Goal: Task Accomplishment & Management: Manage account settings

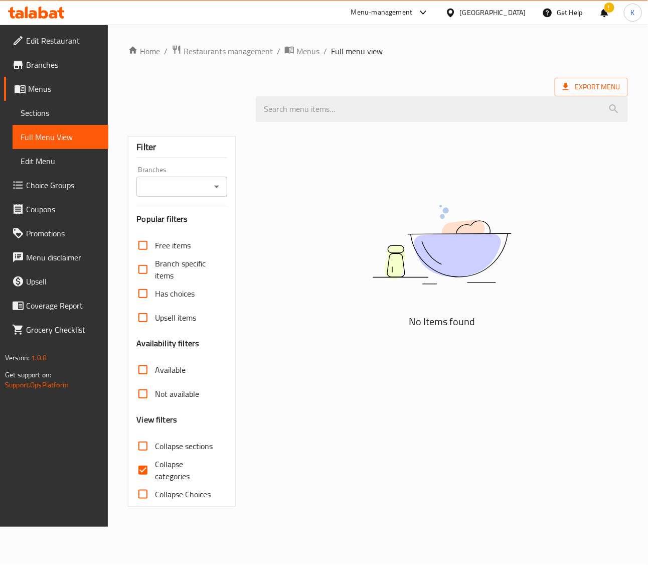
click at [483, 16] on div "United Arab Emirates" at bounding box center [493, 12] width 66 height 11
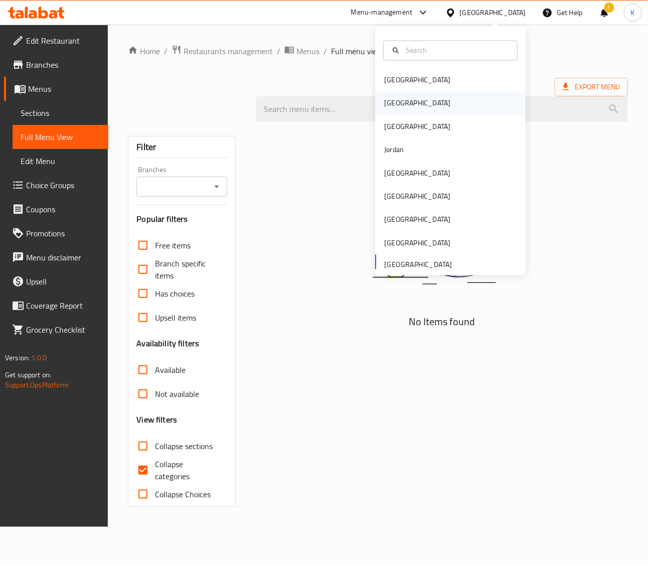
click at [395, 105] on div "Egypt" at bounding box center [417, 103] width 82 height 23
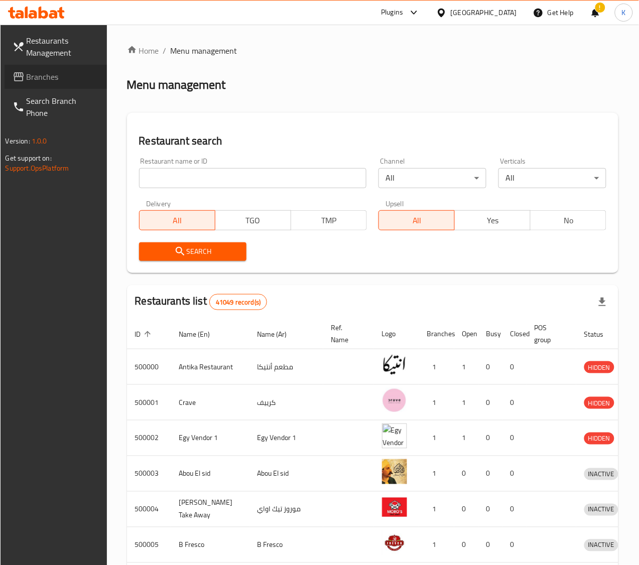
click at [18, 71] on icon at bounding box center [19, 77] width 12 height 12
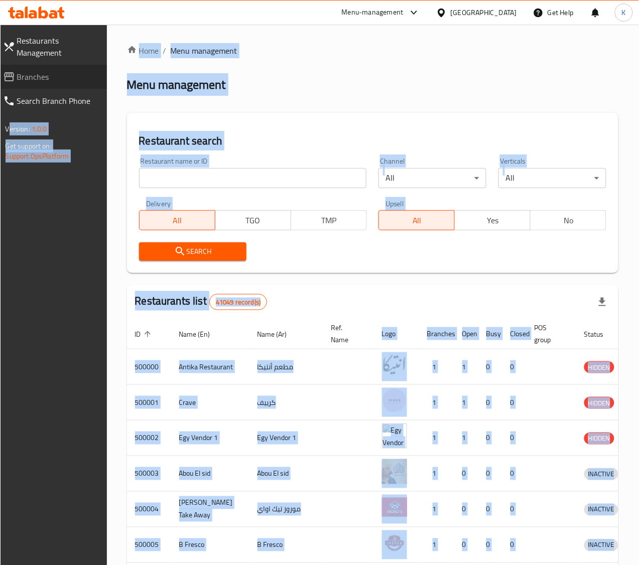
click at [43, 71] on span "Branches" at bounding box center [58, 77] width 82 height 12
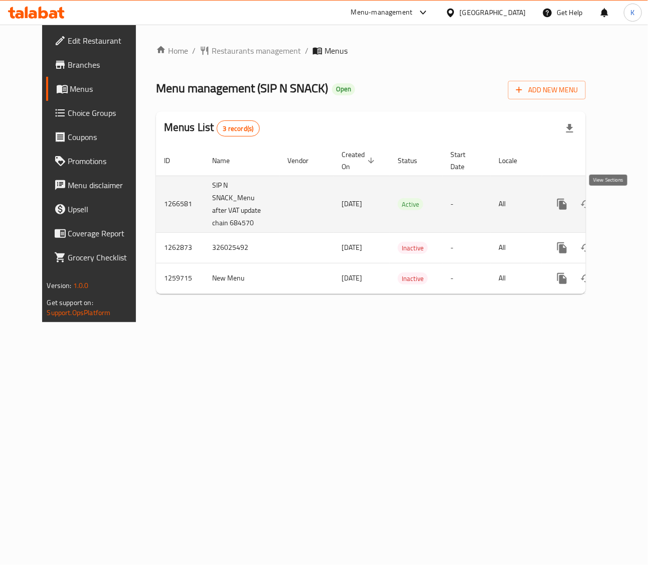
click at [629, 201] on icon "enhanced table" at bounding box center [635, 204] width 12 height 12
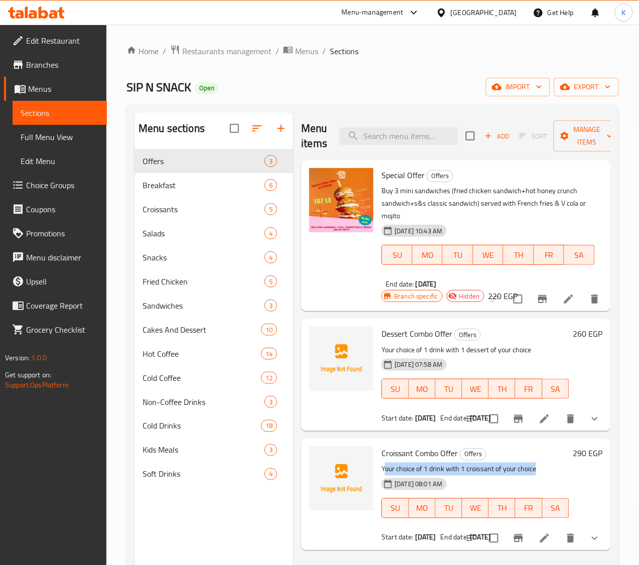
drag, startPoint x: 345, startPoint y: 455, endPoint x: 503, endPoint y: 455, distance: 158.5
click at [503, 463] on p "Your choice of 1 drink with 1 croissant of your choice" at bounding box center [475, 469] width 188 height 13
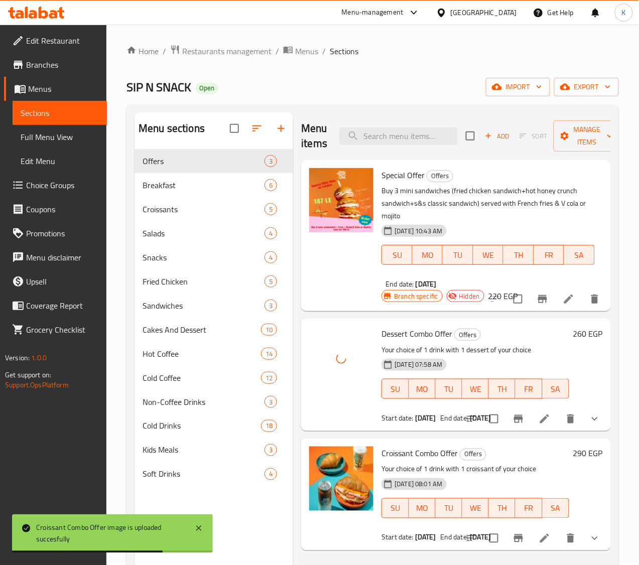
click at [430, 344] on p "Your choice of 1 drink with 1 dessert of your choice" at bounding box center [475, 350] width 188 height 13
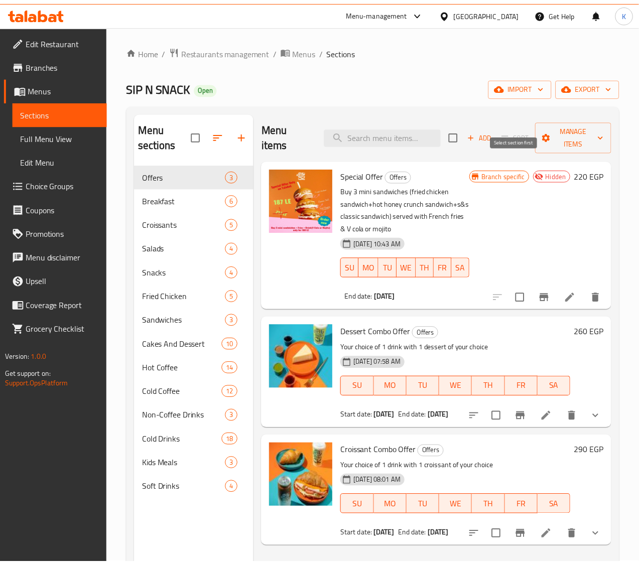
scroll to position [141, 0]
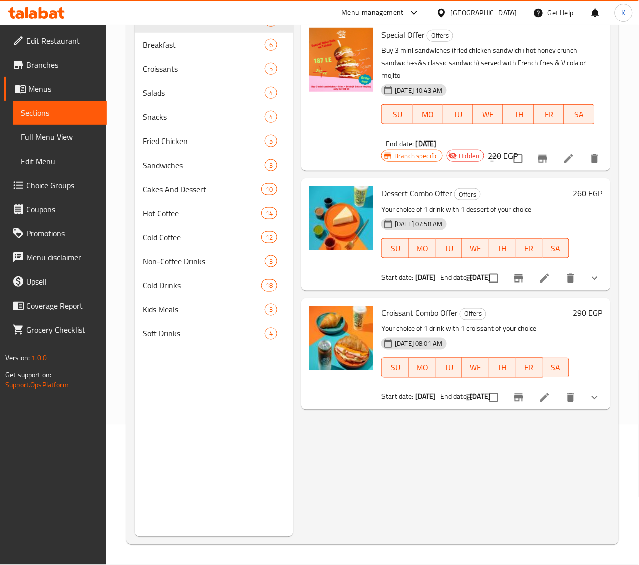
click at [510, 18] on div "[GEOGRAPHIC_DATA]" at bounding box center [483, 12] width 66 height 11
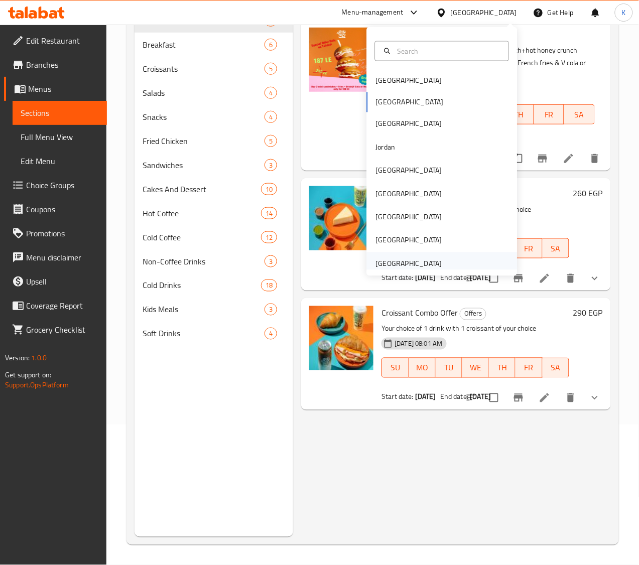
click at [430, 261] on div "United Arab Emirates" at bounding box center [409, 263] width 66 height 11
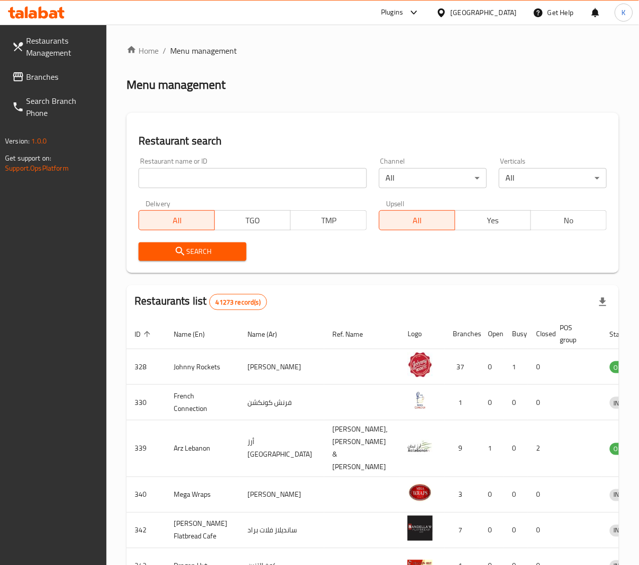
click at [322, 92] on div "Menu management" at bounding box center [372, 85] width 492 height 16
click at [26, 74] on span "Branches" at bounding box center [62, 77] width 73 height 12
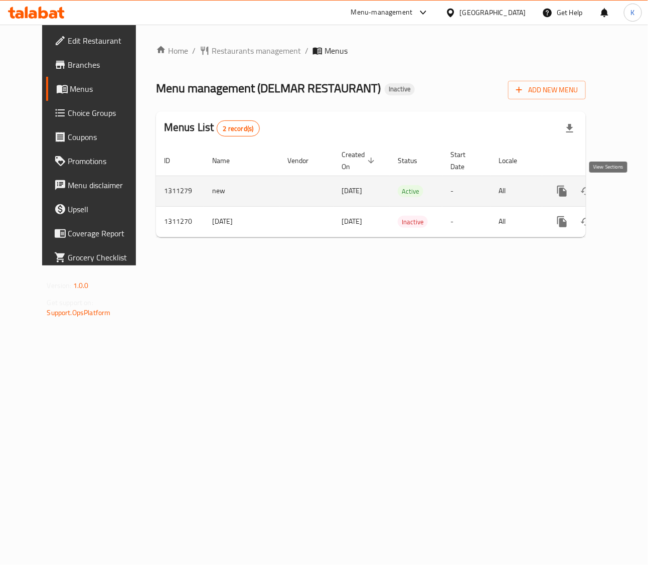
click at [629, 194] on icon "enhanced table" at bounding box center [635, 191] width 12 height 12
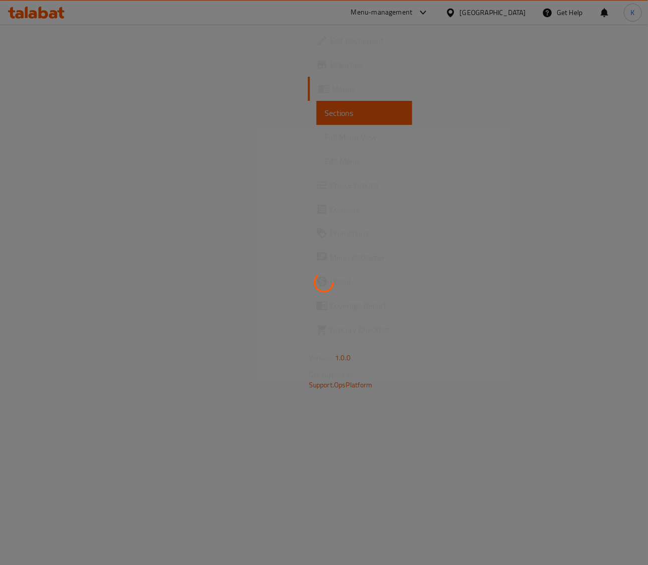
click at [292, 251] on div at bounding box center [324, 282] width 648 height 565
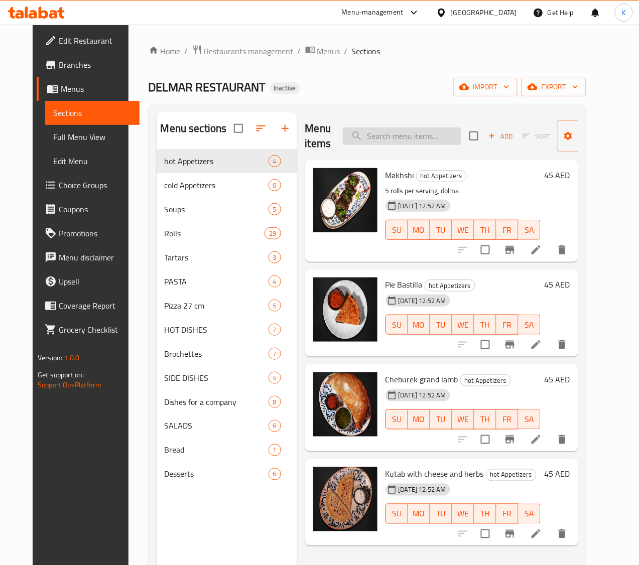
click at [377, 134] on input "search" at bounding box center [402, 136] width 118 height 18
paste input "Spicy seafood soup with coconut milk_"
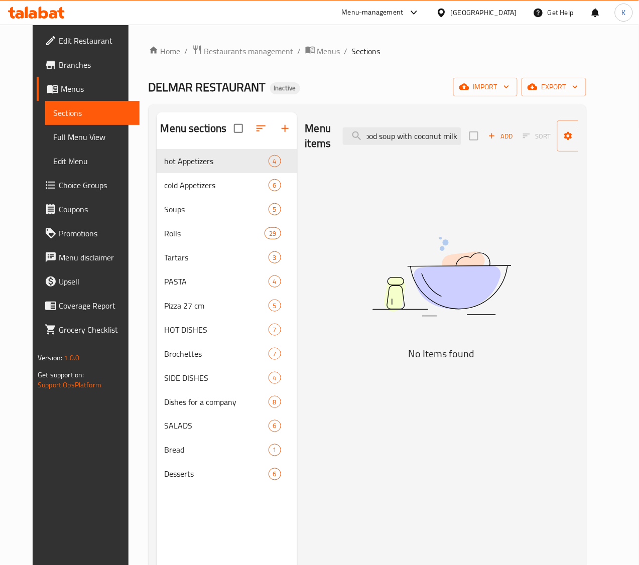
scroll to position [0, 36]
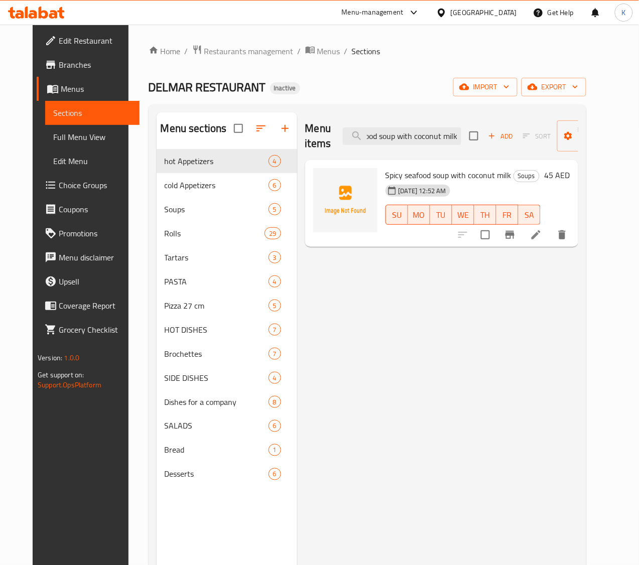
type input "Spicy seafood soup with coconut milk"
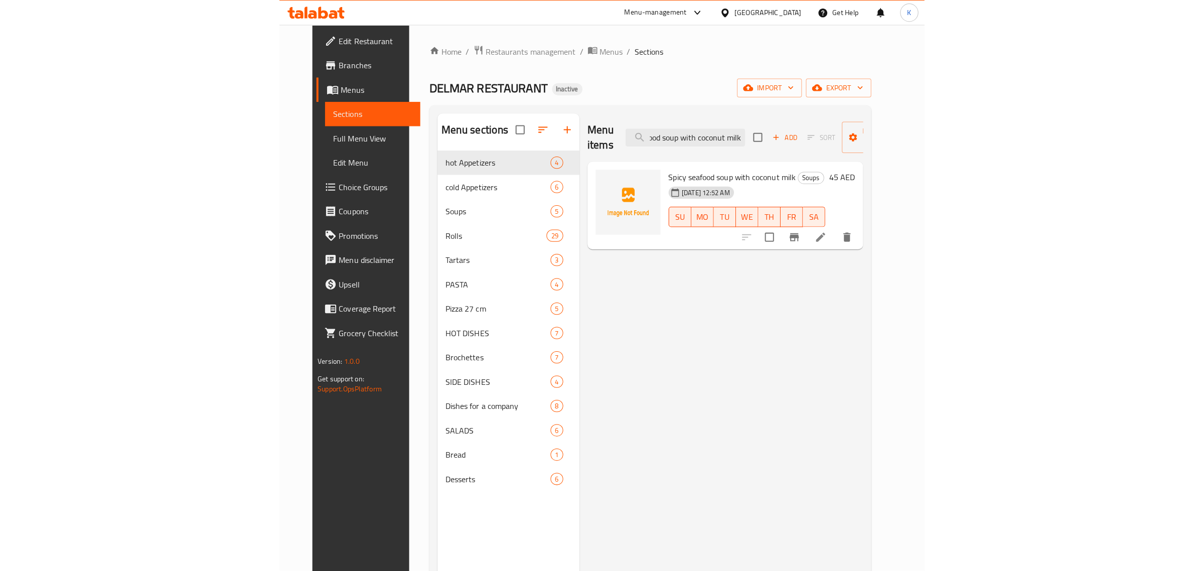
scroll to position [0, 0]
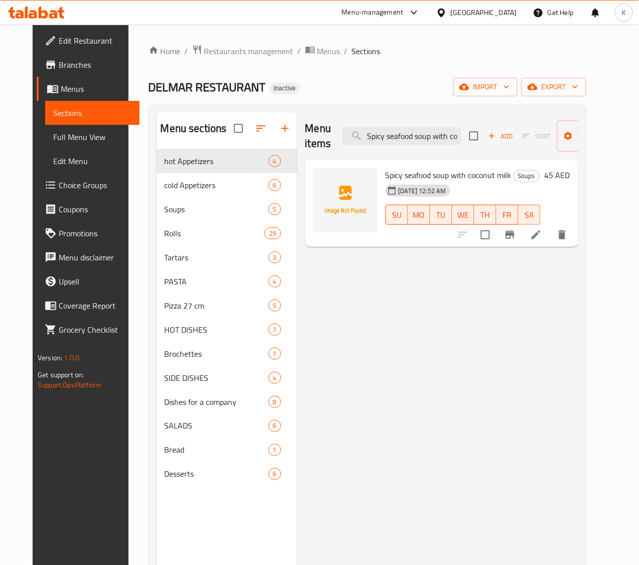
click at [380, 335] on div "Menu items Spicy seafood soup with coconut milk Add Sort Manage items Spicy sea…" at bounding box center [437, 394] width 281 height 565
click at [469, 82] on icon "button" at bounding box center [464, 87] width 10 height 10
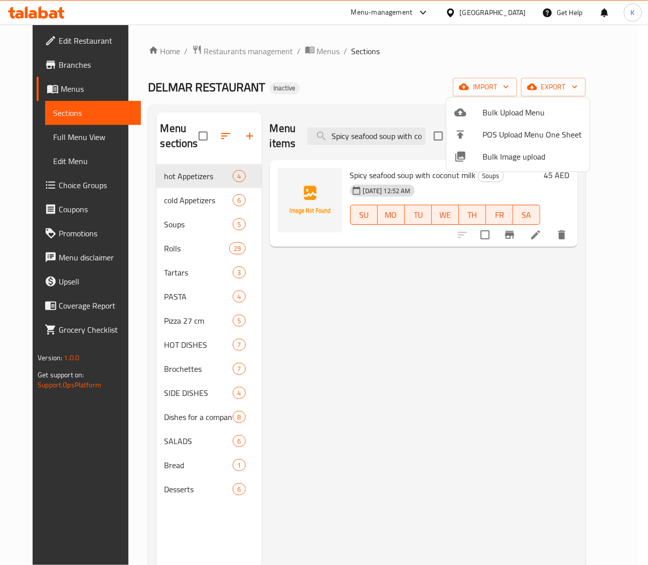
click at [519, 152] on span "Bulk Image upload" at bounding box center [532, 157] width 99 height 12
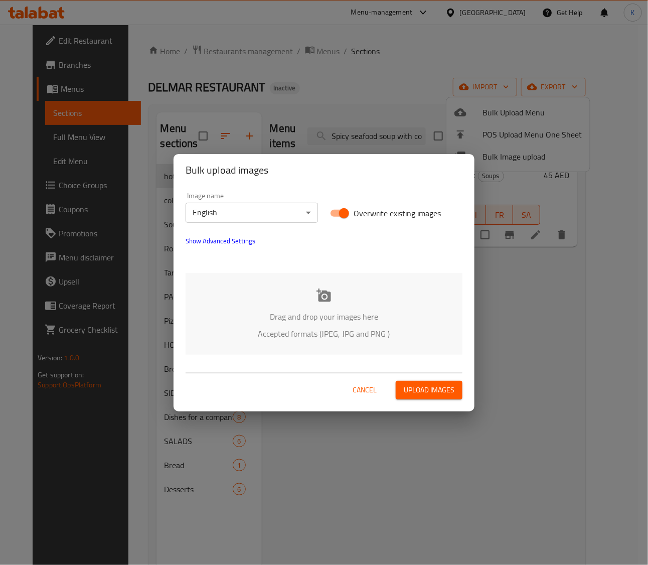
click at [274, 297] on div "Drag and drop your images here Accepted formats (JPEG, JPG and PNG )" at bounding box center [324, 314] width 277 height 82
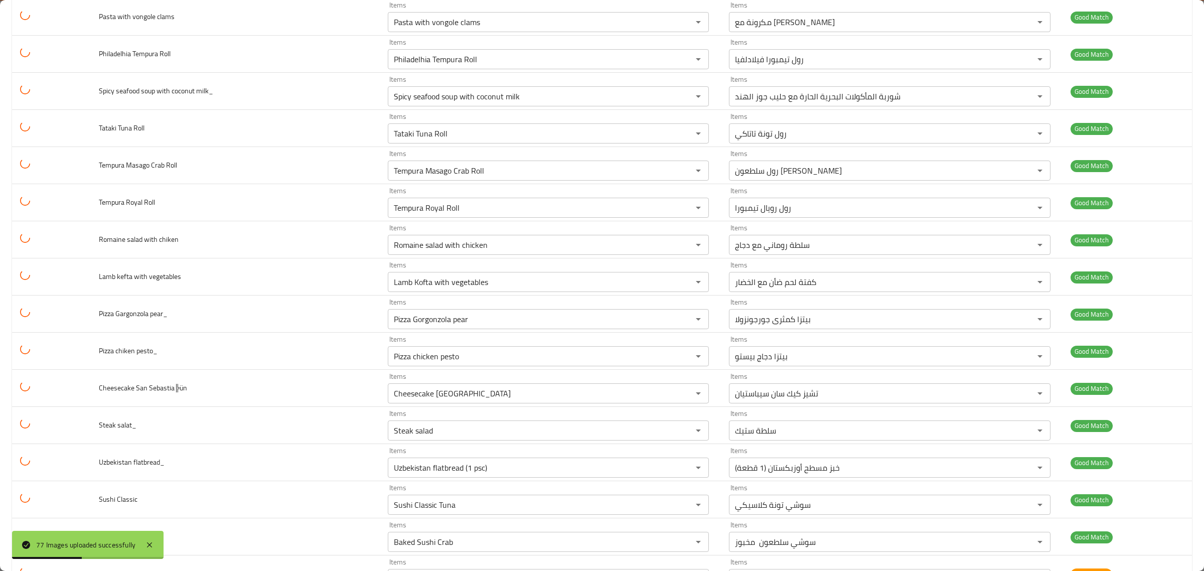
scroll to position [1904, 0]
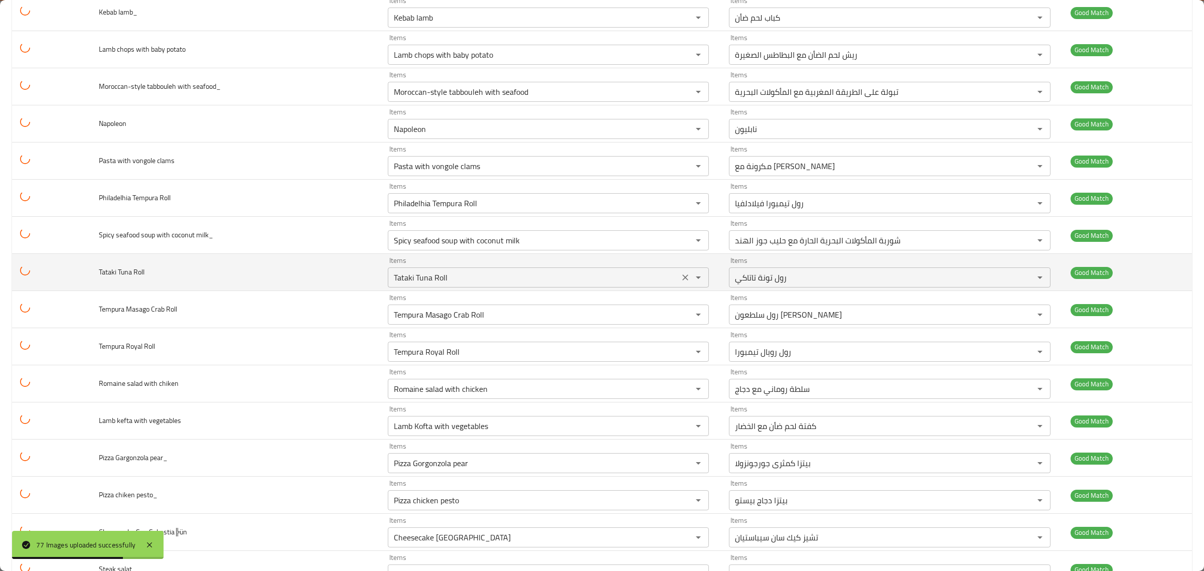
click at [648, 244] on icon "Clear" at bounding box center [685, 240] width 10 height 10
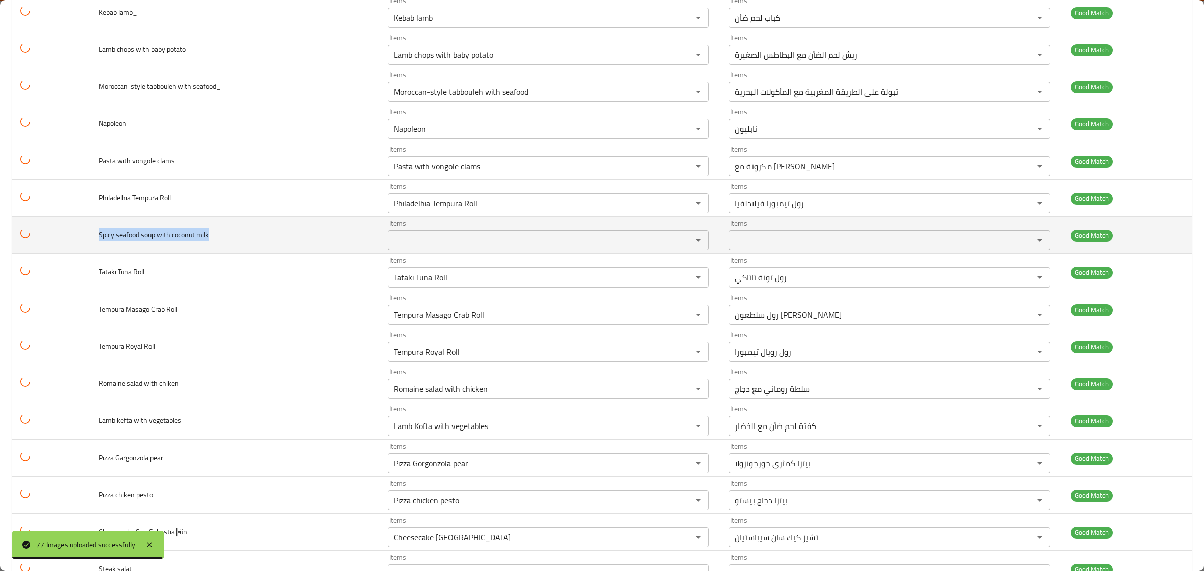
drag, startPoint x: 93, startPoint y: 244, endPoint x: 209, endPoint y: 244, distance: 116.4
click at [209, 244] on td "Spicy seafood soup with coconut milk_" at bounding box center [235, 235] width 289 height 37
copy span "Spicy seafood soup with coconut milk"
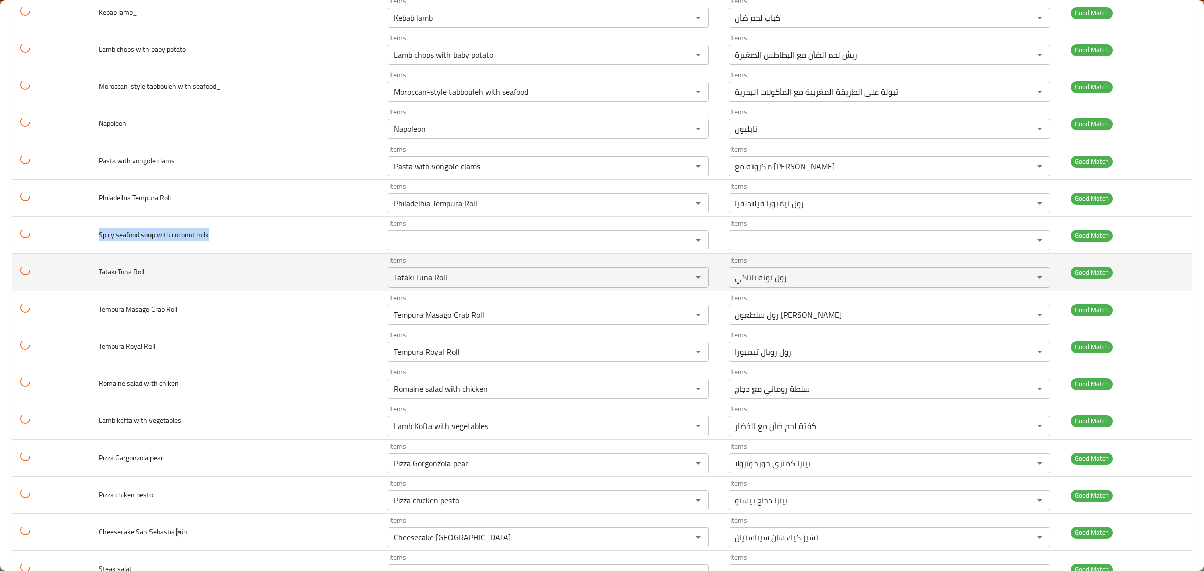
copy span "Spicy seafood soup with coconut milk"
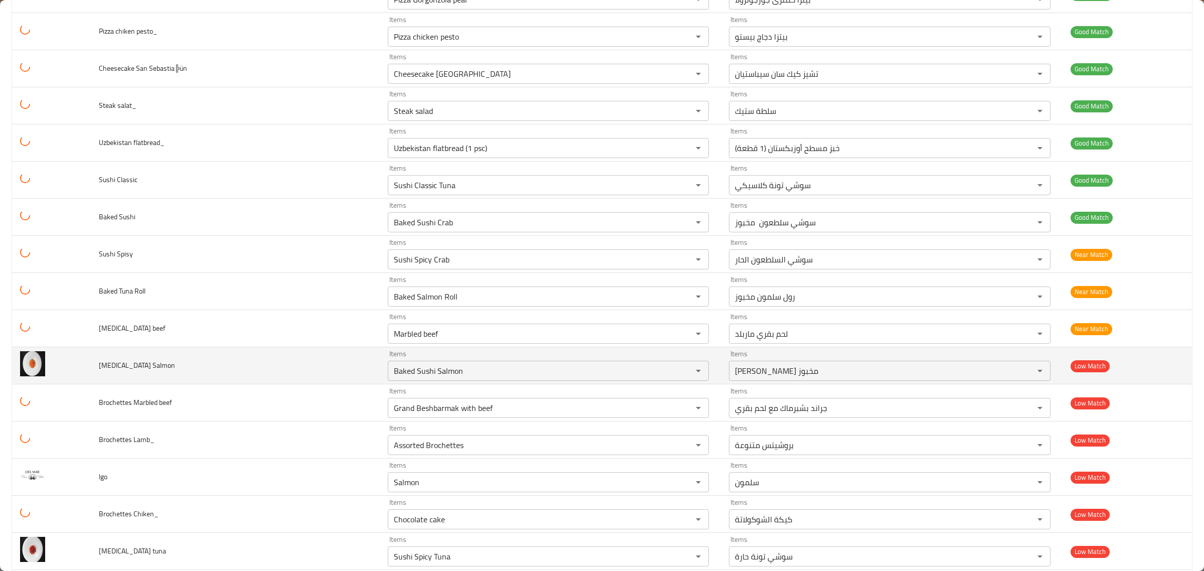
scroll to position [2406, 0]
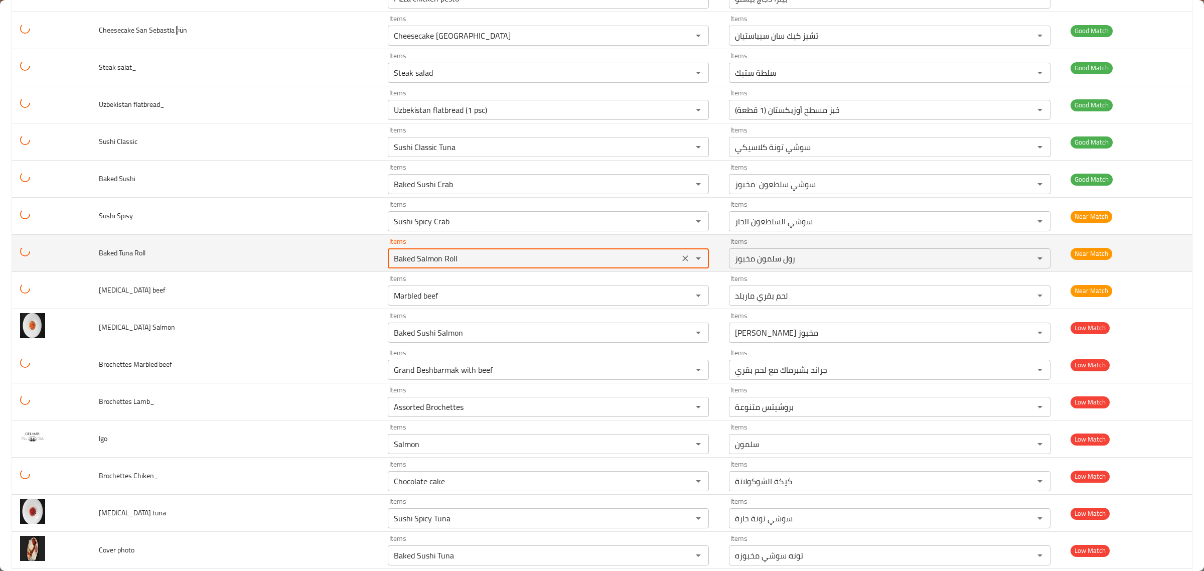
drag, startPoint x: 469, startPoint y: 264, endPoint x: 317, endPoint y: 253, distance: 152.9
click at [317, 253] on tr "Baked Tuna Roll Items Baked Salmon Roll Items Items رول سلمون مخبوز Items Near …" at bounding box center [602, 253] width 1180 height 37
type Roll "tuna"
click at [648, 263] on icon "Clear" at bounding box center [685, 258] width 10 height 10
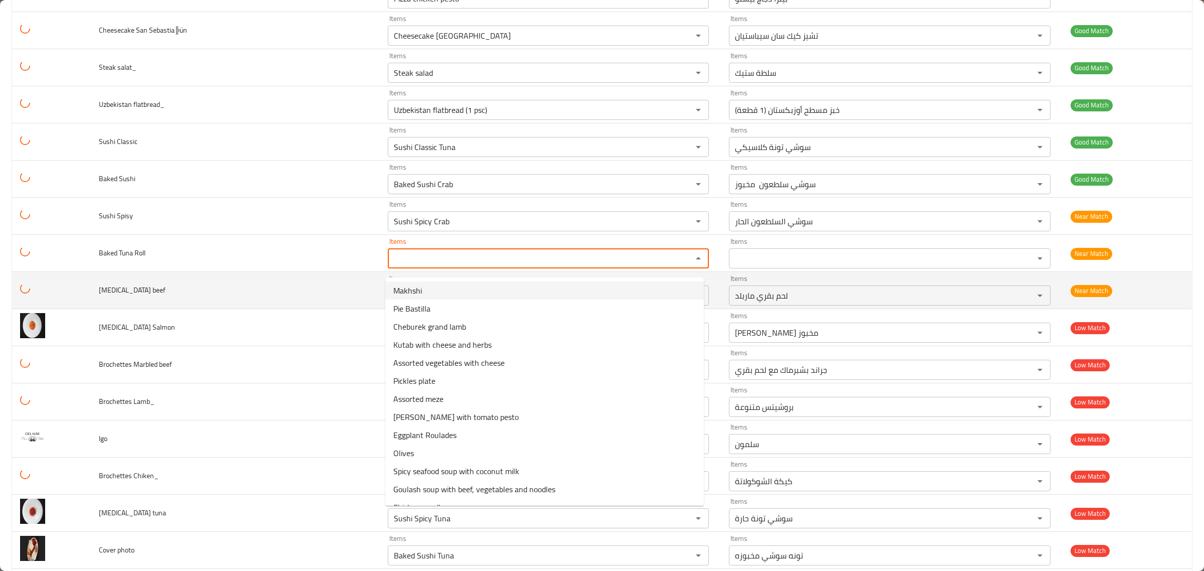
click at [292, 302] on td "Tartar beef" at bounding box center [235, 290] width 289 height 37
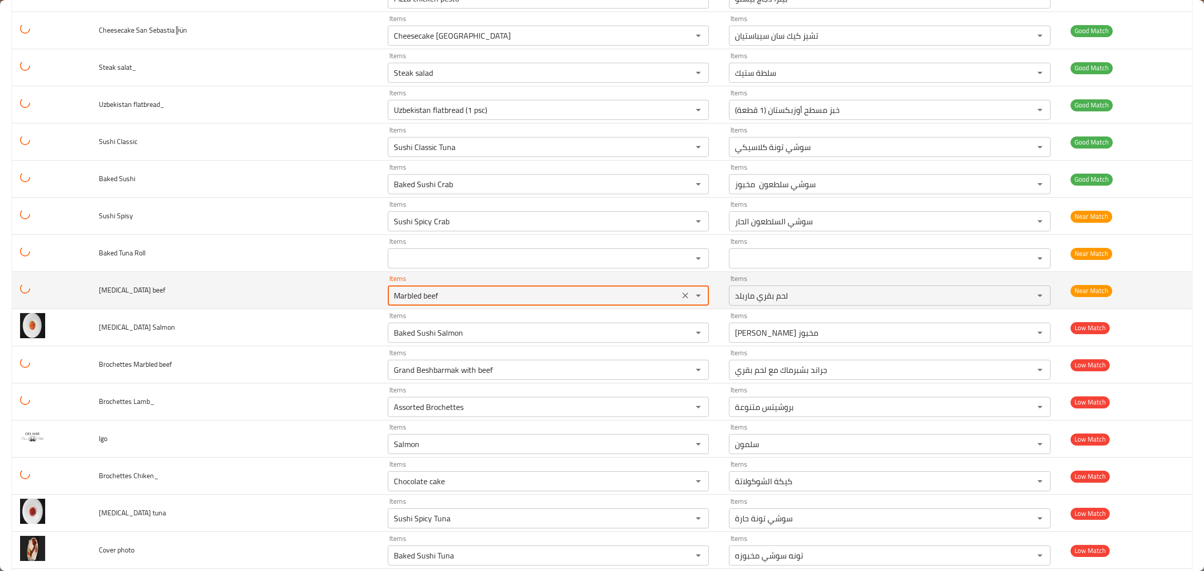
drag, startPoint x: 462, startPoint y: 305, endPoint x: 300, endPoint y: 312, distance: 161.7
click at [302, 309] on tr "Tartar beef Items Marbled beef Items Items لحم بقري ماربلد Items Near Match" at bounding box center [602, 290] width 1180 height 37
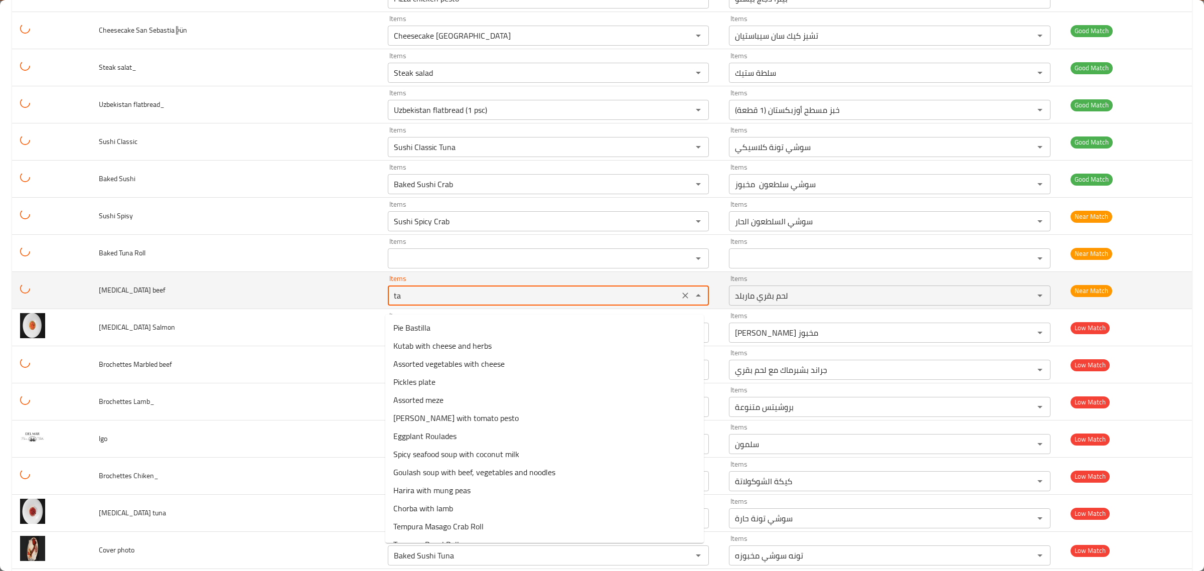
type beef "t"
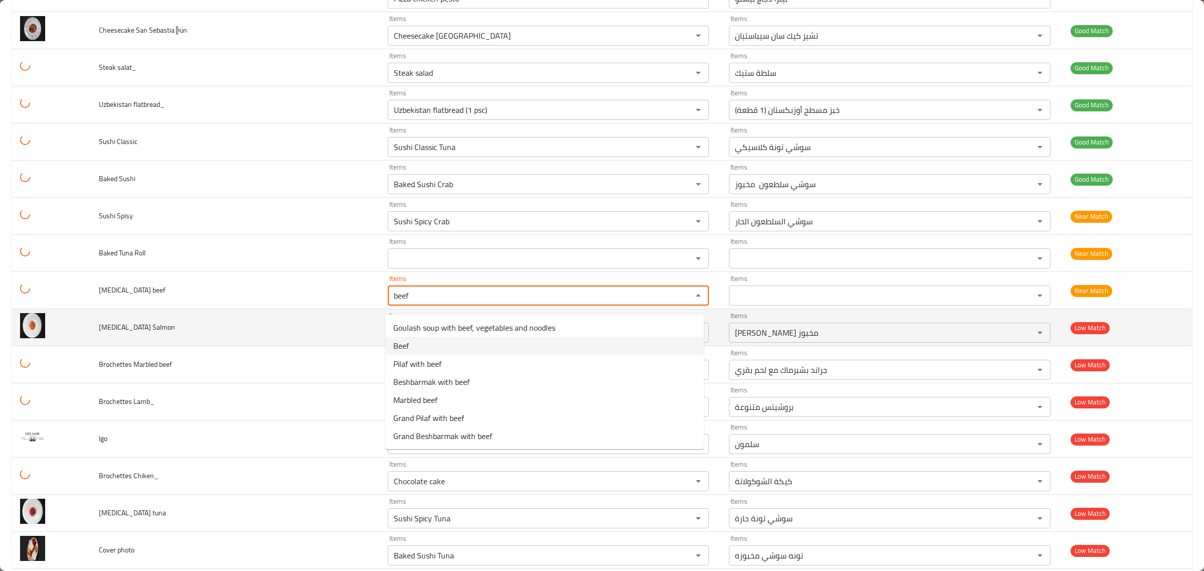
type beef "beef"
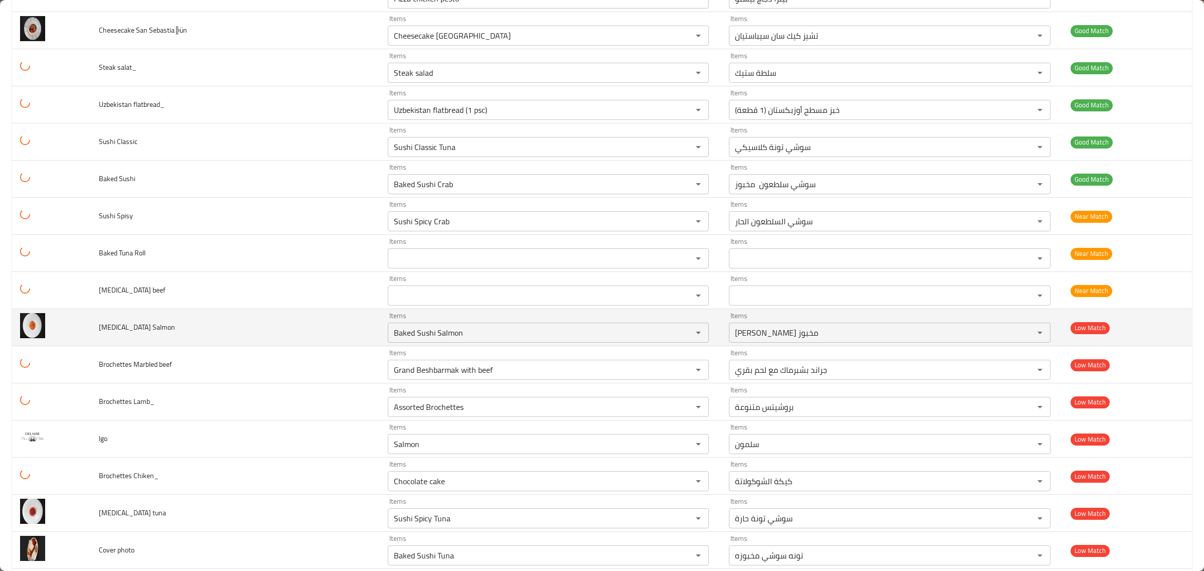
click at [362, 346] on td "Tartar Salmon" at bounding box center [235, 327] width 289 height 37
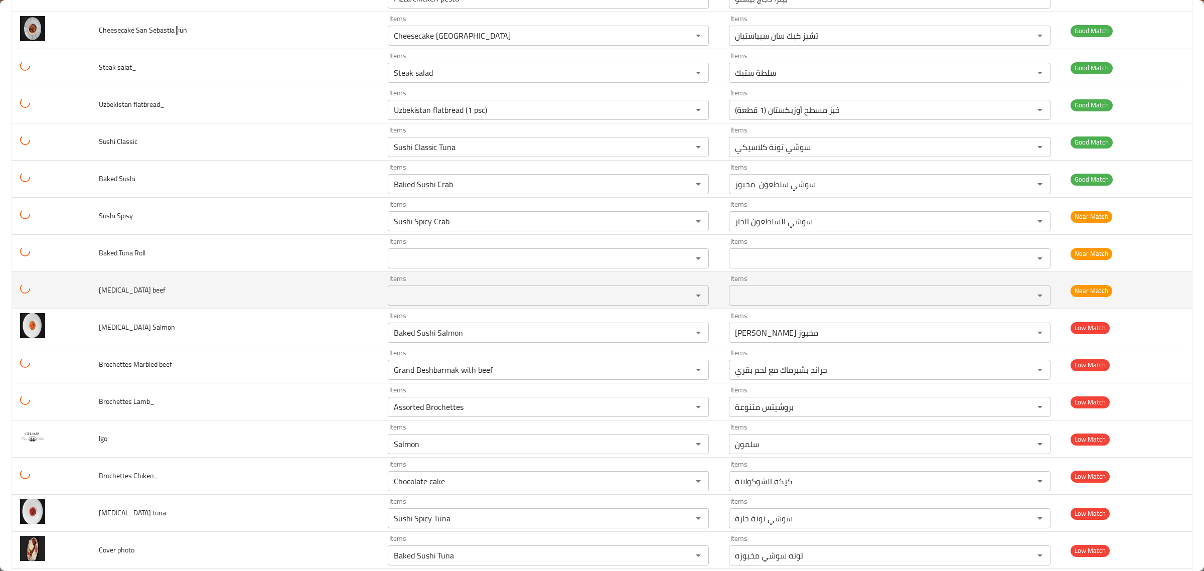
drag, startPoint x: 514, startPoint y: 344, endPoint x: 83, endPoint y: 305, distance: 432.7
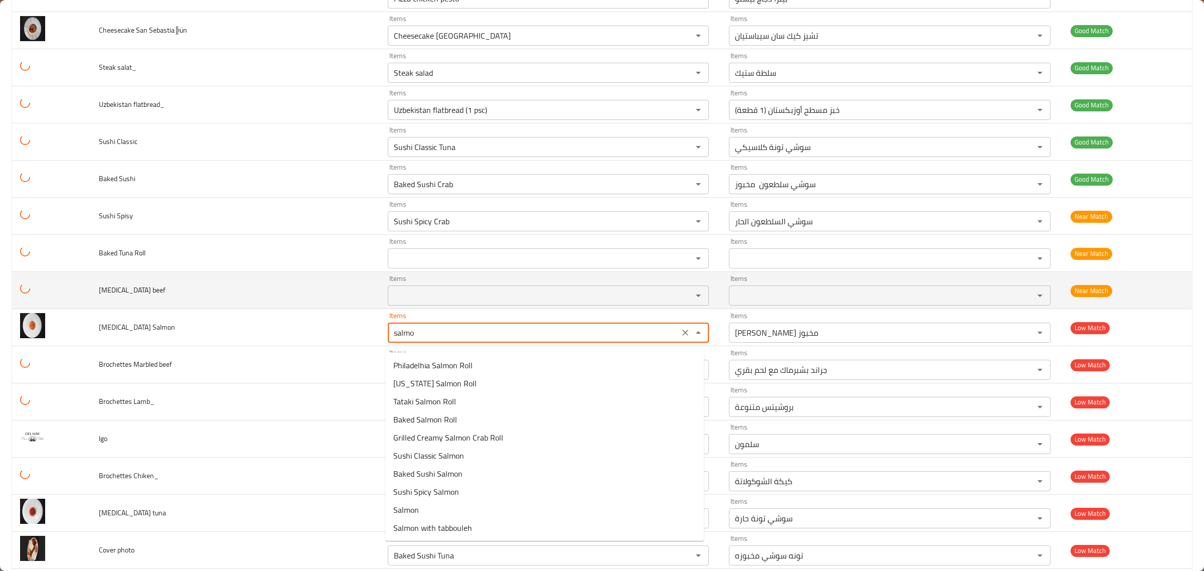
type Salmon "salmon"
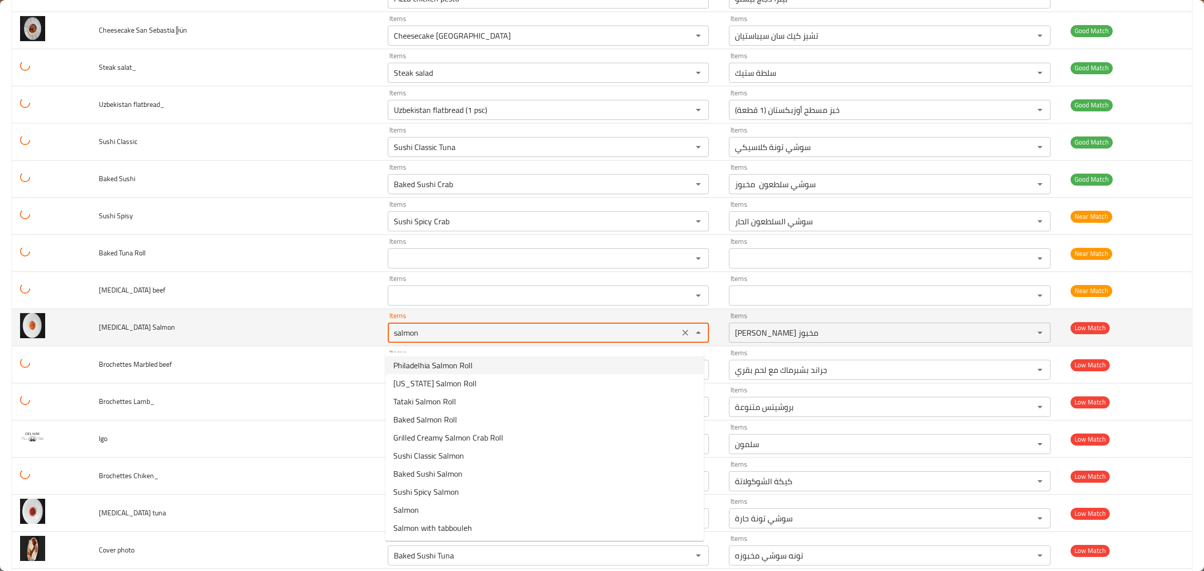
click at [648, 338] on icon "Clear" at bounding box center [685, 333] width 10 height 10
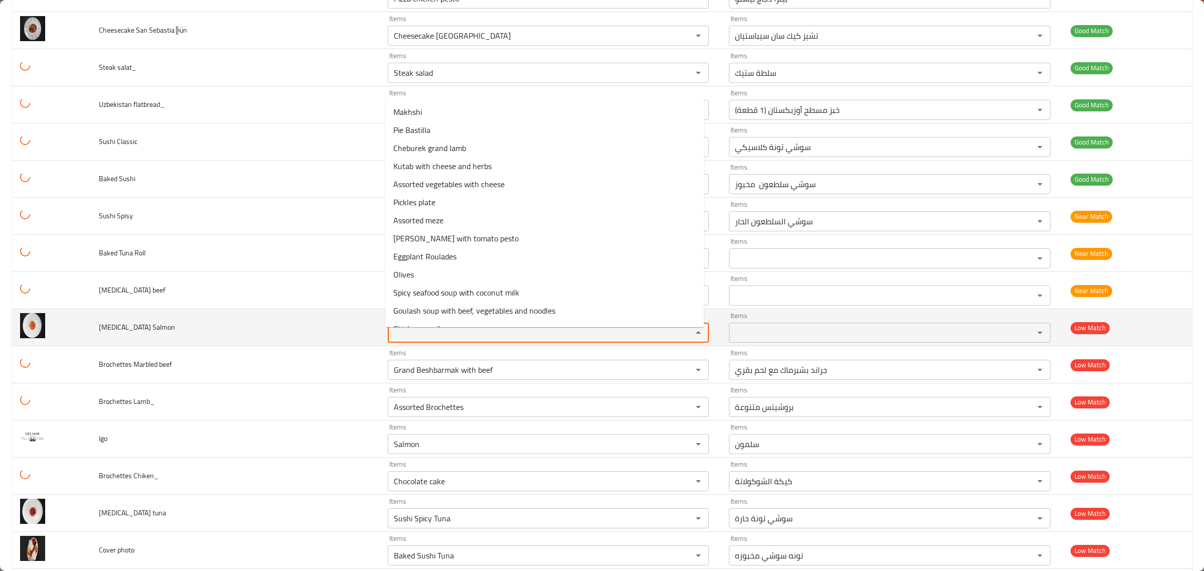
scroll to position [2469, 0]
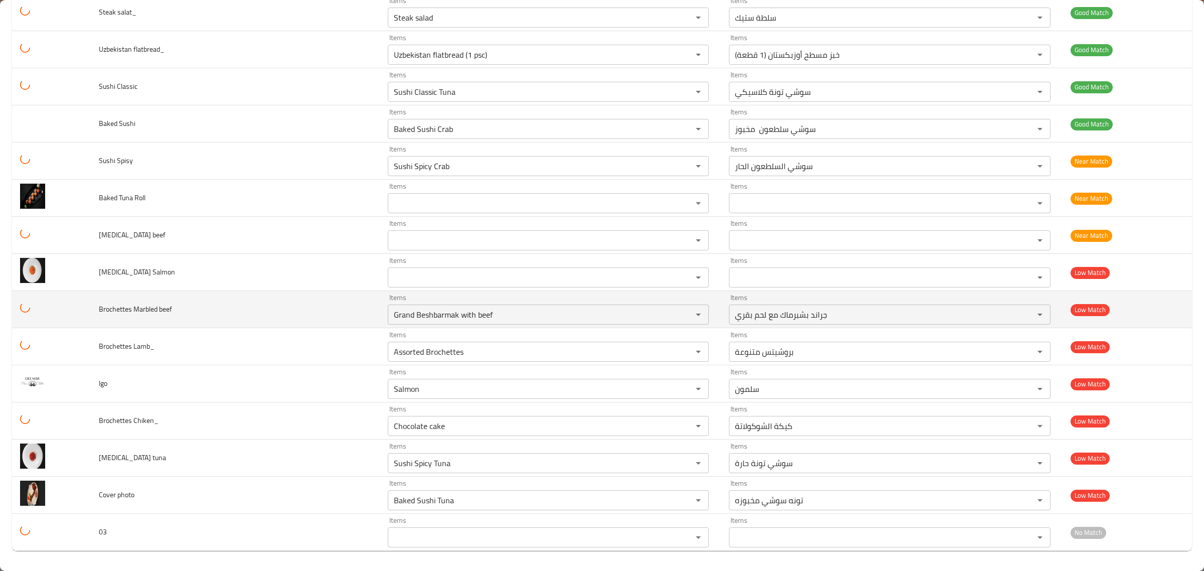
click at [202, 320] on td "Brochettes Marbled beef" at bounding box center [235, 309] width 289 height 37
drag, startPoint x: 377, startPoint y: 311, endPoint x: 246, endPoint y: 300, distance: 131.9
click at [257, 302] on tr "Brochettes Marbled beef Items Grand Beshbarmak with beef Items Items جراند بشبر…" at bounding box center [602, 309] width 1180 height 37
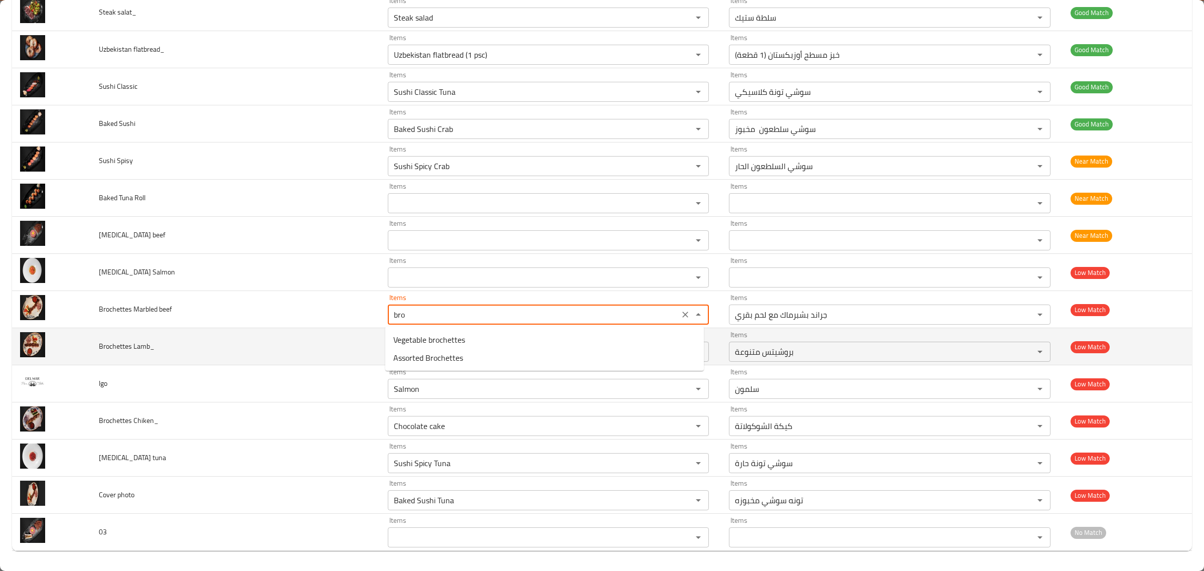
type beef "Grand Beshbarmak with beef"
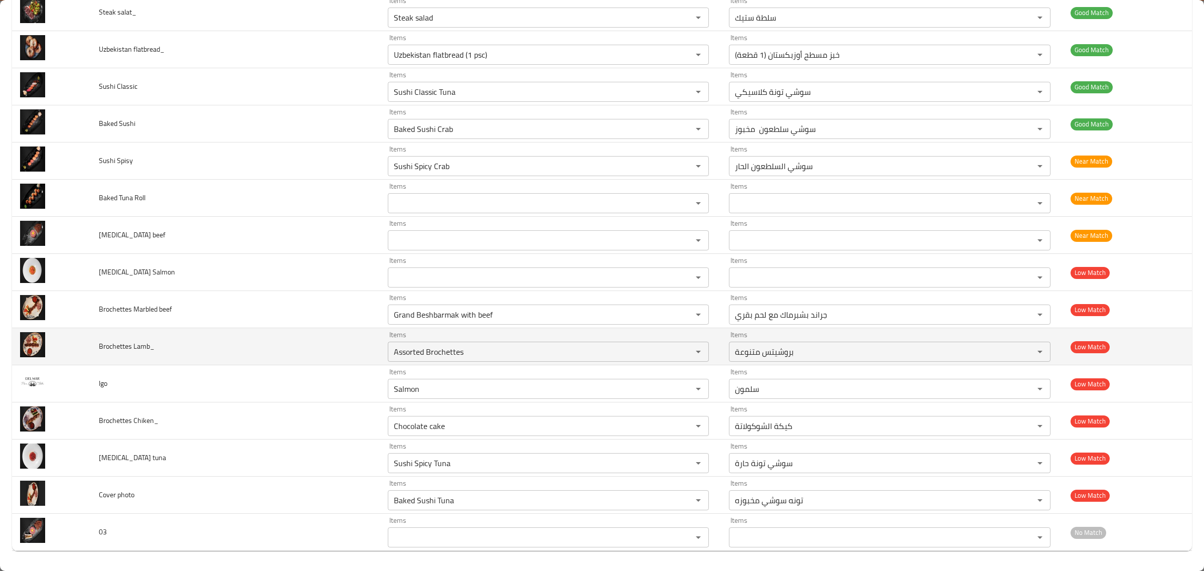
click at [322, 345] on td "Brochettes Lamb_" at bounding box center [235, 346] width 289 height 37
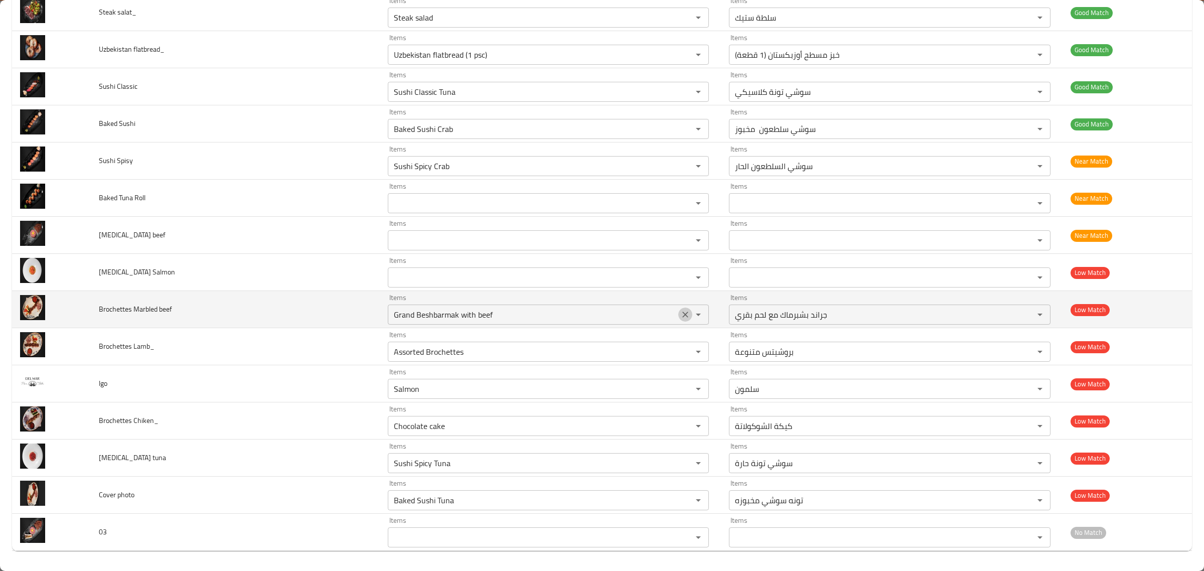
click at [648, 311] on icon "Clear" at bounding box center [685, 315] width 10 height 10
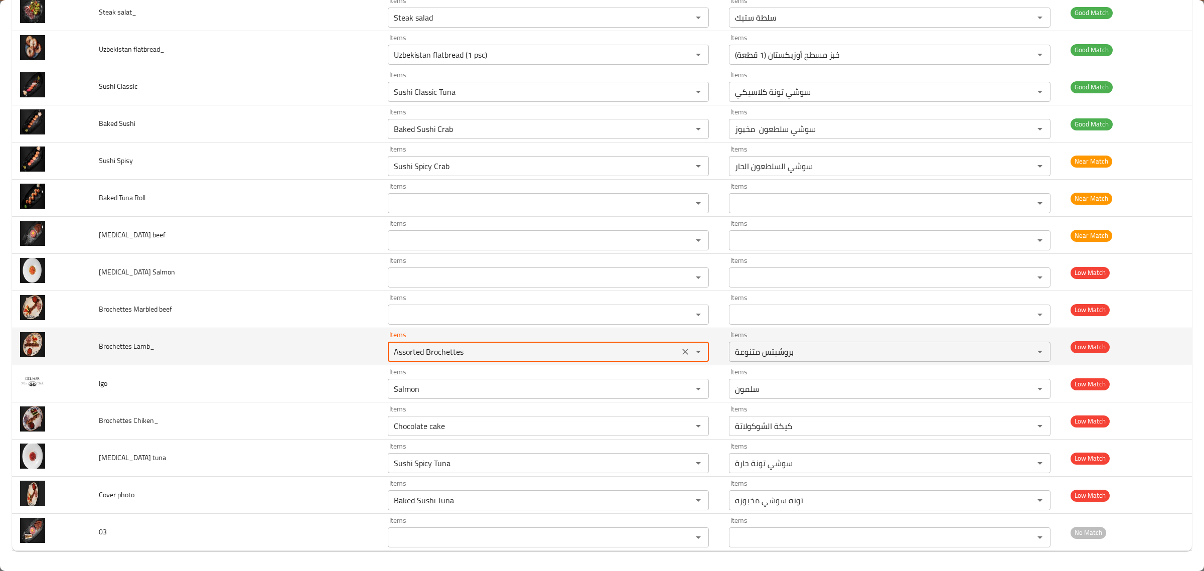
drag, startPoint x: 485, startPoint y: 353, endPoint x: 276, endPoint y: 351, distance: 209.2
click at [276, 351] on tr "Brochettes Lamb_ Items Assorted Brochettes Items Items بروشيتس متنوعة Items Low…" at bounding box center [602, 346] width 1180 height 37
type Lamb_ "bro"
click at [648, 352] on icon "Clear" at bounding box center [685, 352] width 10 height 10
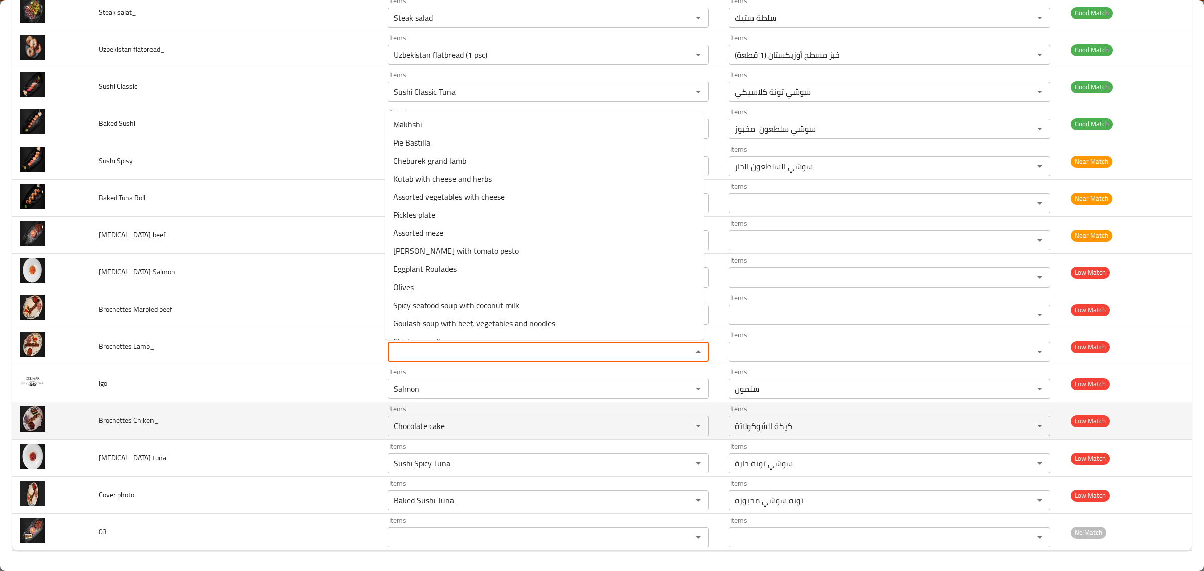
click at [332, 434] on td "Brochettes Chiken_" at bounding box center [235, 420] width 289 height 37
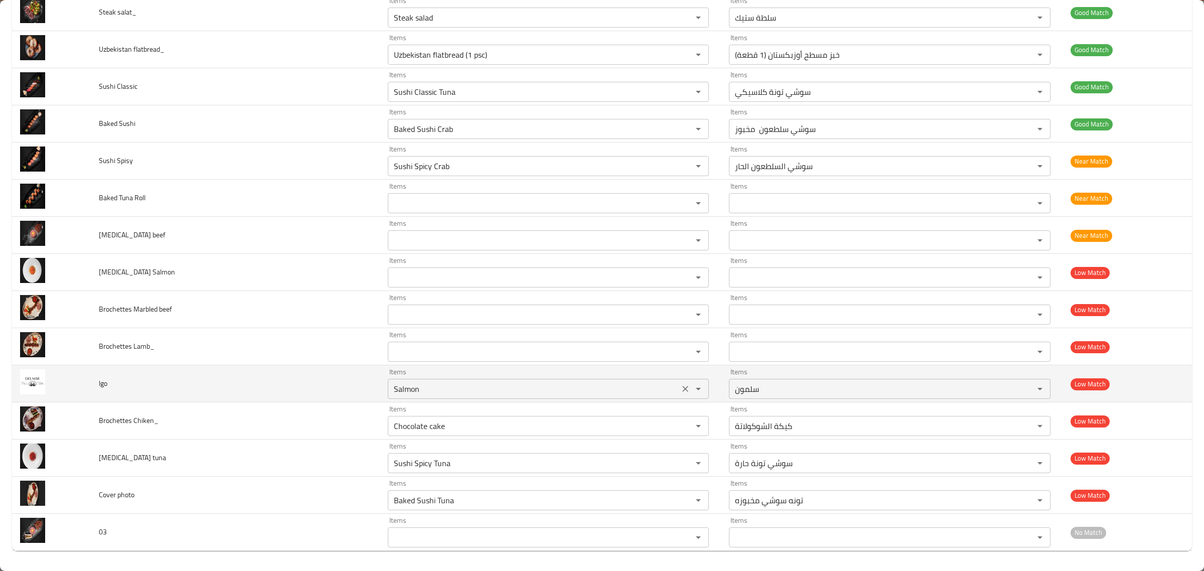
click at [648, 388] on icon "Clear" at bounding box center [685, 389] width 10 height 10
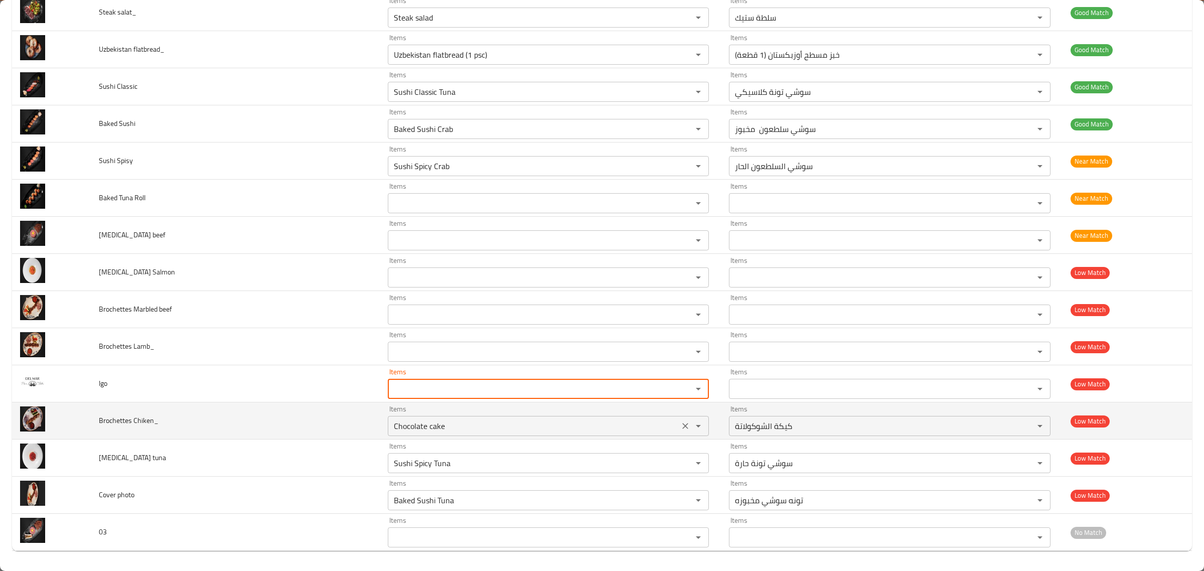
click at [648, 424] on icon "Clear" at bounding box center [685, 426] width 10 height 10
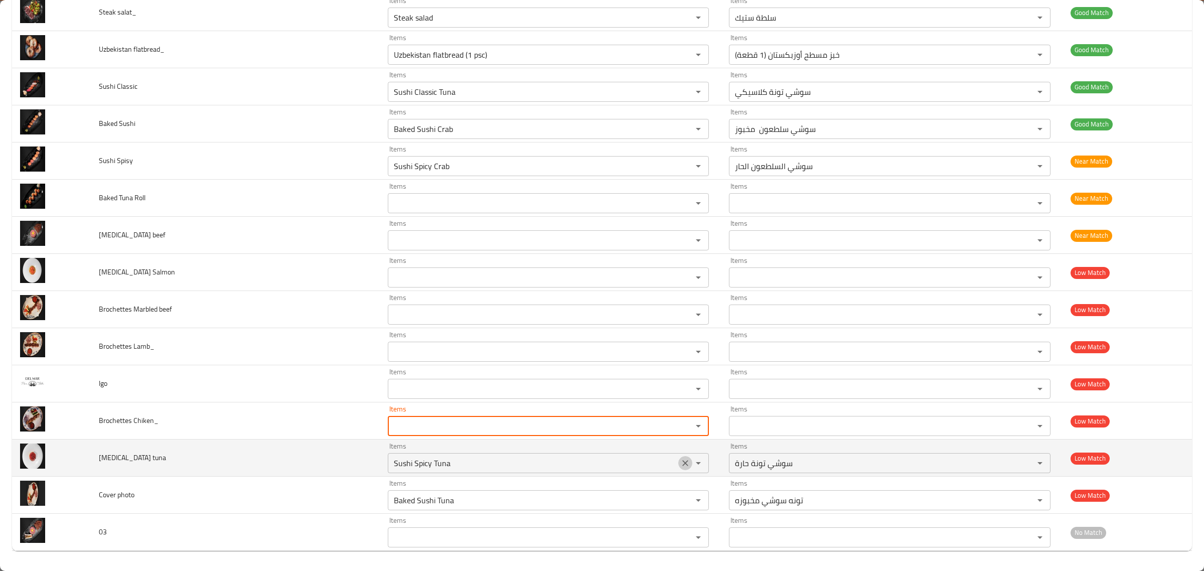
click at [648, 465] on icon "Clear" at bounding box center [685, 463] width 10 height 10
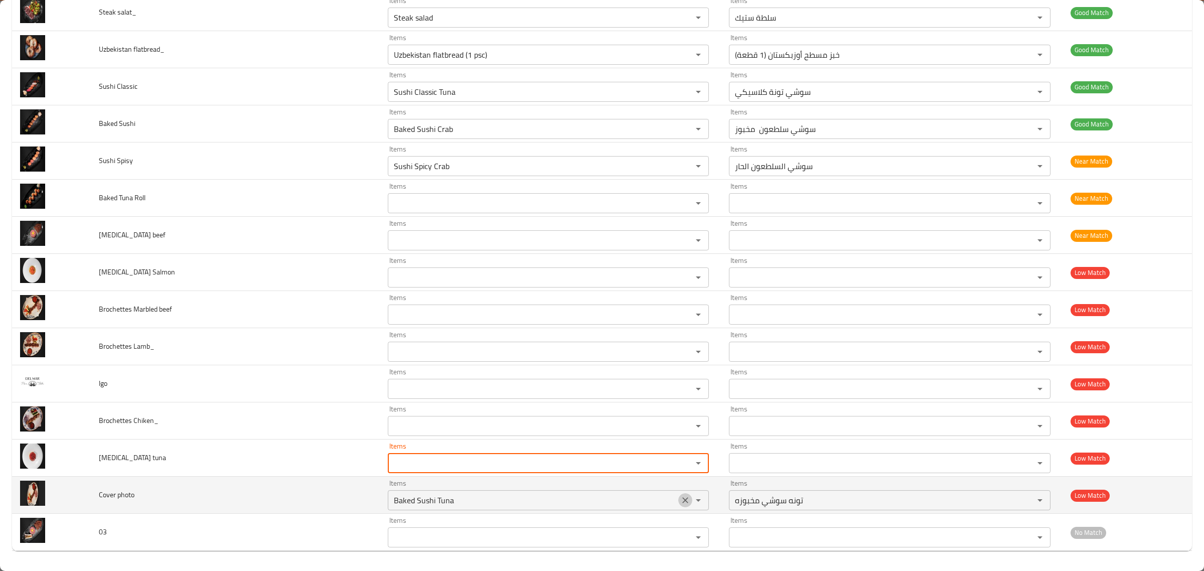
click at [648, 498] on icon "Clear" at bounding box center [685, 500] width 10 height 10
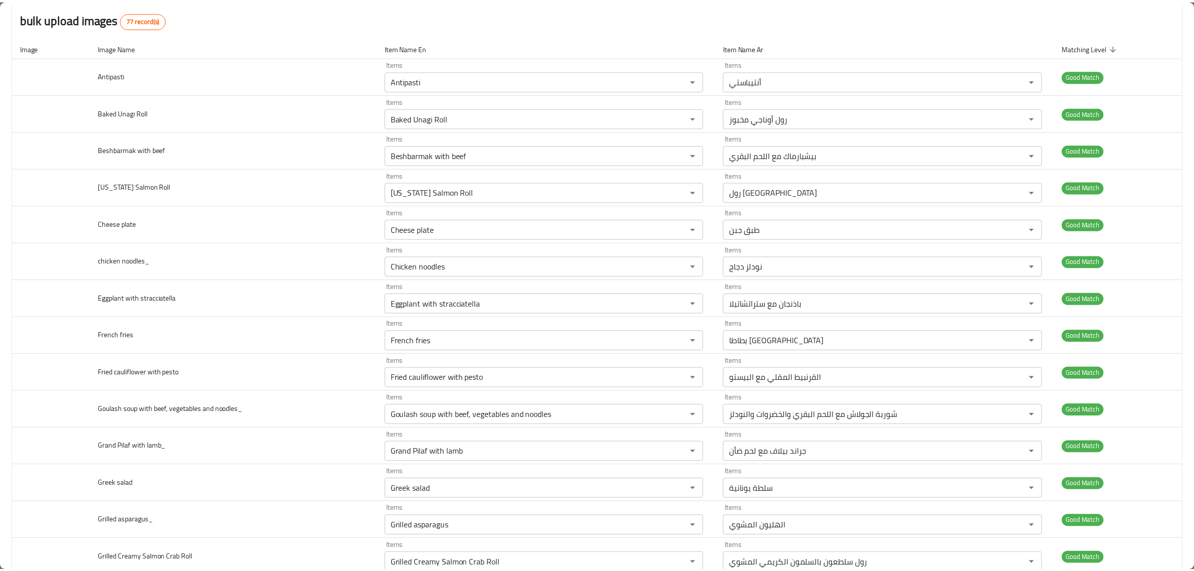
scroll to position [0, 0]
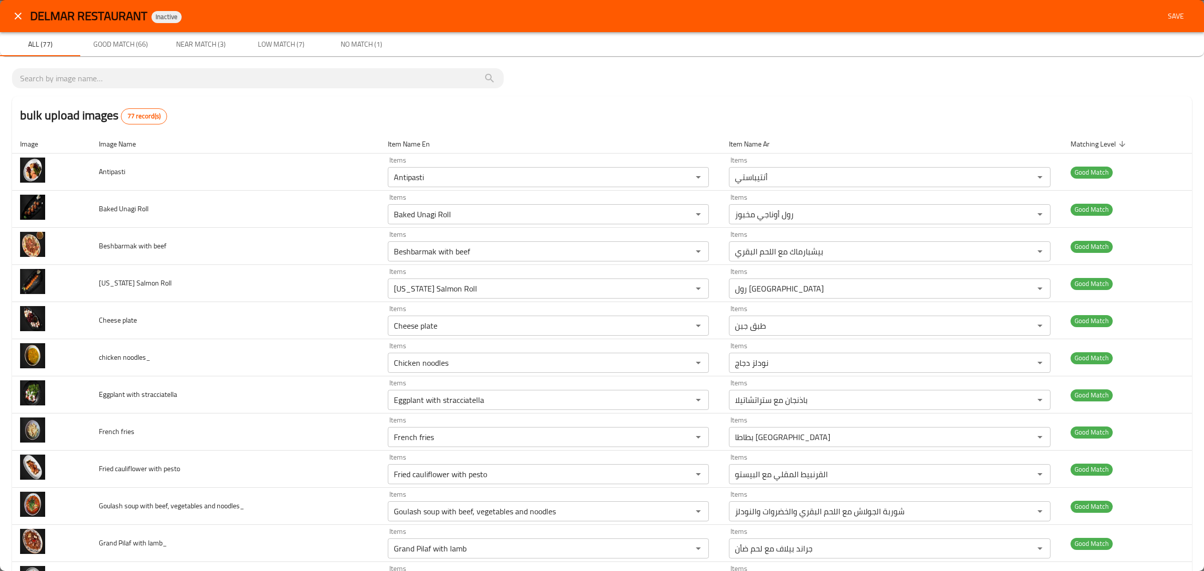
click at [648, 18] on span "Save" at bounding box center [1176, 16] width 24 height 13
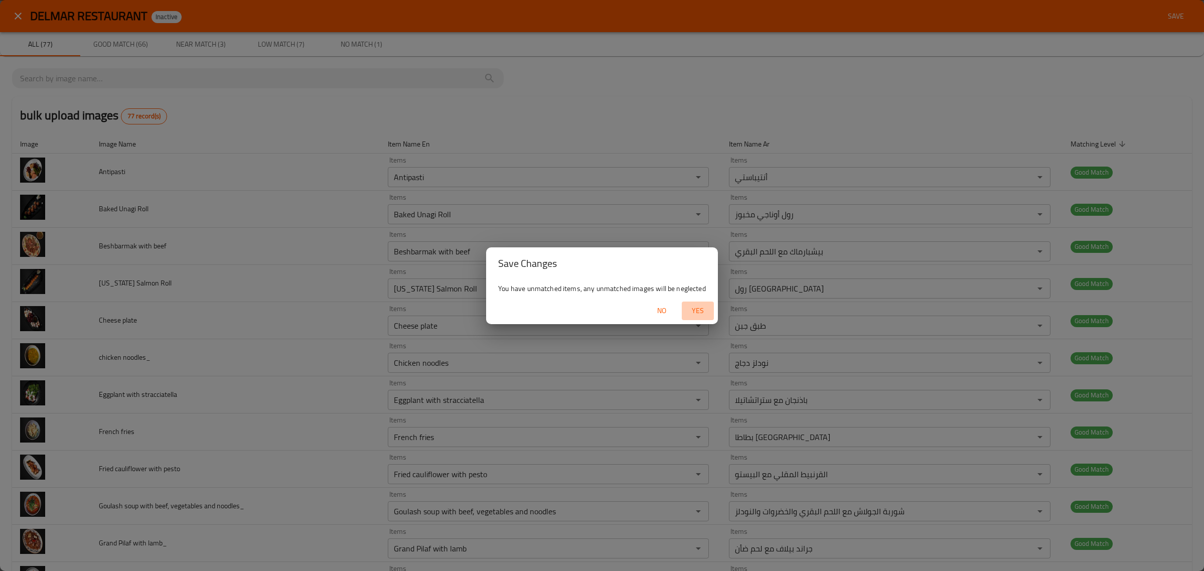
click at [648, 314] on span "Yes" at bounding box center [698, 311] width 24 height 13
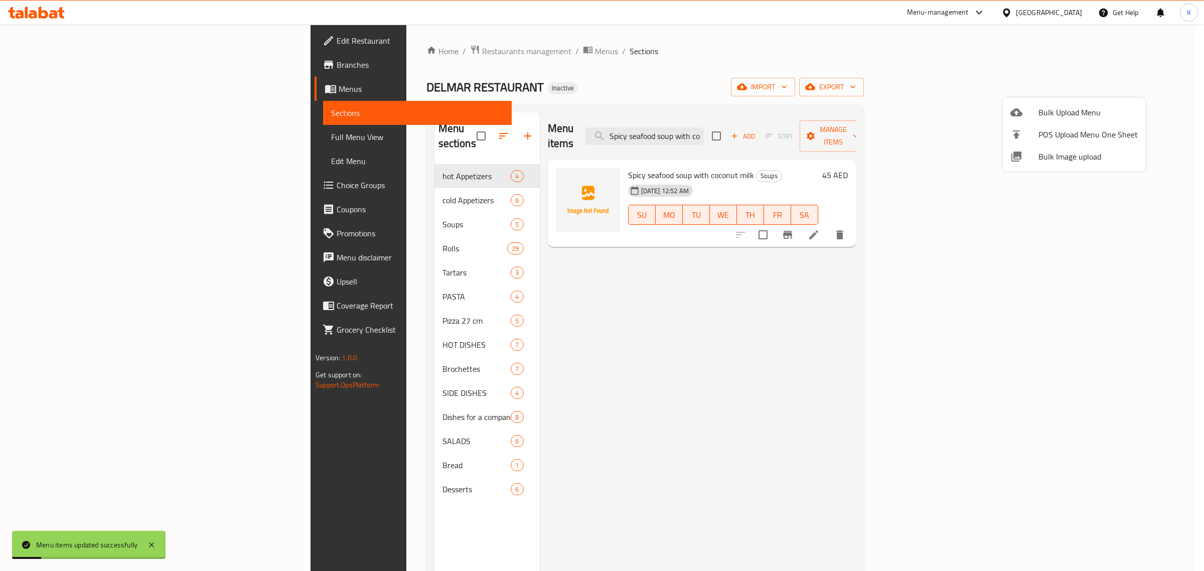
click at [648, 341] on div at bounding box center [602, 285] width 1204 height 571
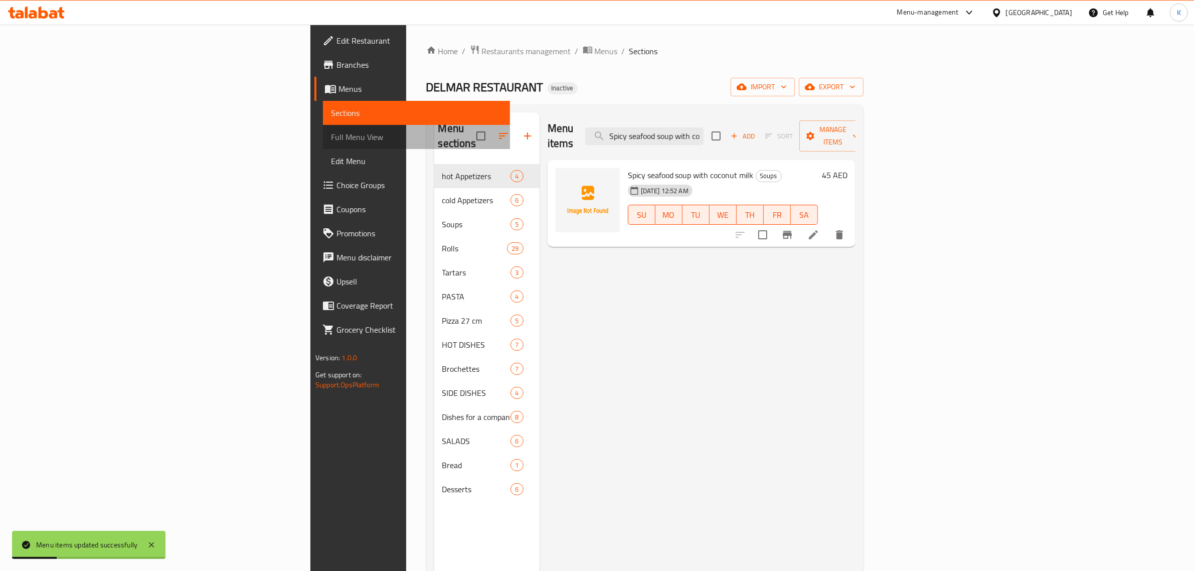
click at [331, 133] on span "Full Menu View" at bounding box center [416, 137] width 171 height 12
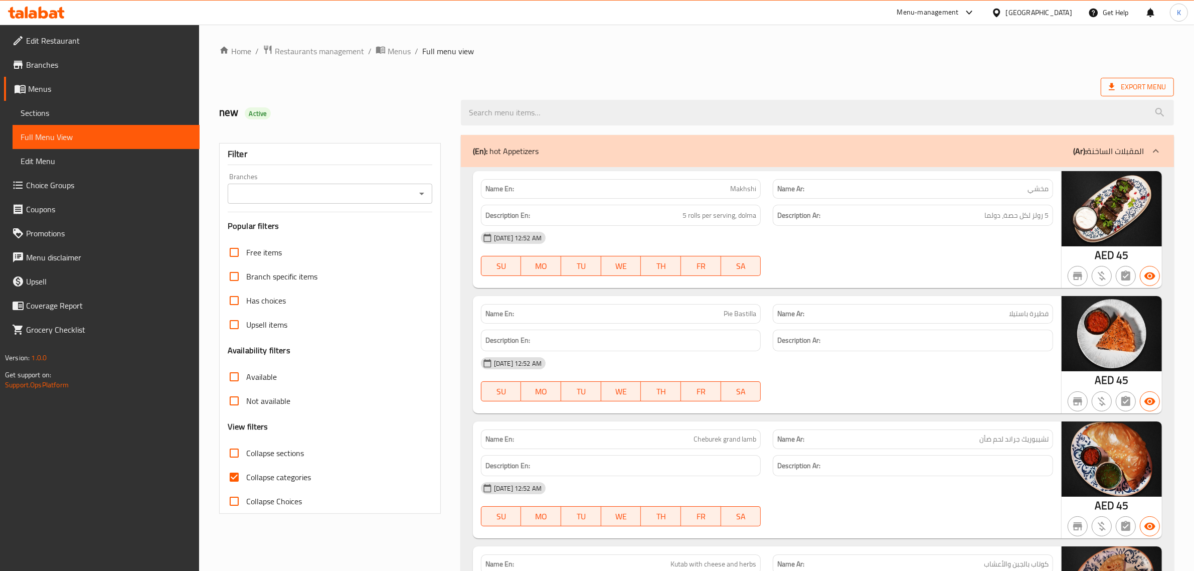
click at [648, 88] on span "Export Menu" at bounding box center [1137, 87] width 57 height 13
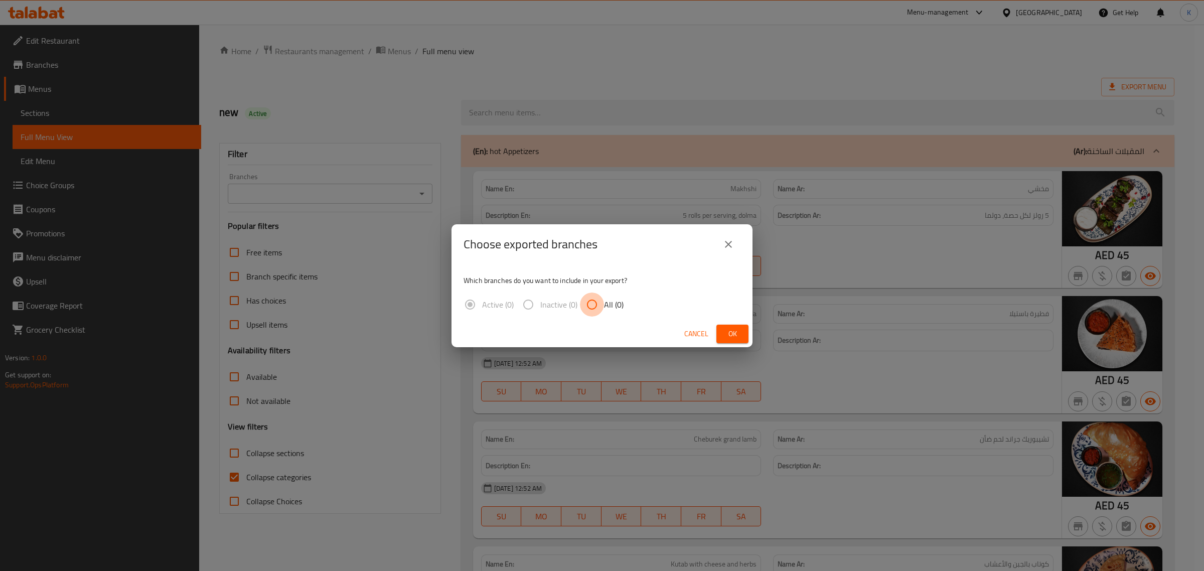
click at [597, 300] on input "All (0)" at bounding box center [592, 304] width 24 height 24
radio input "true"
click at [628, 317] on div "Which branches do you want to include in your export? Active (0) Inactive (0) A…" at bounding box center [602, 292] width 301 height 56
click at [605, 306] on span "All (0)" at bounding box center [614, 304] width 20 height 12
click at [604, 306] on input "All (0)" at bounding box center [592, 304] width 24 height 24
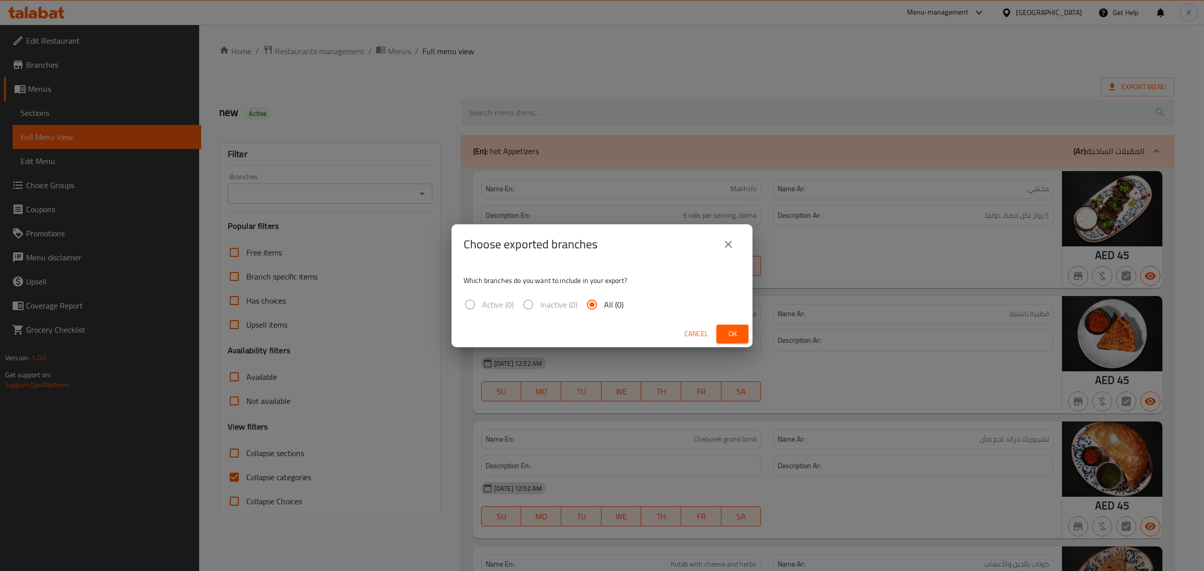
click at [648, 337] on span "Cancel" at bounding box center [696, 334] width 24 height 13
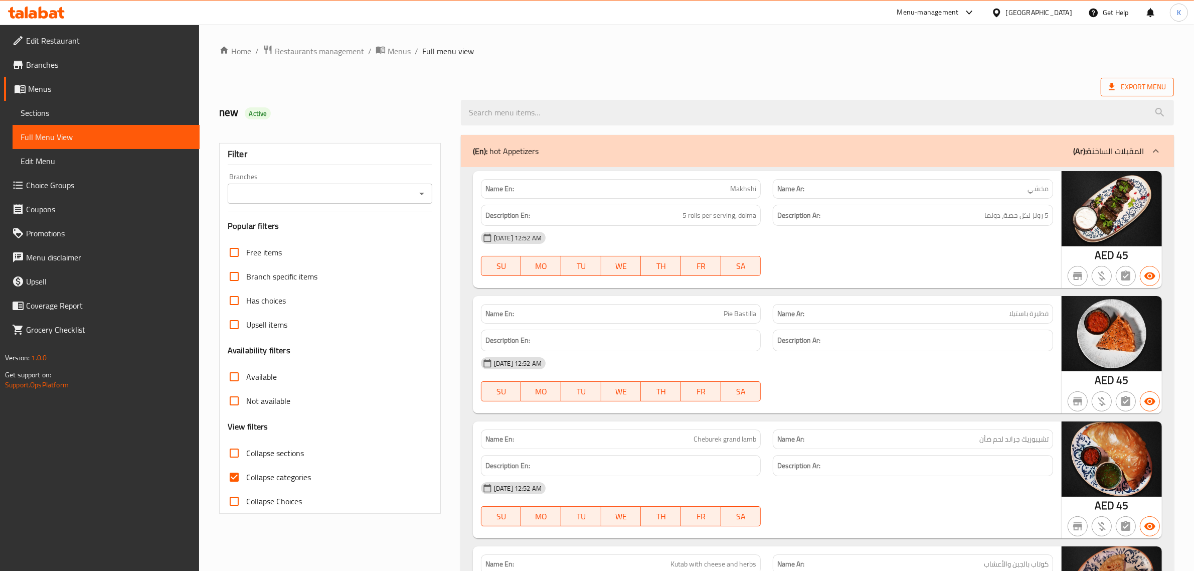
click at [648, 83] on span "Export Menu" at bounding box center [1137, 87] width 57 height 13
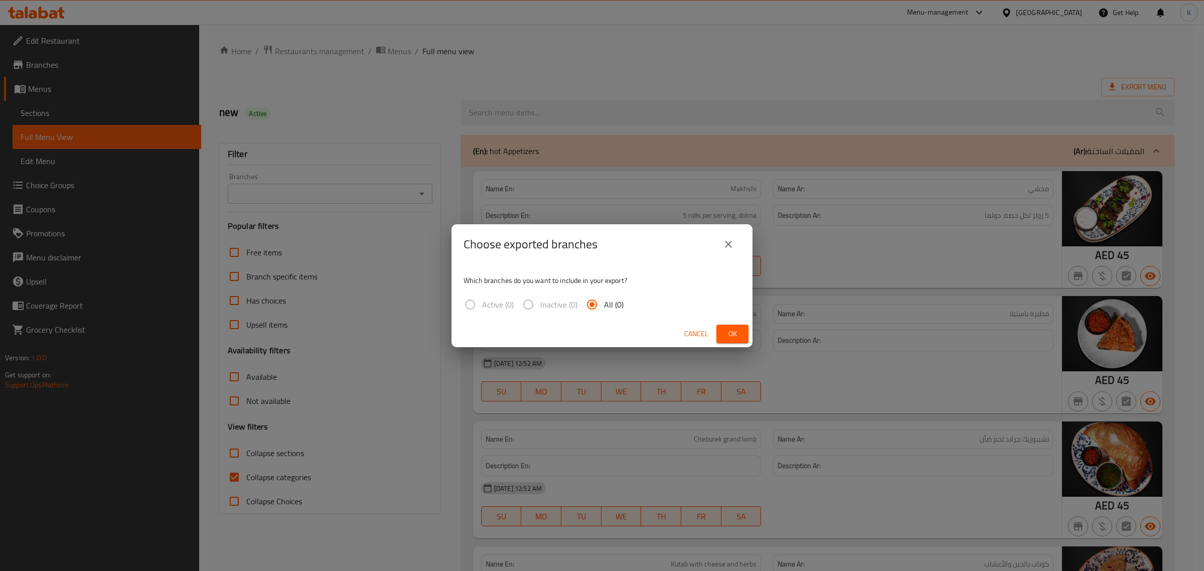
click at [648, 334] on span "Cancel" at bounding box center [696, 334] width 24 height 13
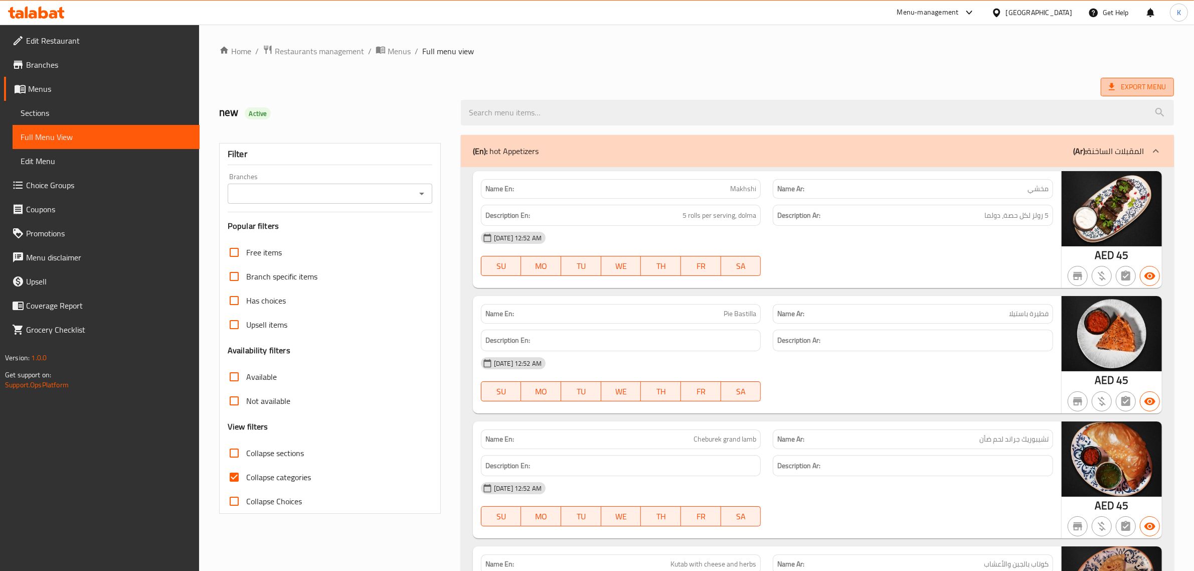
click at [648, 87] on icon at bounding box center [1112, 87] width 10 height 10
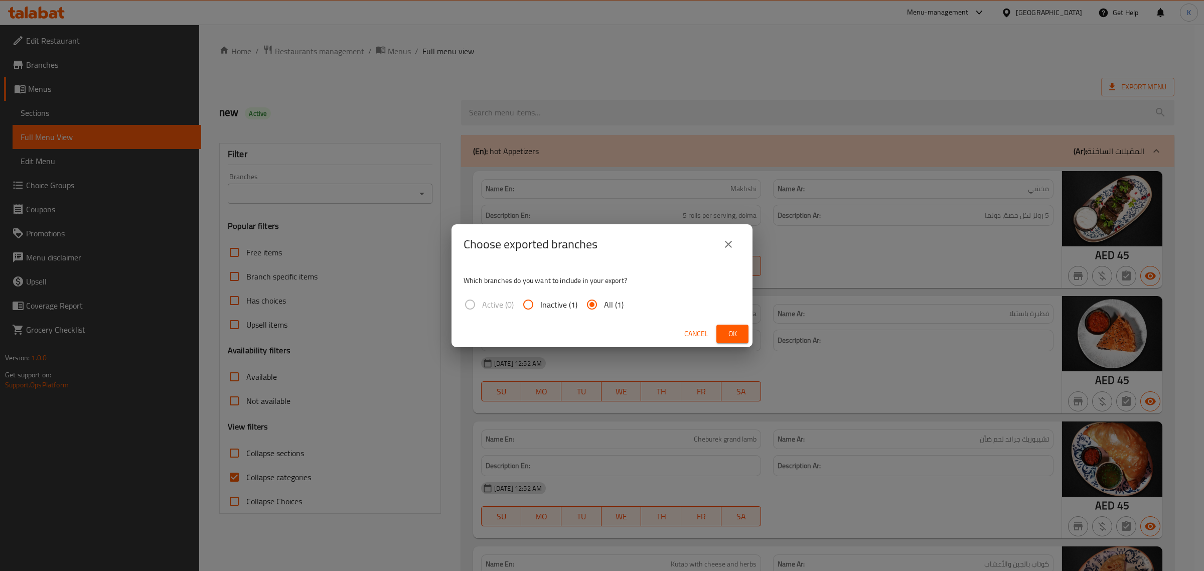
click at [648, 331] on span "Ok" at bounding box center [732, 334] width 16 height 13
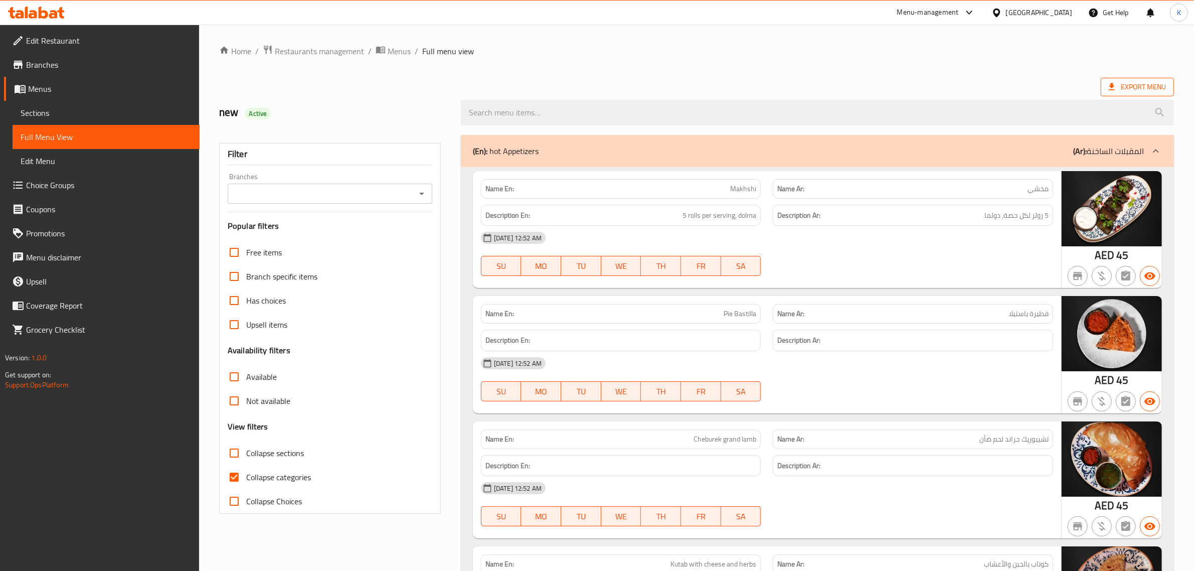
click at [648, 86] on span "Export Menu" at bounding box center [1137, 87] width 57 height 13
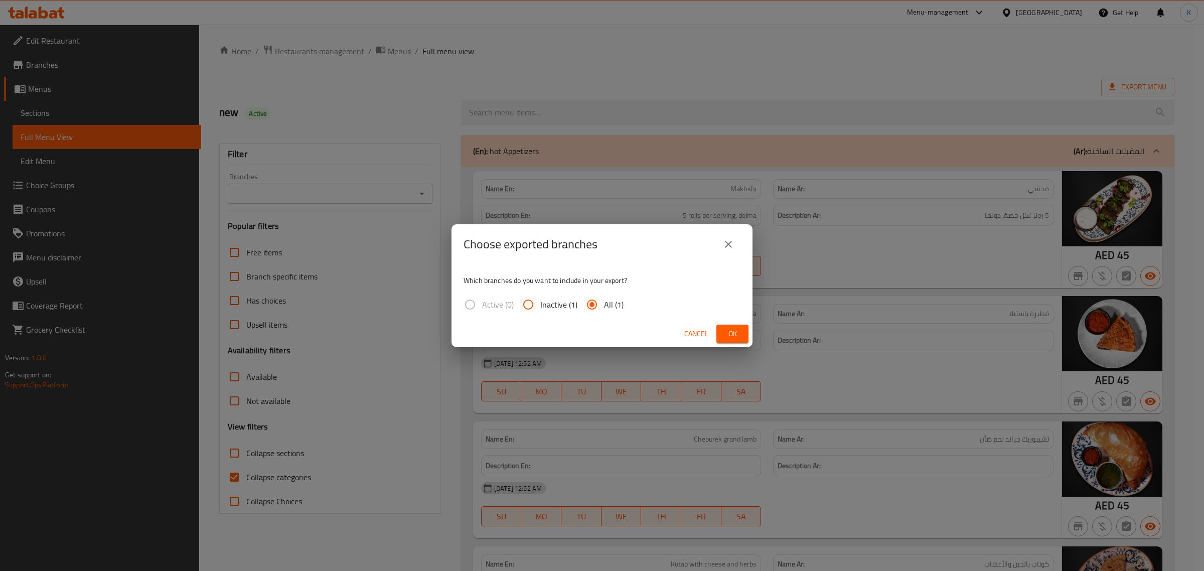
click at [648, 63] on div "Choose exported branches Which branches do you want to include in your export? …" at bounding box center [602, 285] width 1204 height 571
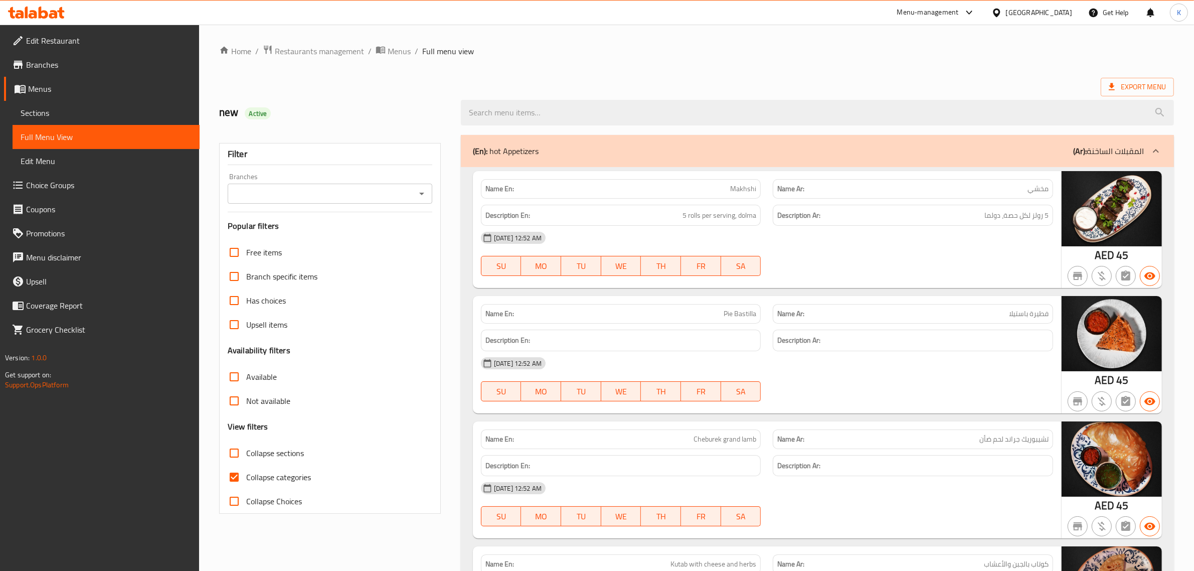
click at [25, 9] on icon at bounding box center [26, 13] width 3 height 12
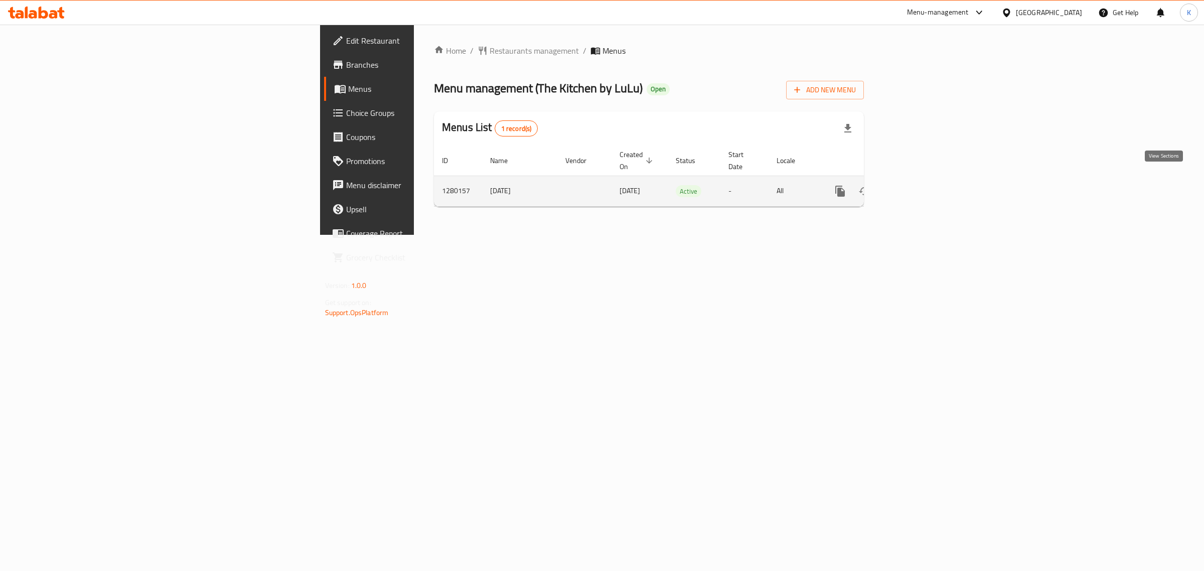
click at [917, 187] on icon "enhanced table" at bounding box center [912, 191] width 9 height 9
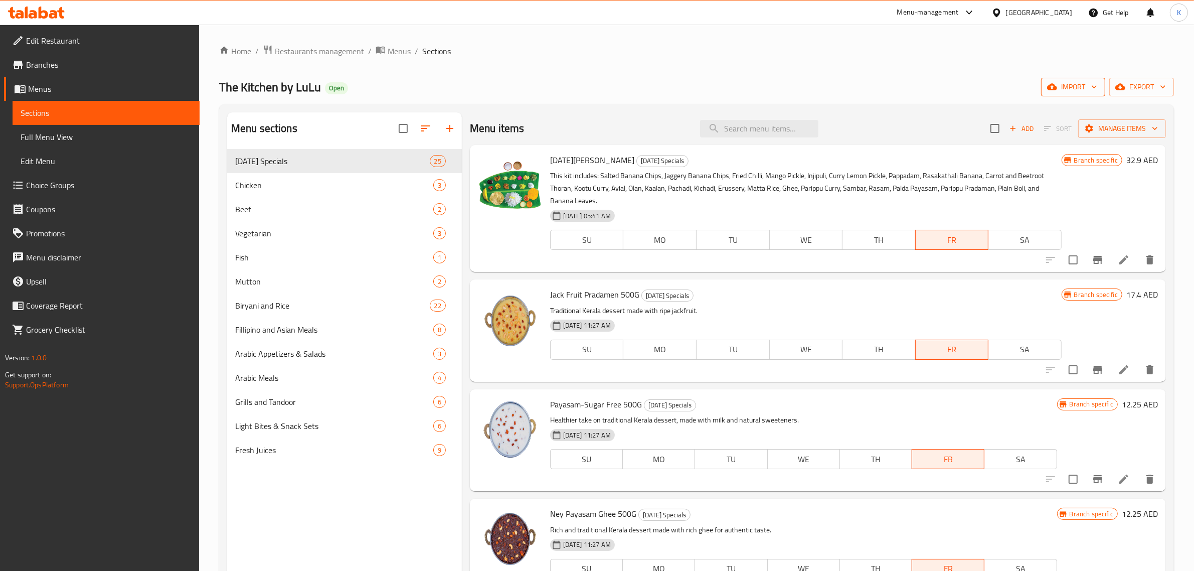
click at [1062, 93] on span "import" at bounding box center [1073, 87] width 48 height 13
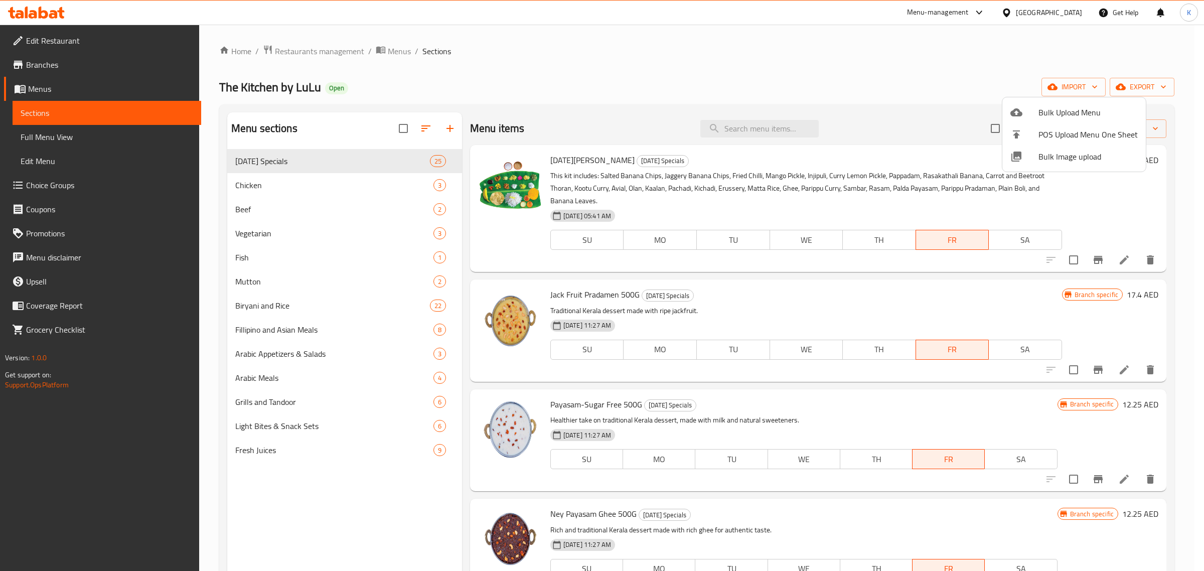
click at [1051, 164] on li "Bulk Image upload" at bounding box center [1073, 156] width 143 height 22
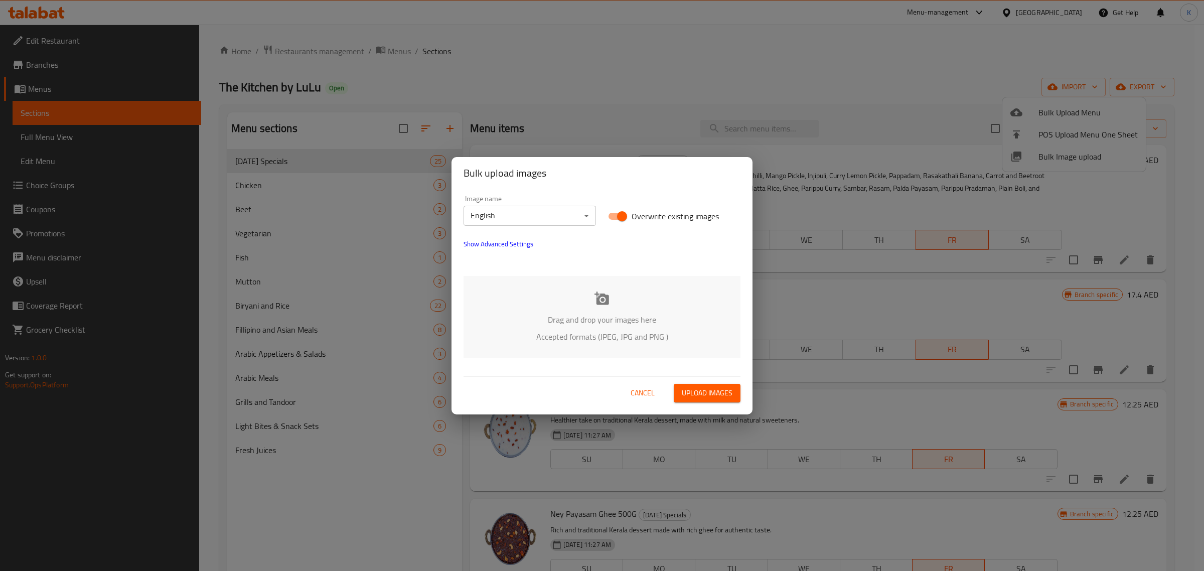
click at [618, 296] on div "Drag and drop your images here Accepted formats (JPEG, JPG and PNG )" at bounding box center [602, 317] width 277 height 82
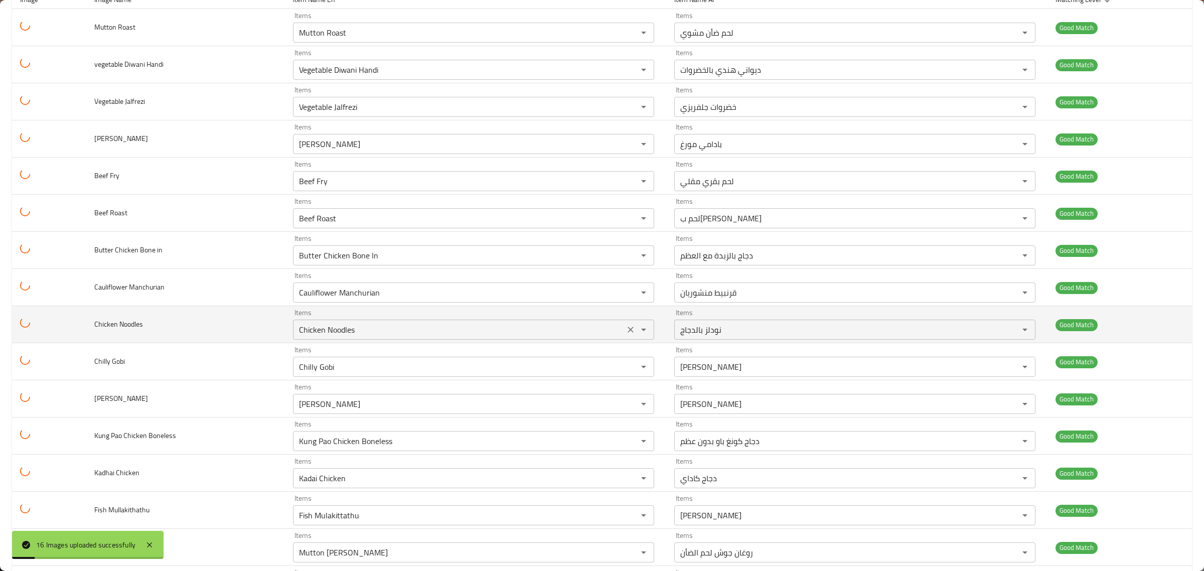
scroll to position [199, 0]
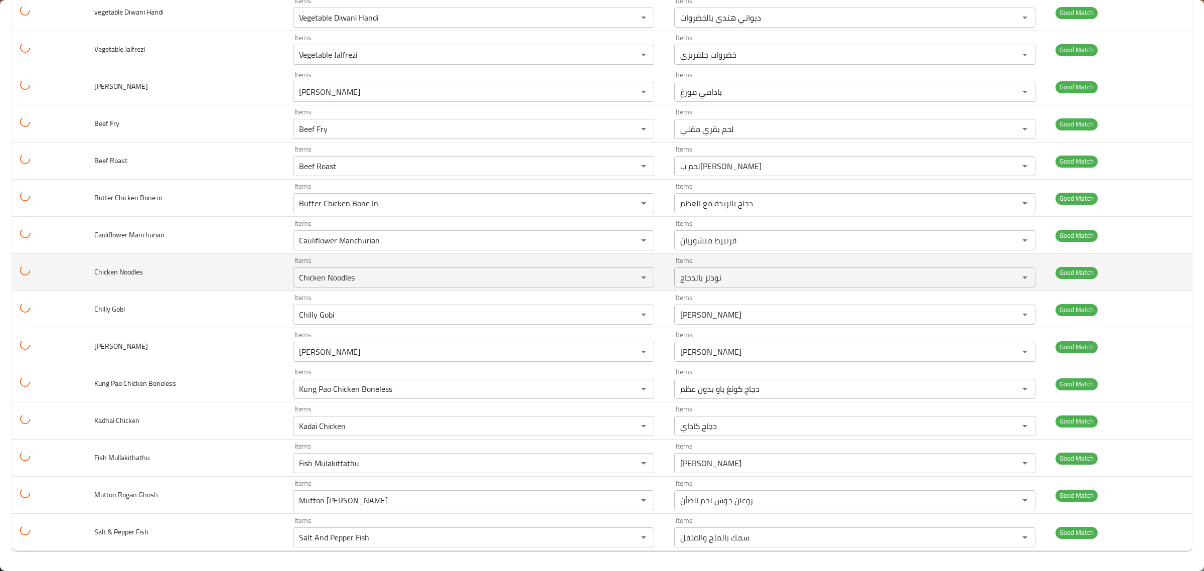
click at [1135, 271] on td "Good Match" at bounding box center [1119, 272] width 144 height 37
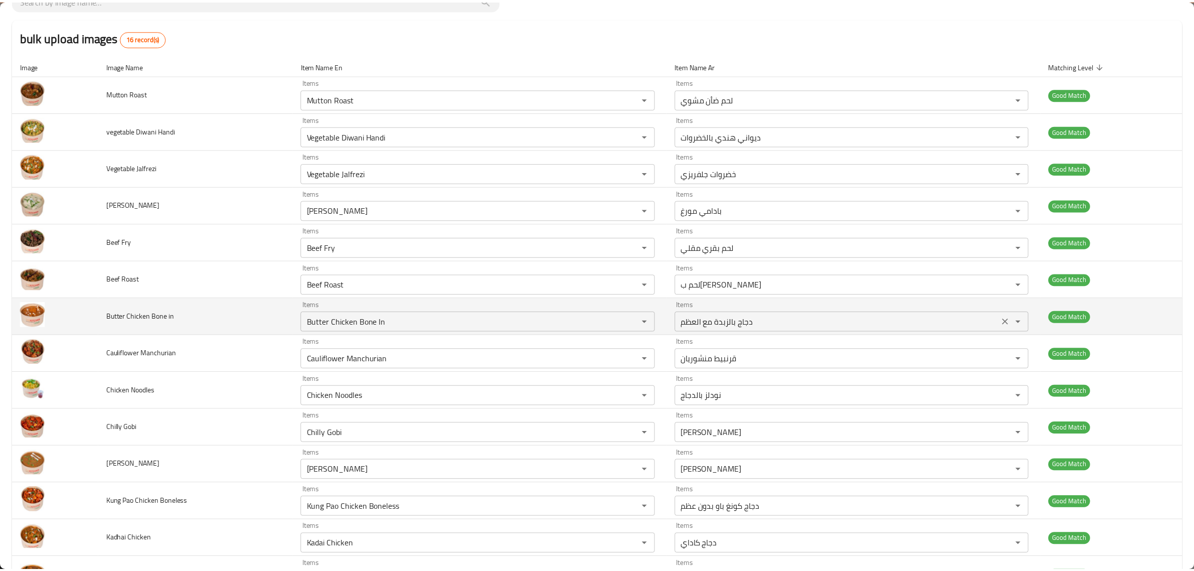
scroll to position [0, 0]
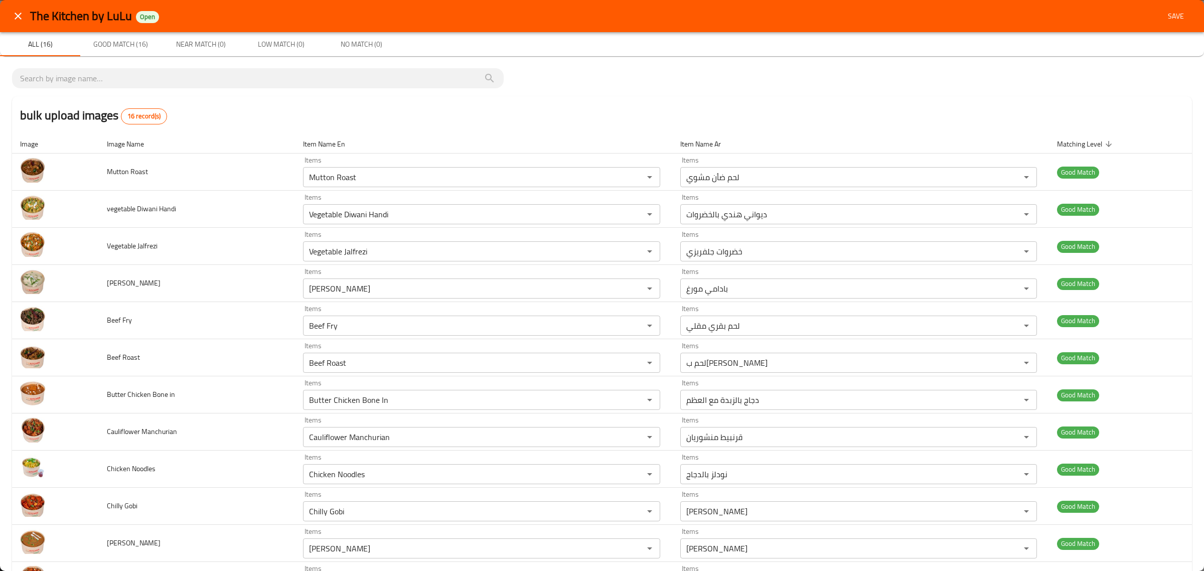
click at [1170, 9] on button "Save" at bounding box center [1176, 16] width 32 height 19
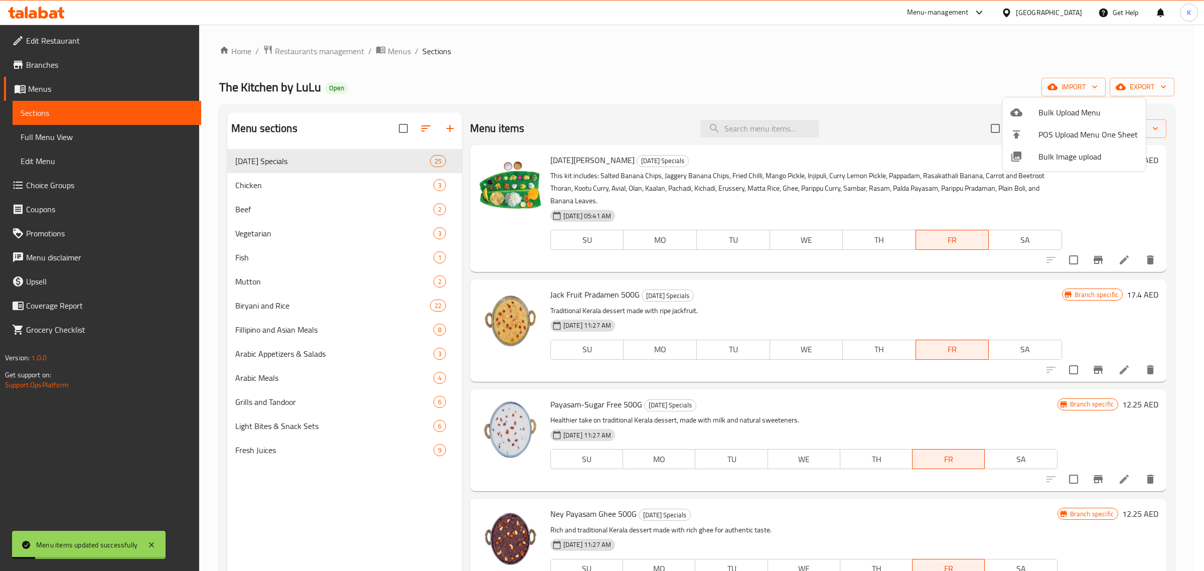
click at [86, 137] on div at bounding box center [602, 285] width 1204 height 571
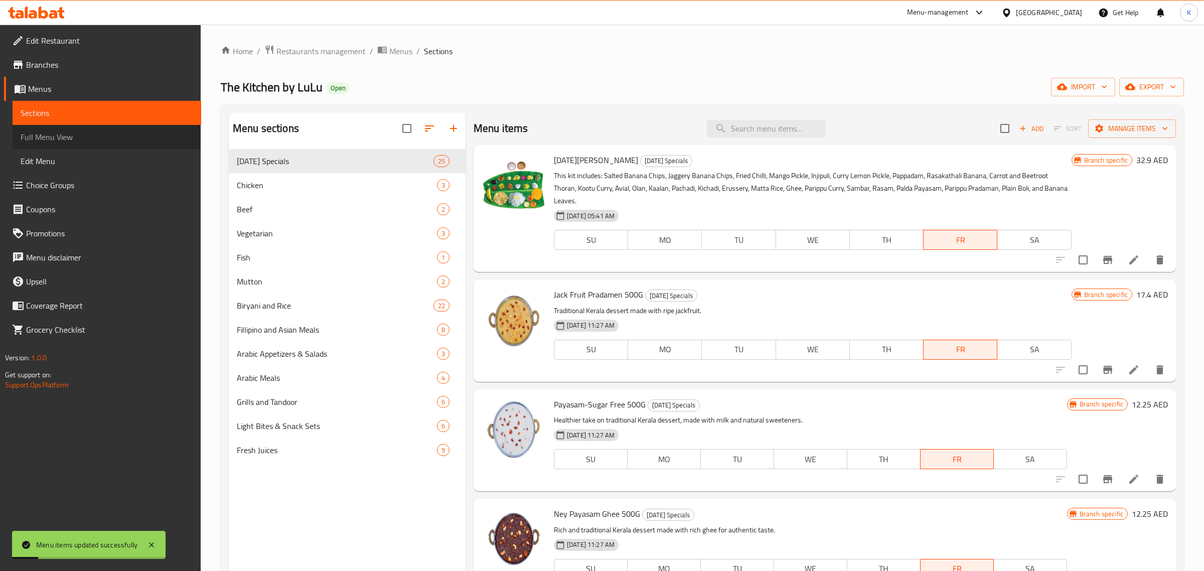
click at [86, 137] on span "Full Menu View" at bounding box center [107, 137] width 173 height 12
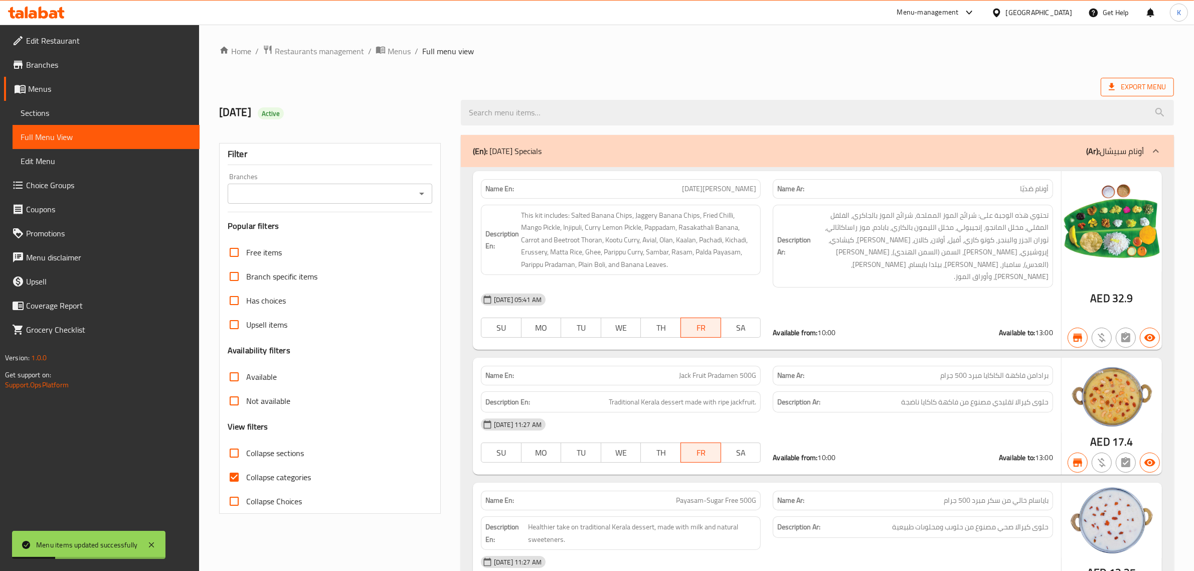
click at [1138, 93] on span "Export Menu" at bounding box center [1137, 87] width 57 height 13
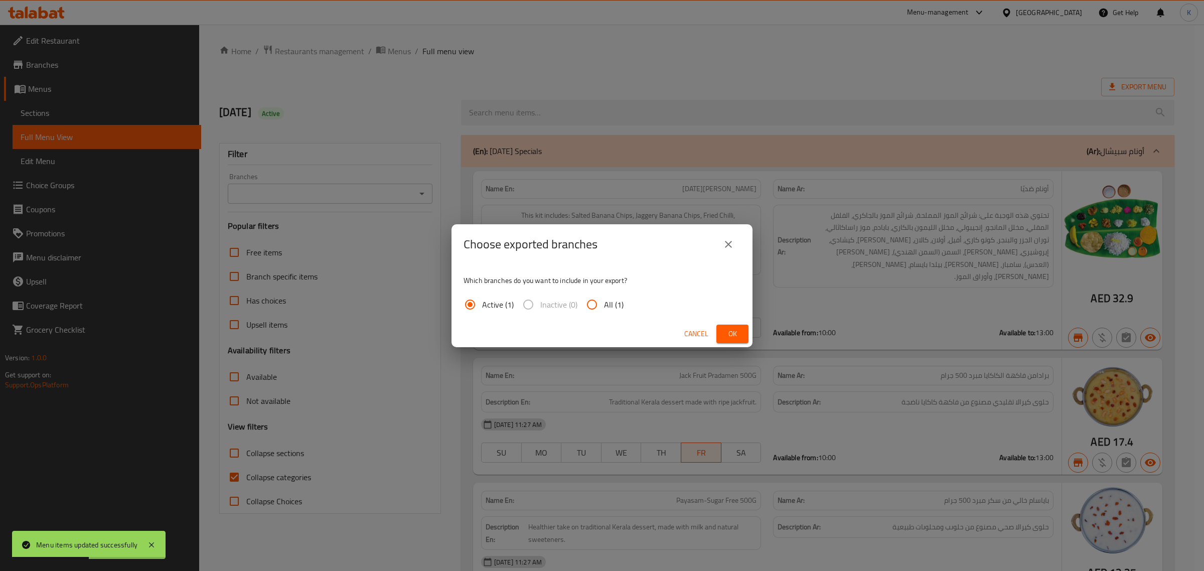
click at [613, 305] on span "All (1)" at bounding box center [614, 304] width 20 height 12
click at [604, 305] on input "All (1)" at bounding box center [592, 304] width 24 height 24
radio input "true"
click at [726, 329] on span "Ok" at bounding box center [732, 334] width 16 height 13
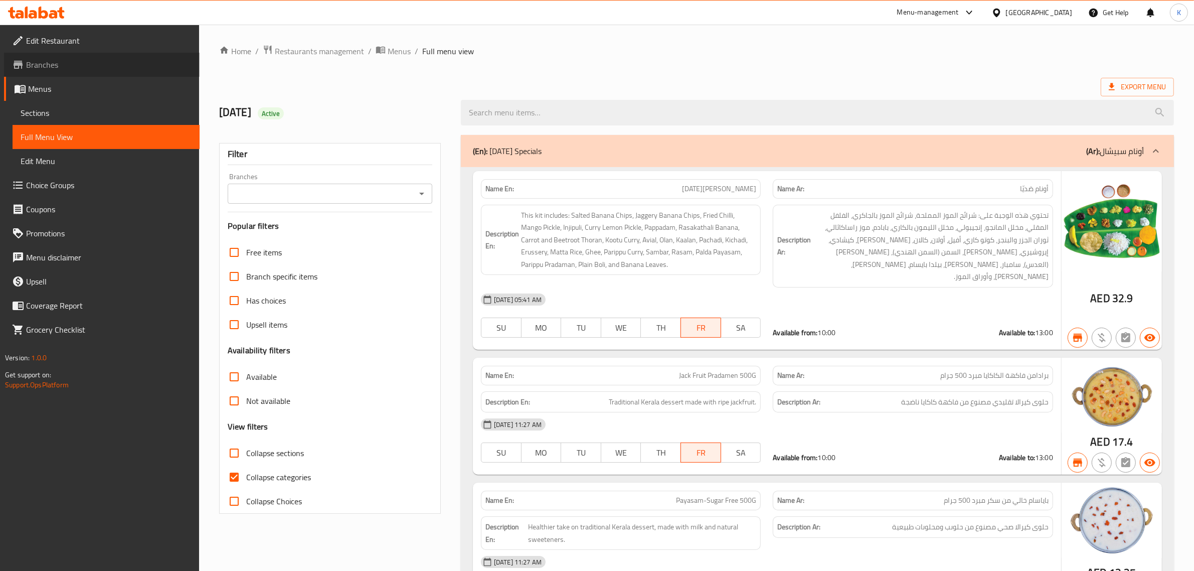
click at [51, 66] on span "Branches" at bounding box center [109, 65] width 166 height 12
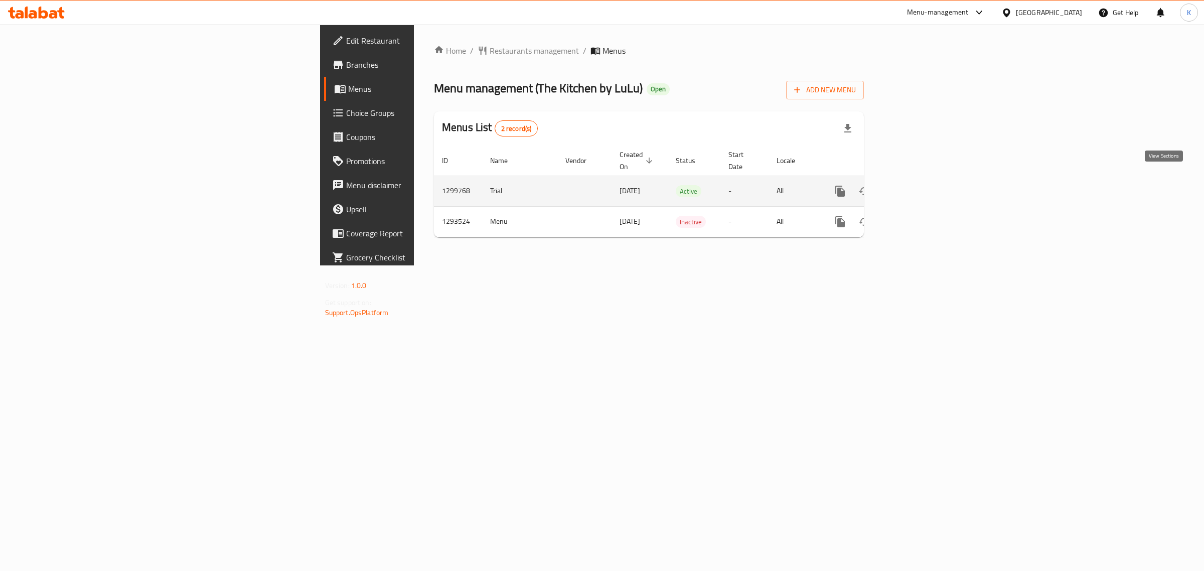
click at [919, 185] on icon "enhanced table" at bounding box center [913, 191] width 12 height 12
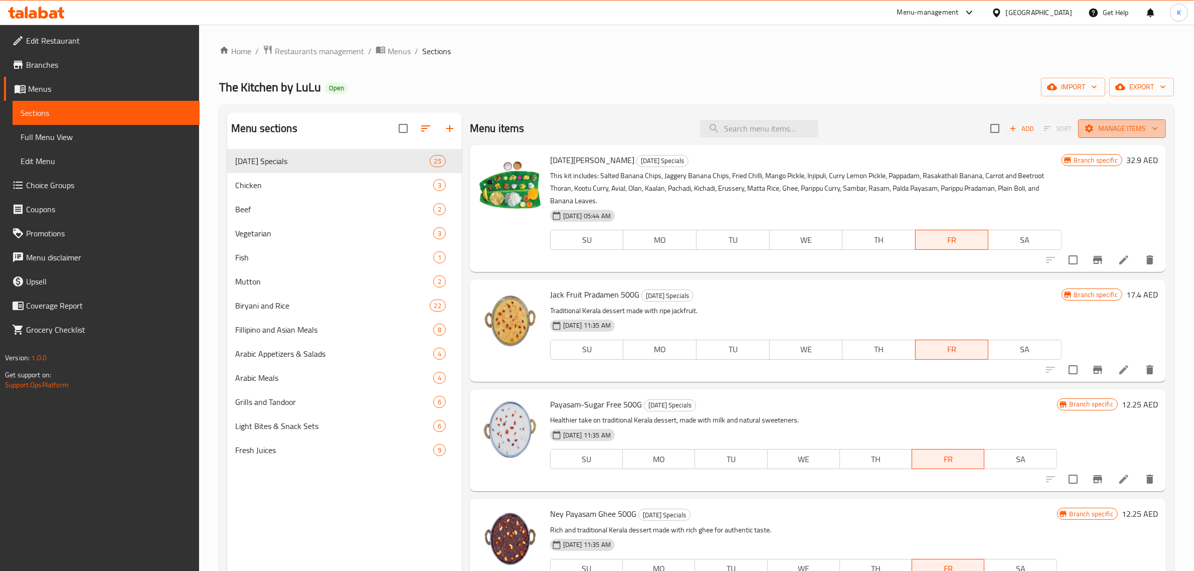
click at [1105, 129] on span "Manage items" at bounding box center [1123, 128] width 72 height 13
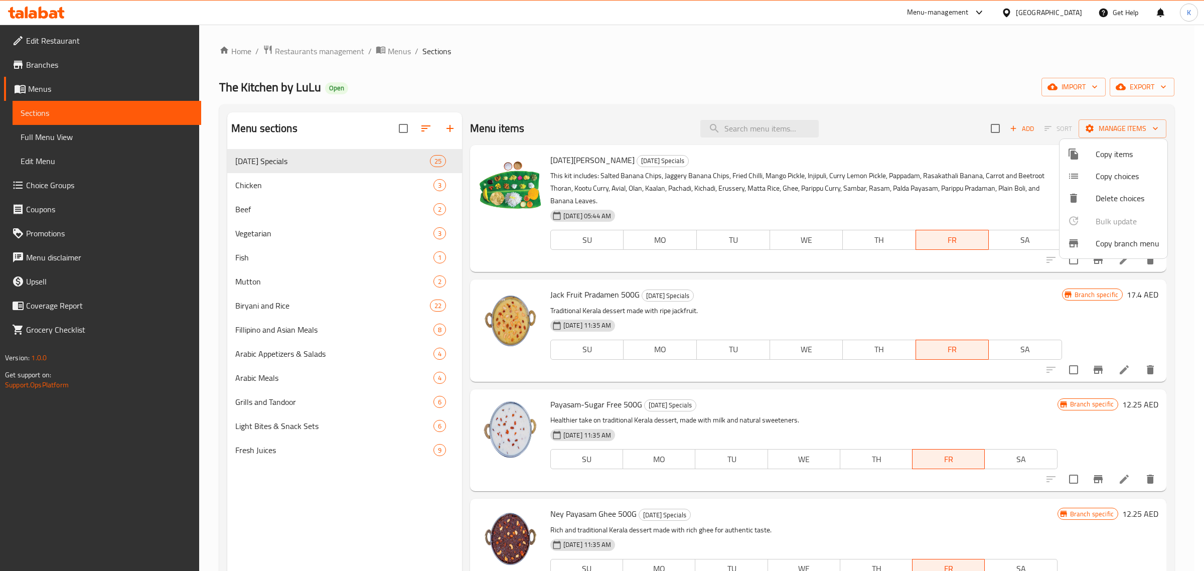
click at [1077, 91] on div at bounding box center [602, 285] width 1204 height 571
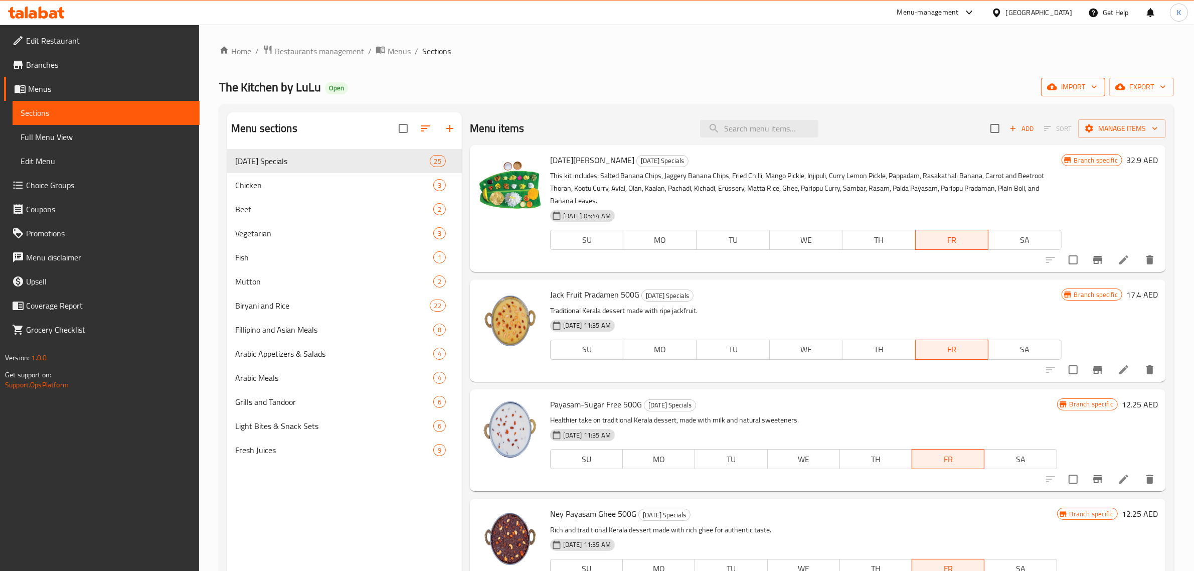
click at [1074, 88] on span "import" at bounding box center [1073, 87] width 48 height 13
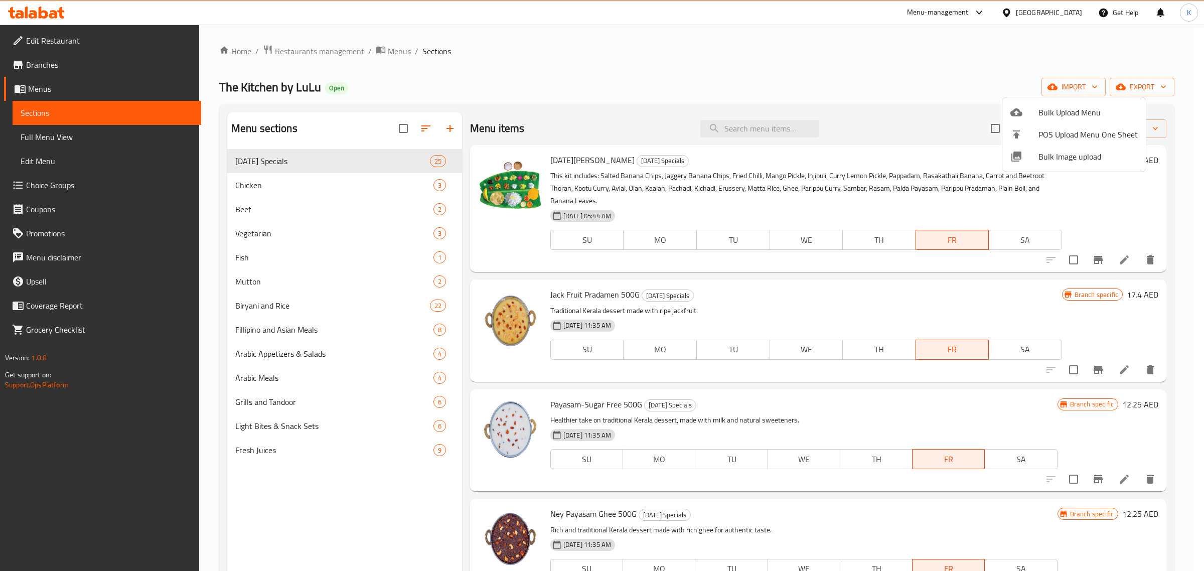
click at [1068, 159] on span "Bulk Image upload" at bounding box center [1087, 157] width 99 height 12
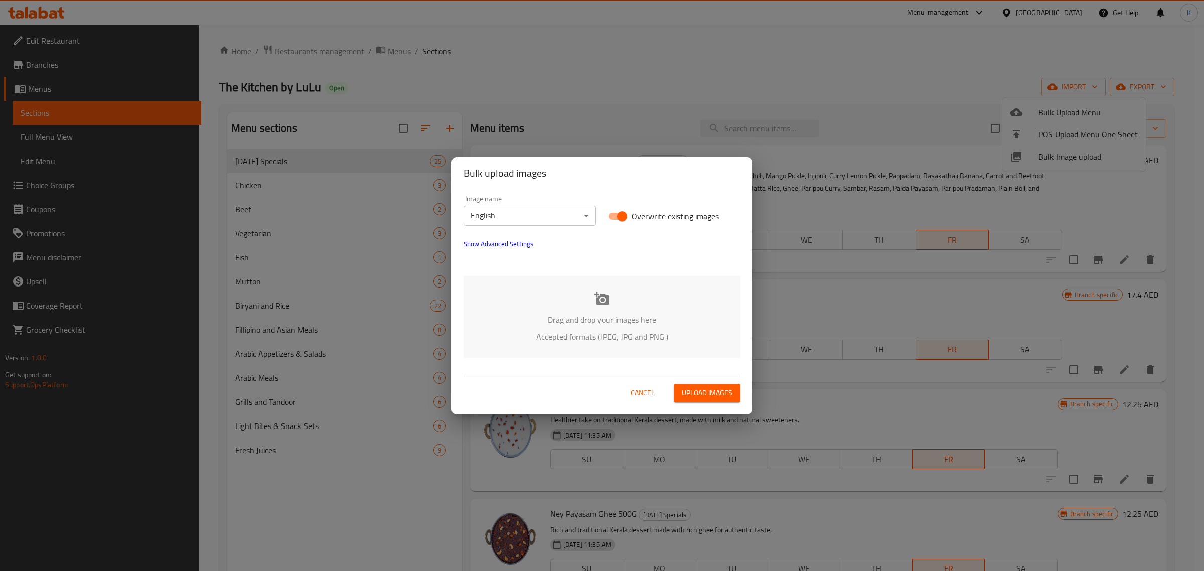
click at [650, 320] on p "Drag and drop your images here" at bounding box center [602, 320] width 247 height 12
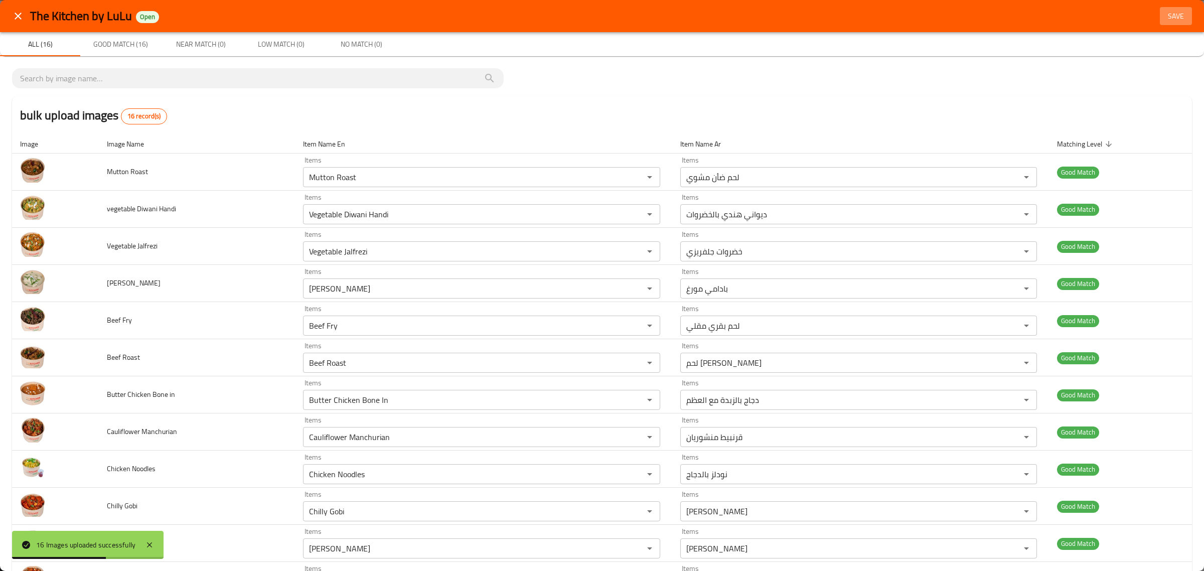
click at [1164, 15] on span "Save" at bounding box center [1176, 16] width 24 height 13
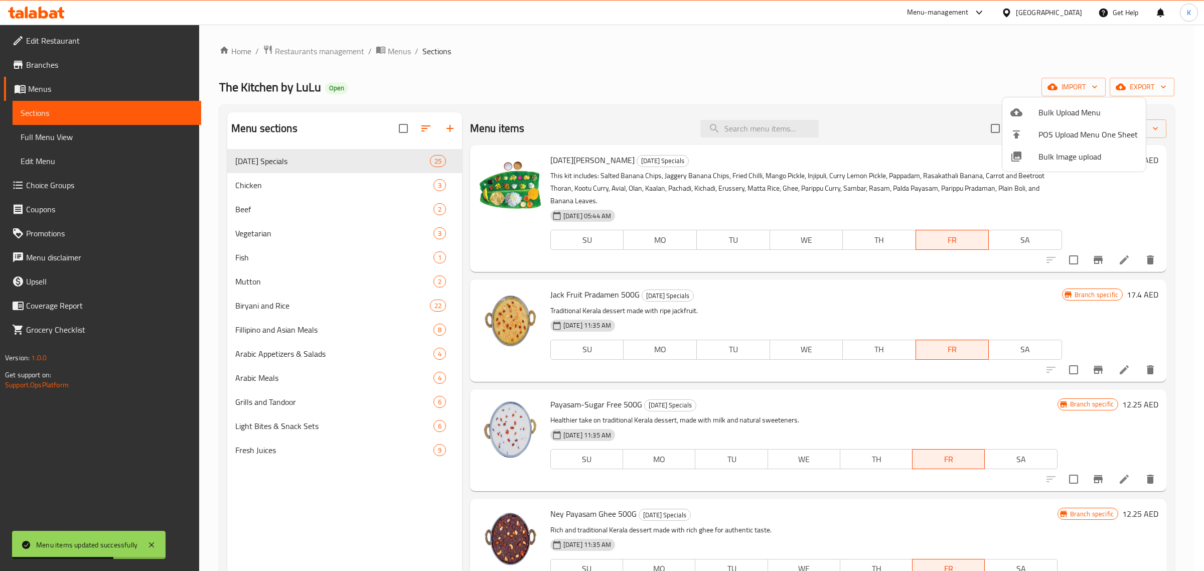
click at [1152, 91] on div at bounding box center [602, 285] width 1204 height 571
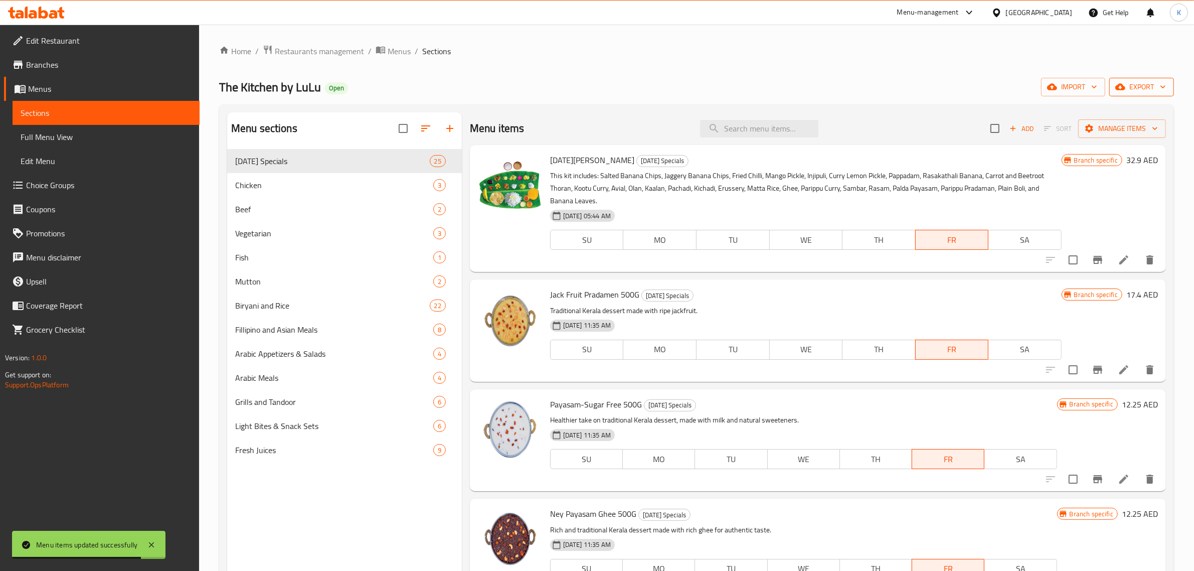
click at [1138, 88] on span "export" at bounding box center [1142, 87] width 49 height 13
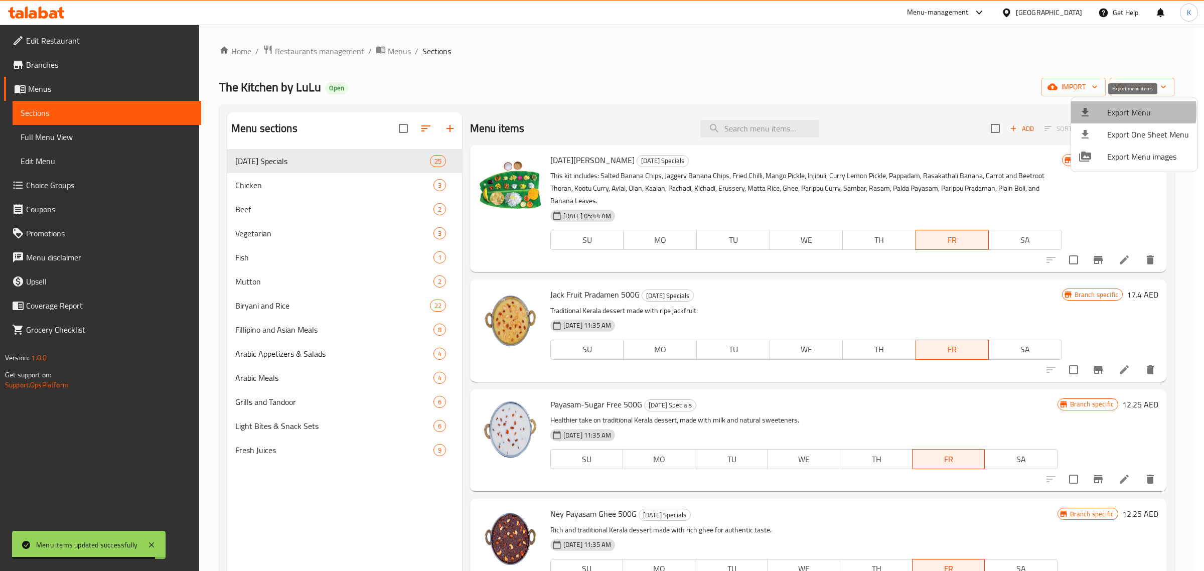
click at [1102, 111] on div at bounding box center [1093, 112] width 28 height 12
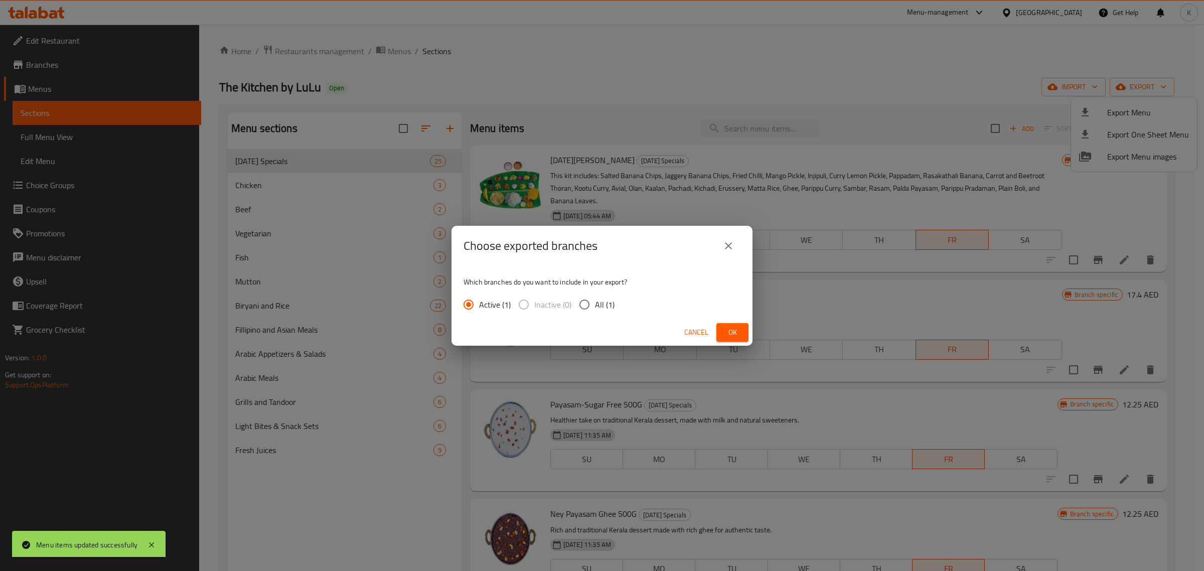
click at [606, 307] on span "All (1)" at bounding box center [605, 304] width 20 height 12
click at [595, 307] on input "All (1)" at bounding box center [584, 304] width 21 height 21
radio input "true"
click at [721, 330] on button "Ok" at bounding box center [732, 332] width 32 height 19
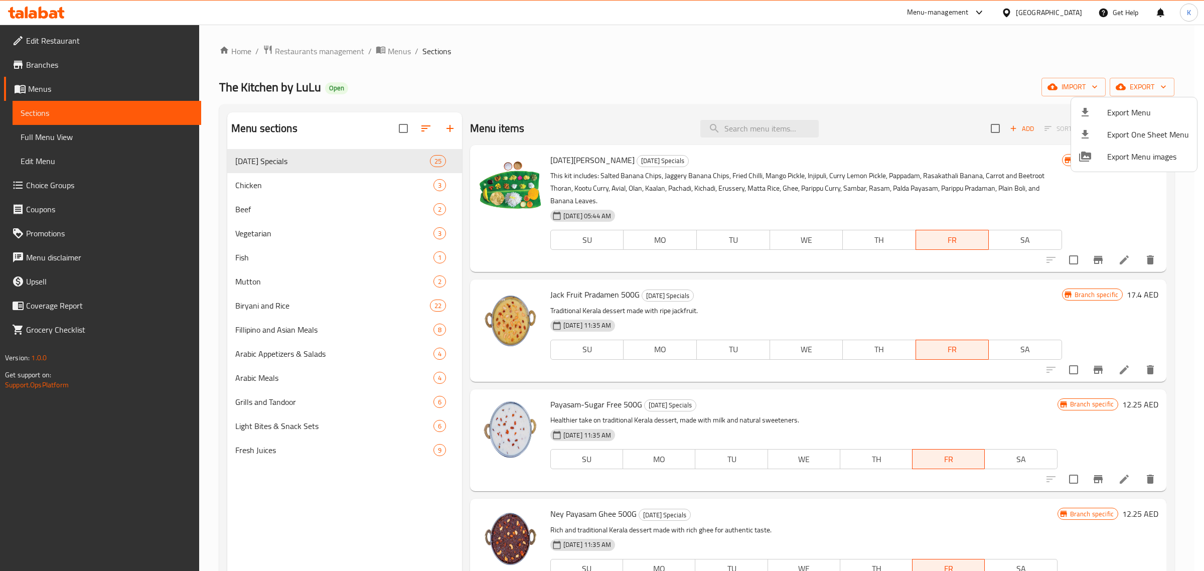
click at [49, 6] on div at bounding box center [602, 285] width 1204 height 571
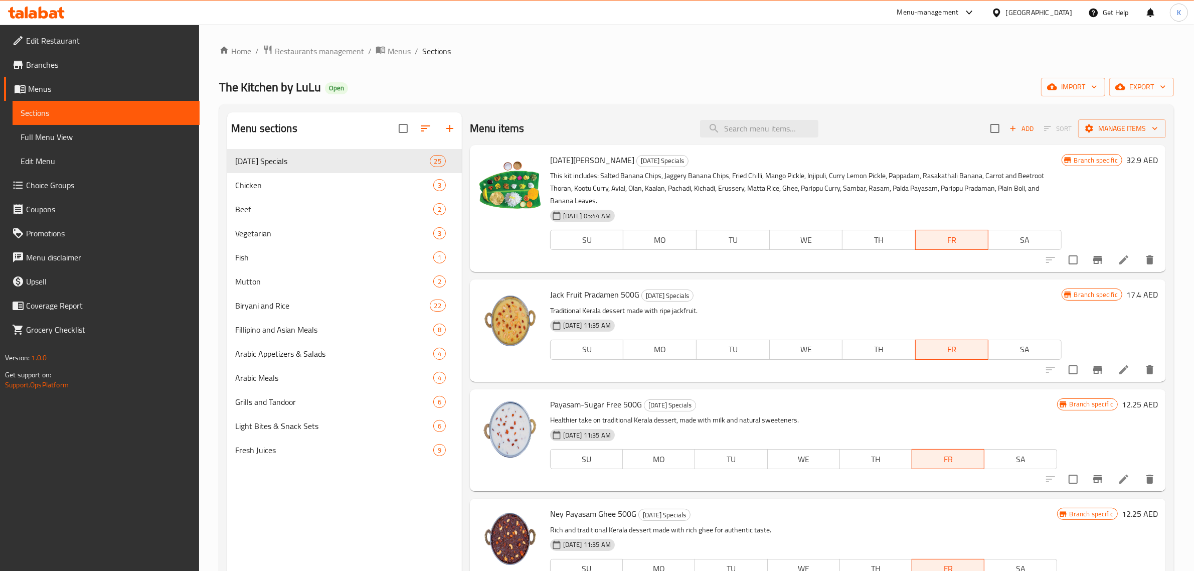
click at [46, 14] on icon at bounding box center [44, 13] width 10 height 12
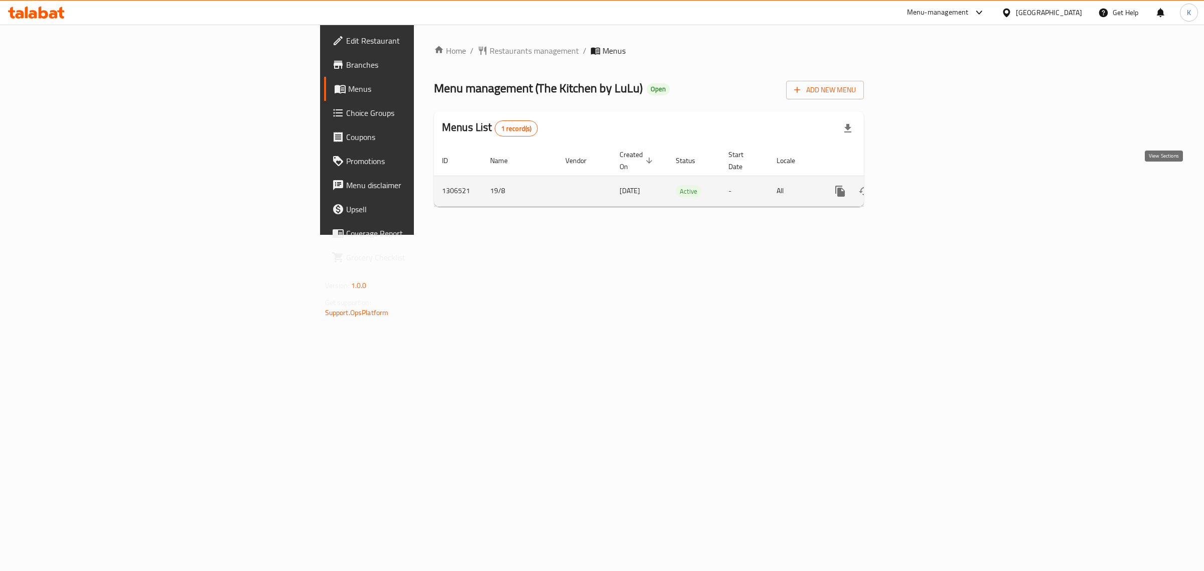
click at [919, 186] on icon "enhanced table" at bounding box center [913, 191] width 12 height 12
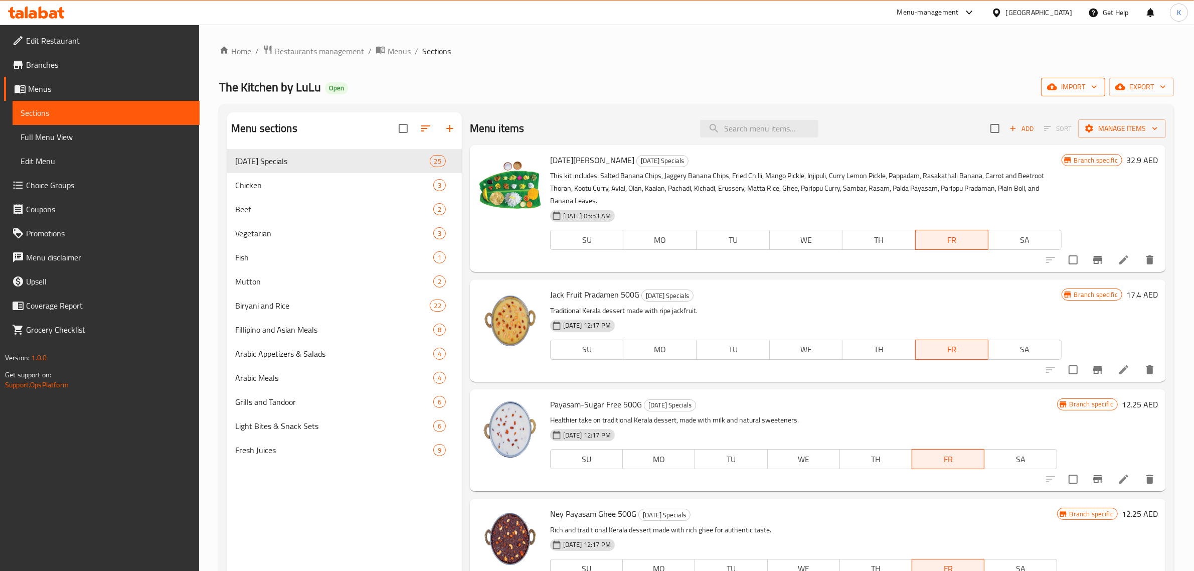
click at [1070, 91] on span "import" at bounding box center [1073, 87] width 48 height 13
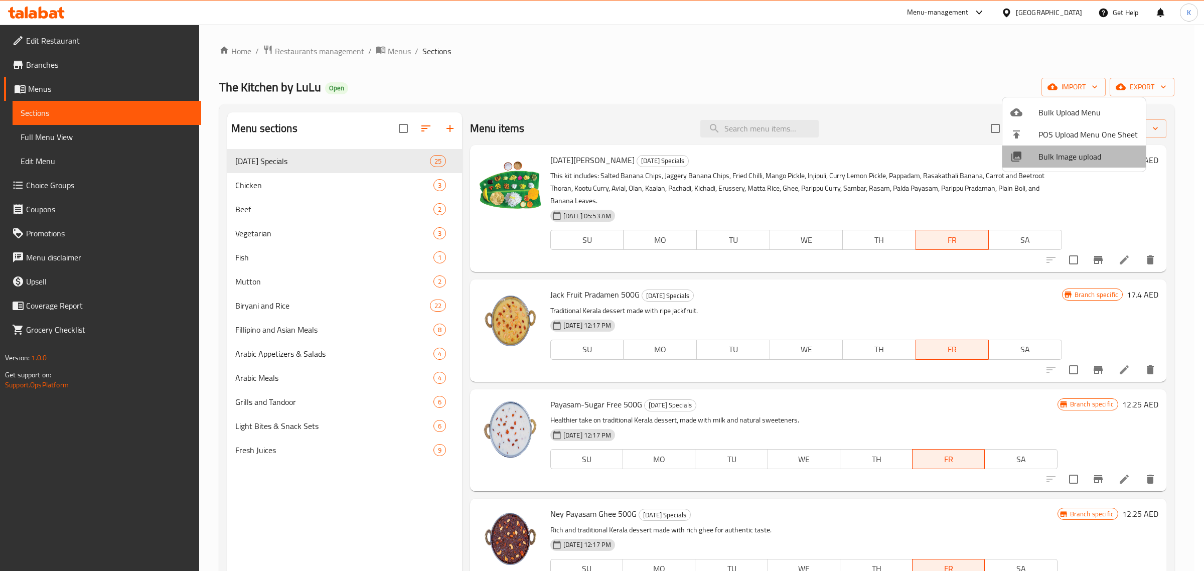
click at [1077, 156] on span "Bulk Image upload" at bounding box center [1087, 157] width 99 height 12
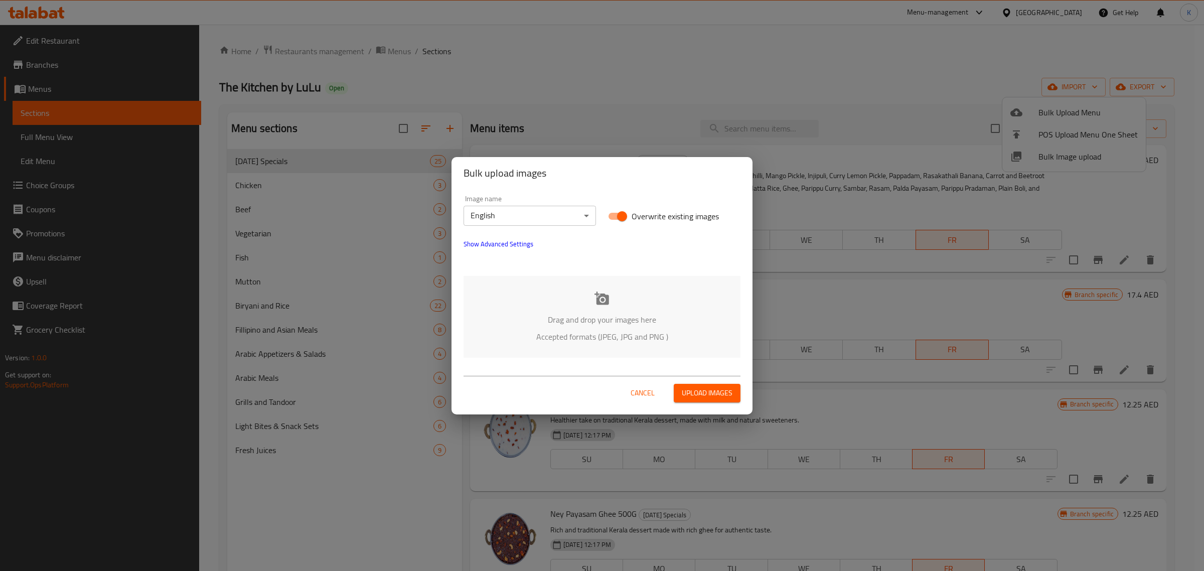
click at [604, 314] on p "Drag and drop your images here" at bounding box center [602, 320] width 247 height 12
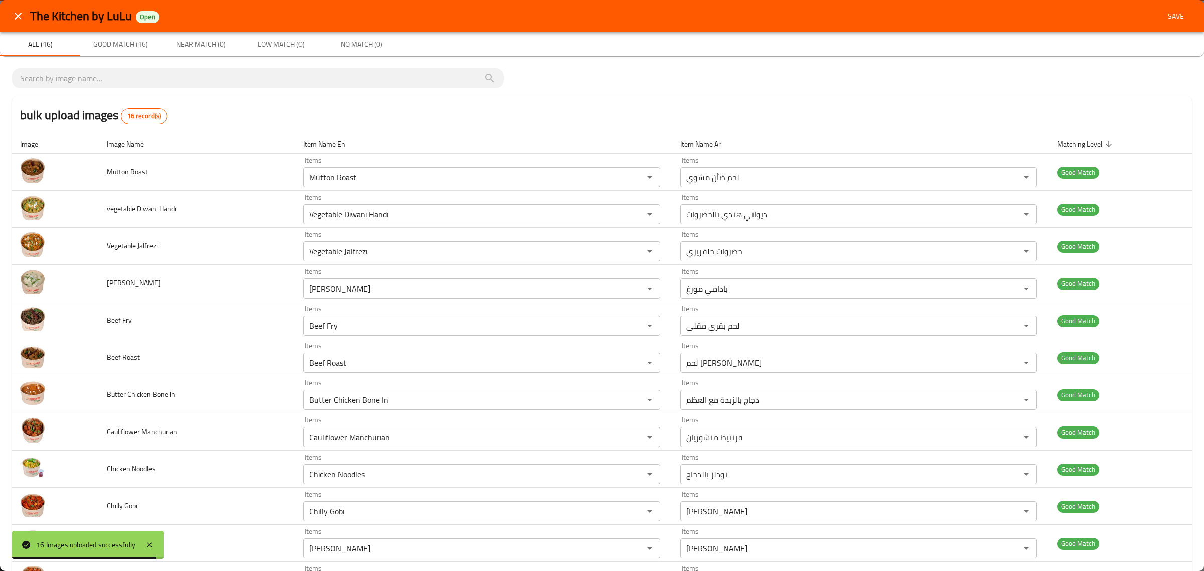
click at [1165, 14] on span "Save" at bounding box center [1176, 16] width 24 height 13
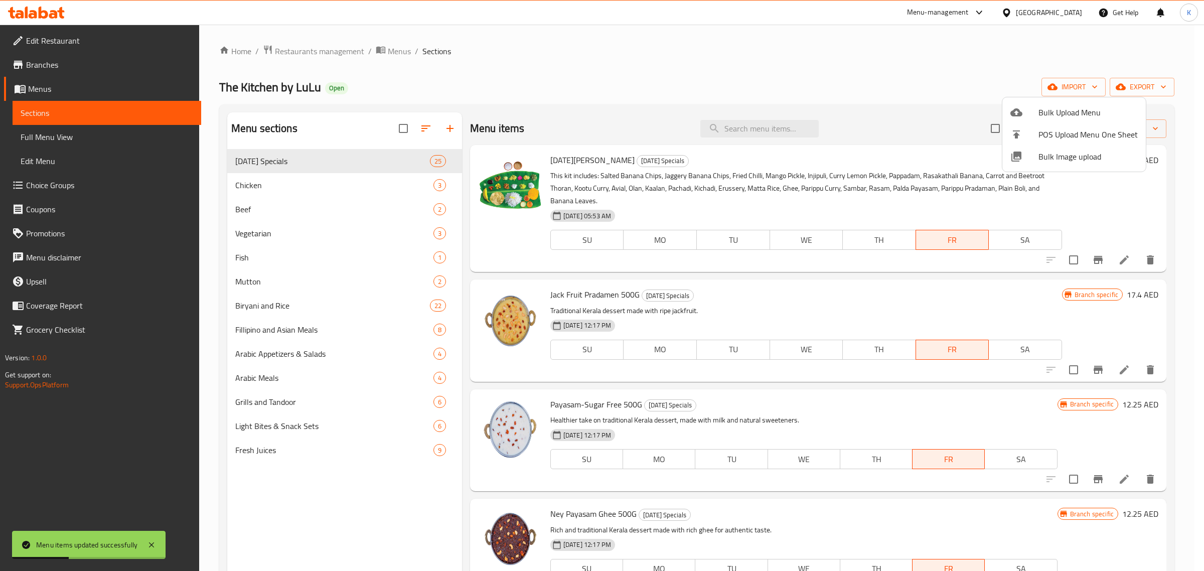
click at [1141, 86] on div at bounding box center [602, 285] width 1204 height 571
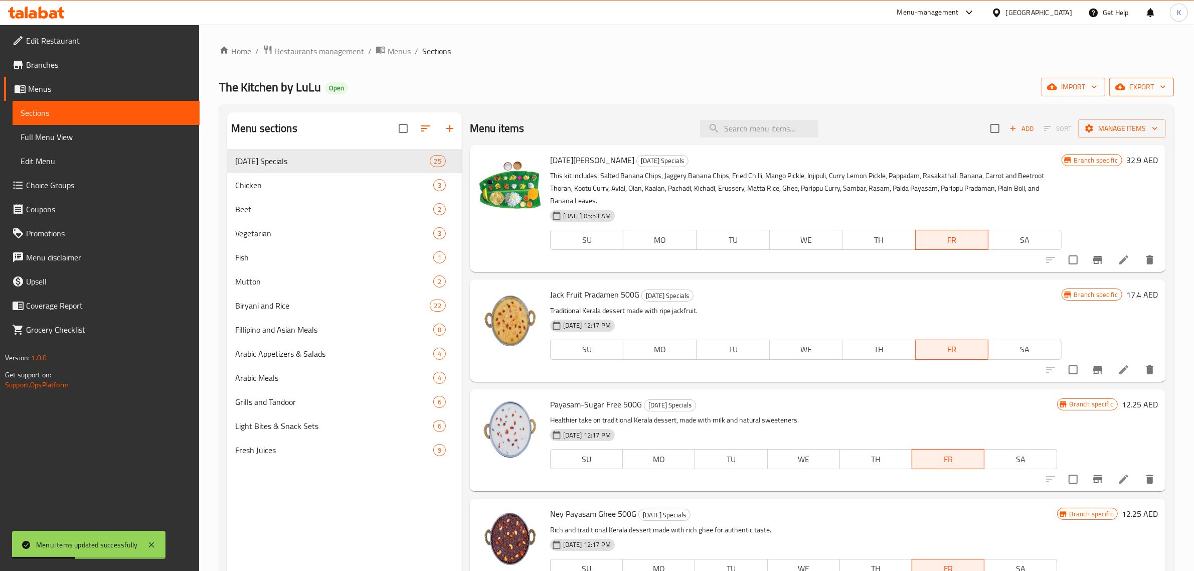
click at [1139, 86] on span "export" at bounding box center [1142, 87] width 49 height 13
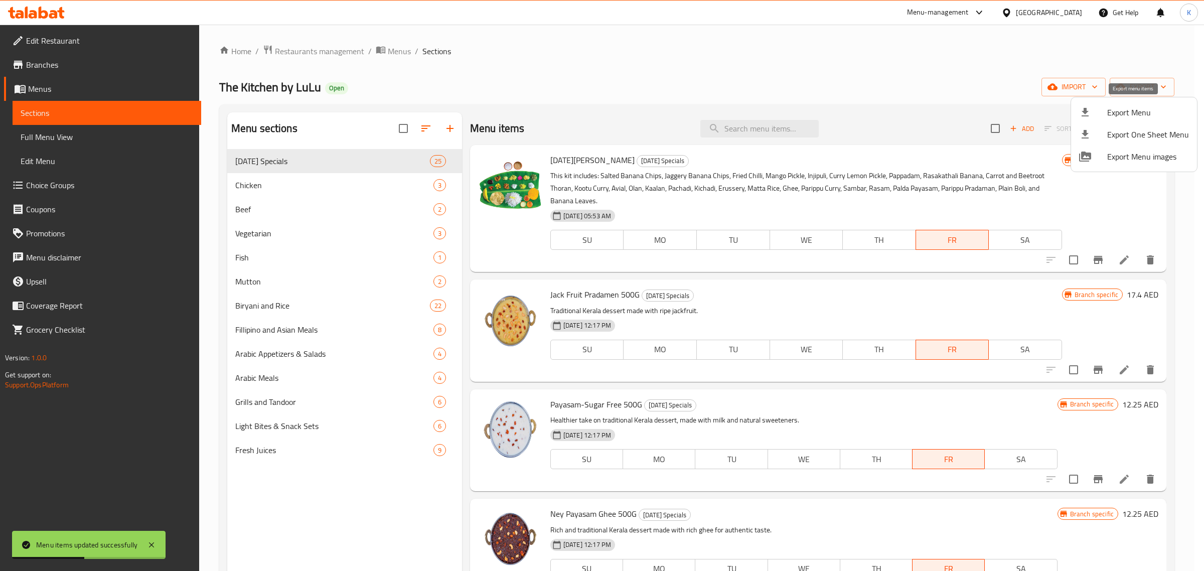
click at [1123, 115] on span "Export Menu" at bounding box center [1148, 112] width 82 height 12
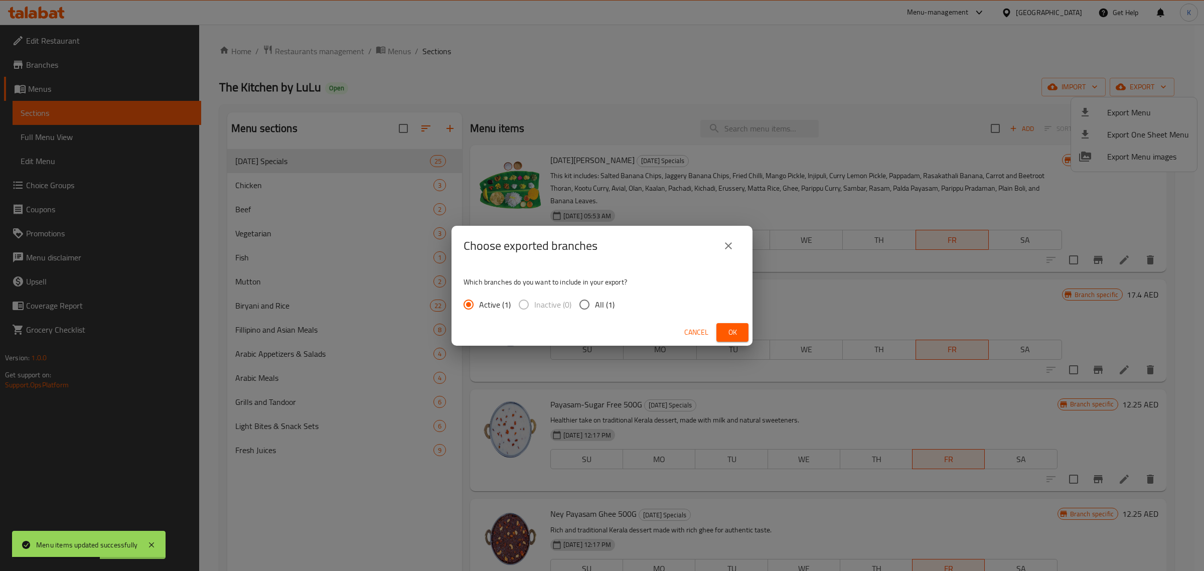
drag, startPoint x: 580, startPoint y: 303, endPoint x: 677, endPoint y: 324, distance: 99.6
click at [580, 303] on input "All (1)" at bounding box center [584, 304] width 21 height 21
radio input "true"
click at [728, 330] on span "Ok" at bounding box center [732, 332] width 16 height 13
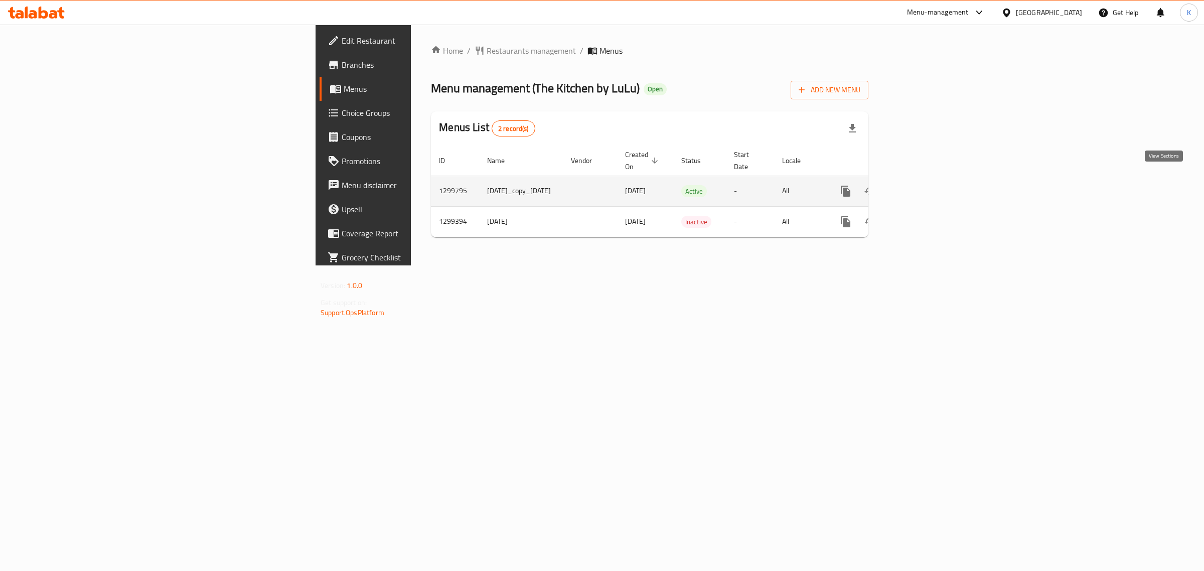
click at [924, 185] on icon "enhanced table" at bounding box center [918, 191] width 12 height 12
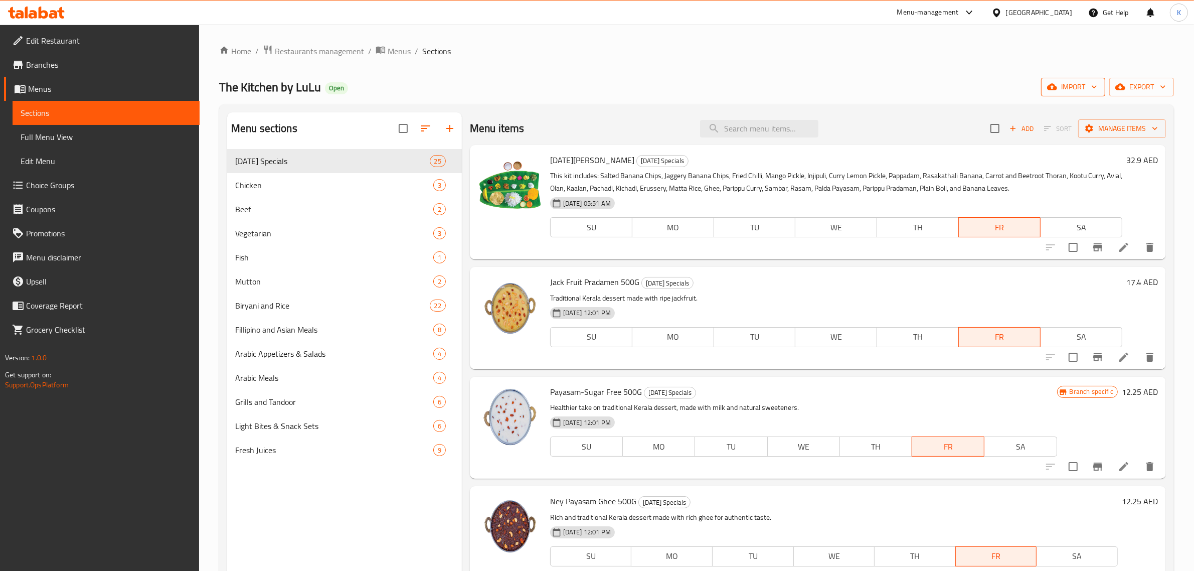
click at [1085, 90] on span "import" at bounding box center [1073, 87] width 48 height 13
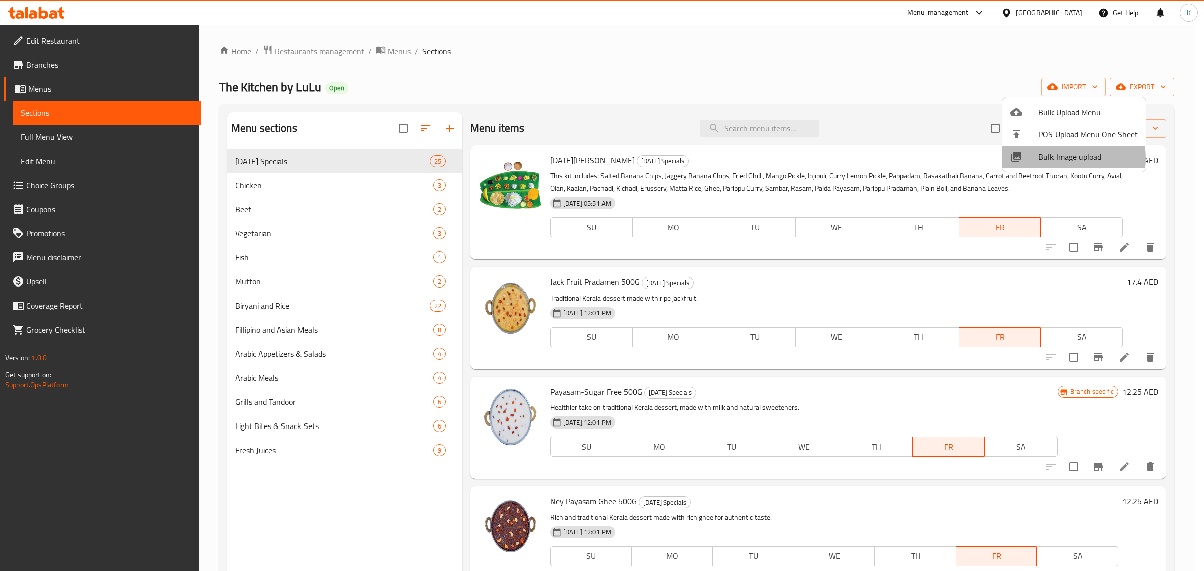
click at [1064, 158] on span "Bulk Image upload" at bounding box center [1087, 157] width 99 height 12
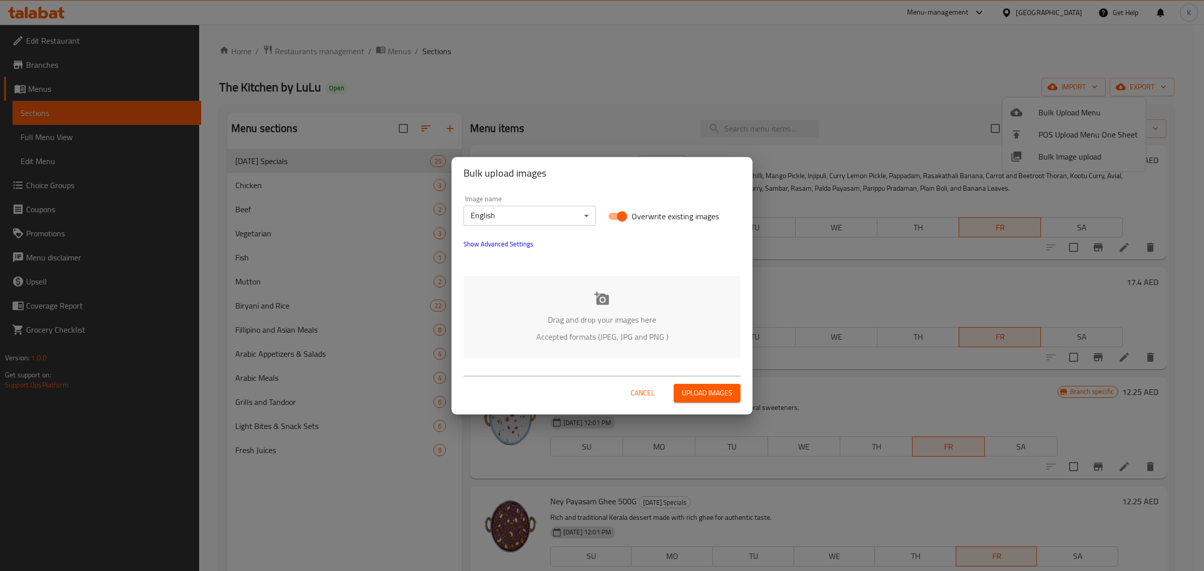
click at [588, 302] on div "Drag and drop your images here Accepted formats (JPEG, JPG and PNG )" at bounding box center [602, 317] width 277 height 82
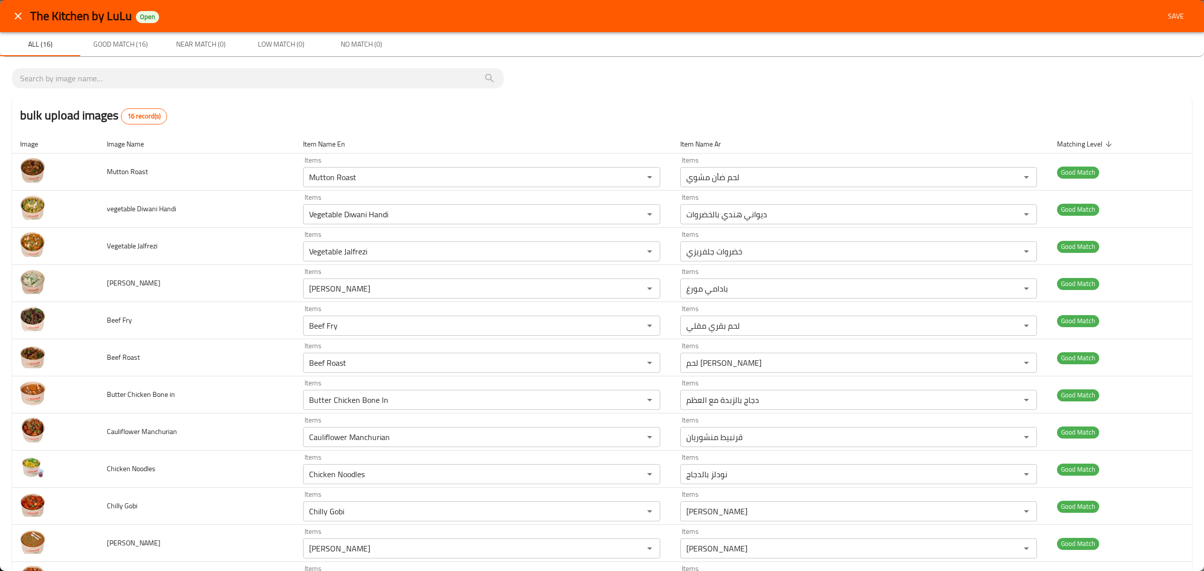
click at [1164, 23] on button "Save" at bounding box center [1176, 16] width 32 height 19
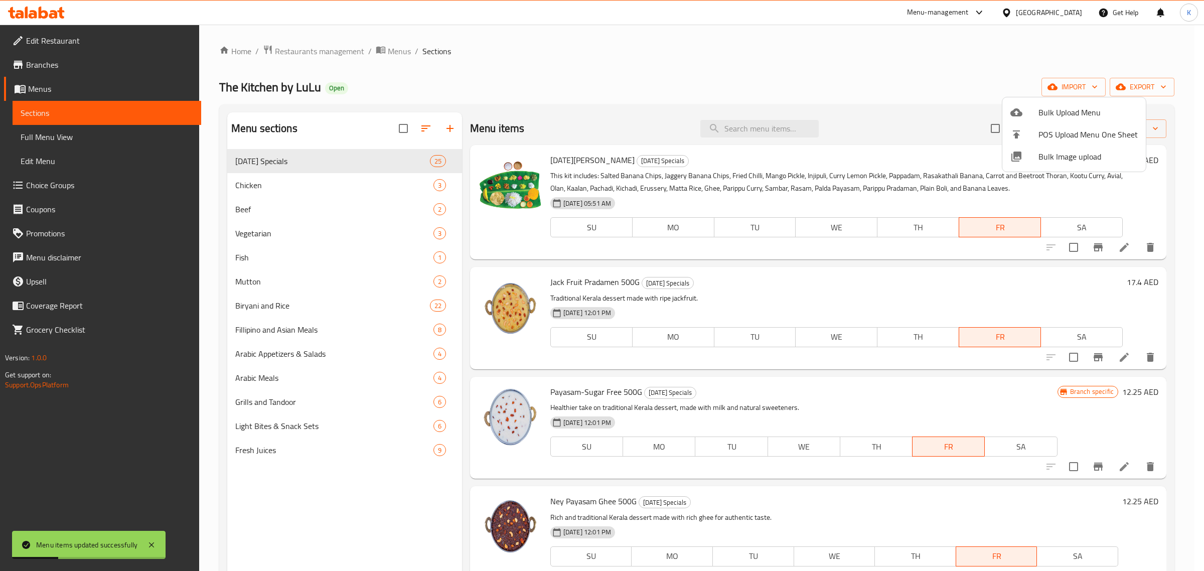
click at [853, 59] on div at bounding box center [602, 285] width 1204 height 571
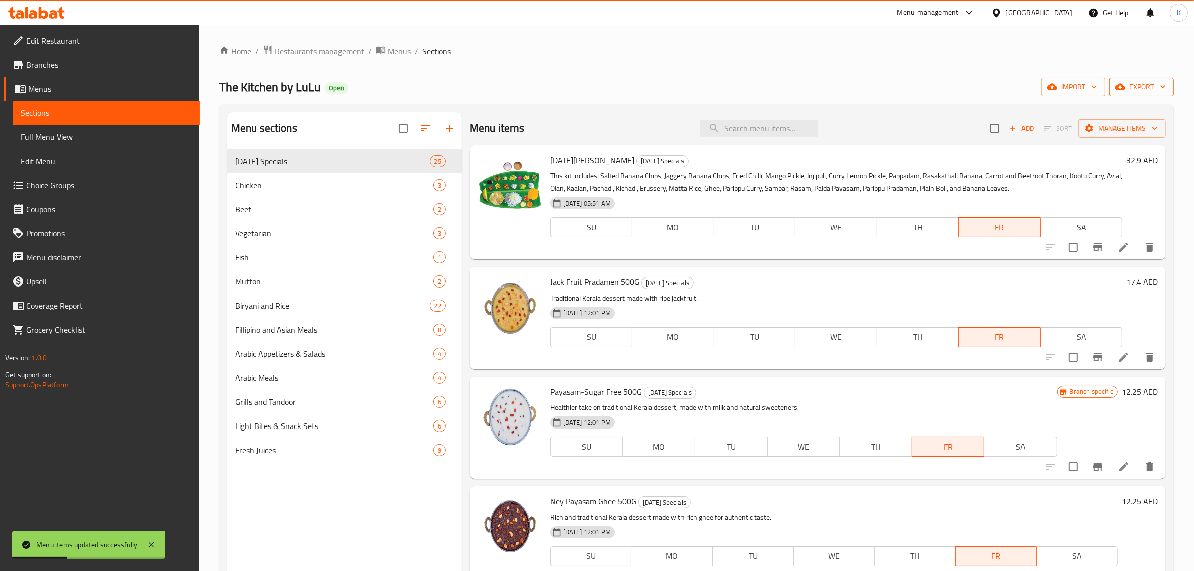
click at [1157, 86] on span "export" at bounding box center [1142, 87] width 49 height 13
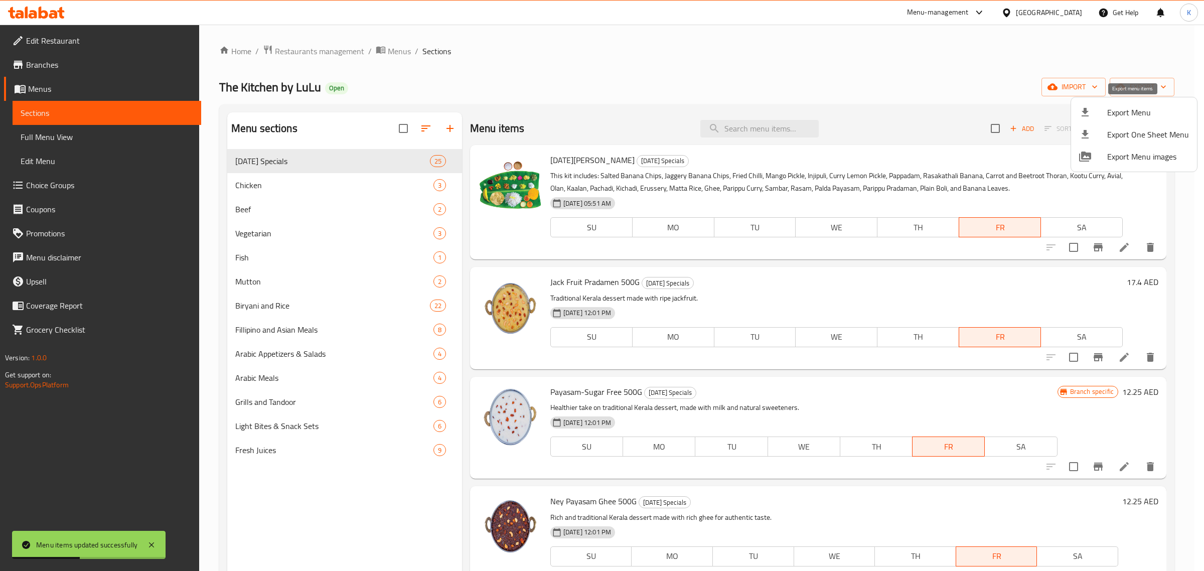
click at [1099, 109] on div at bounding box center [1093, 112] width 28 height 12
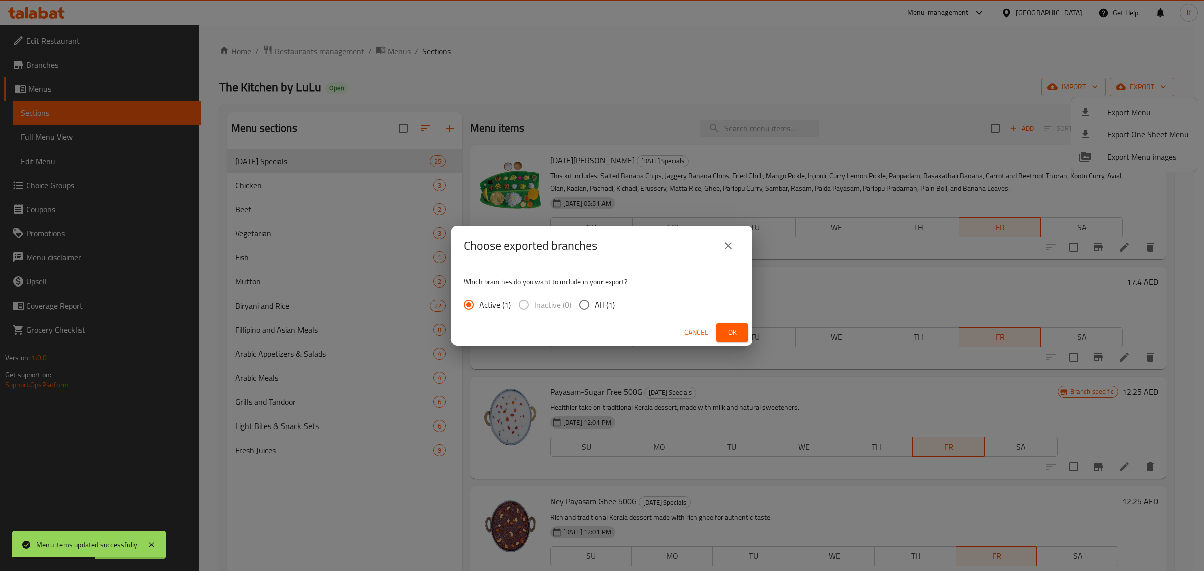
drag, startPoint x: 596, startPoint y: 302, endPoint x: 714, endPoint y: 325, distance: 120.1
click at [596, 303] on span "All (1)" at bounding box center [605, 304] width 20 height 12
click at [595, 303] on input "All (1)" at bounding box center [584, 304] width 21 height 21
radio input "true"
click at [737, 334] on span "Ok" at bounding box center [732, 332] width 16 height 13
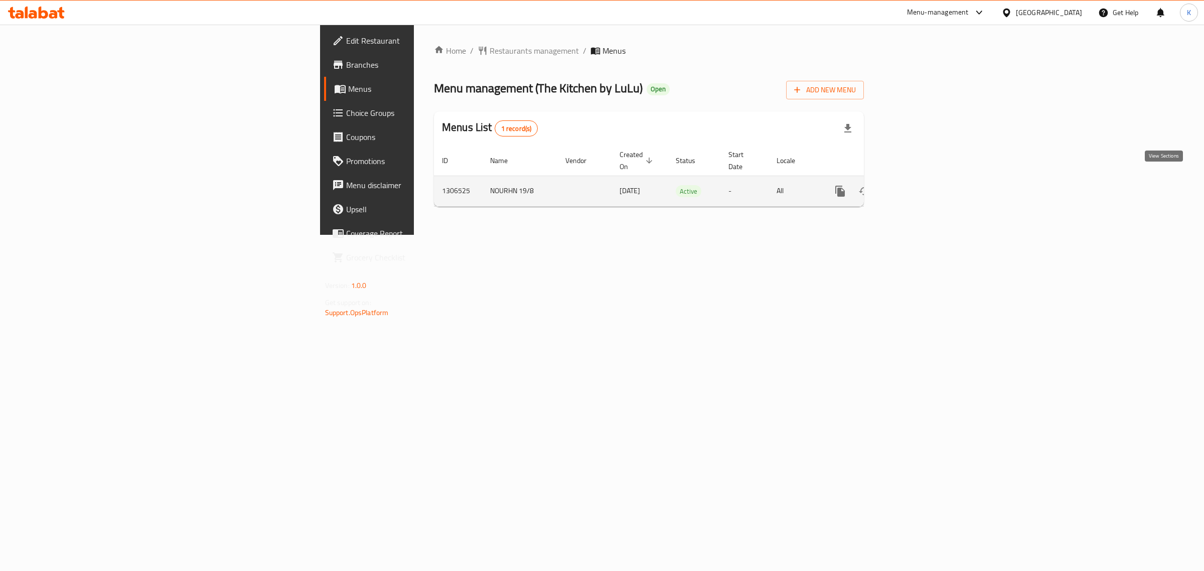
click at [919, 185] on icon "enhanced table" at bounding box center [913, 191] width 12 height 12
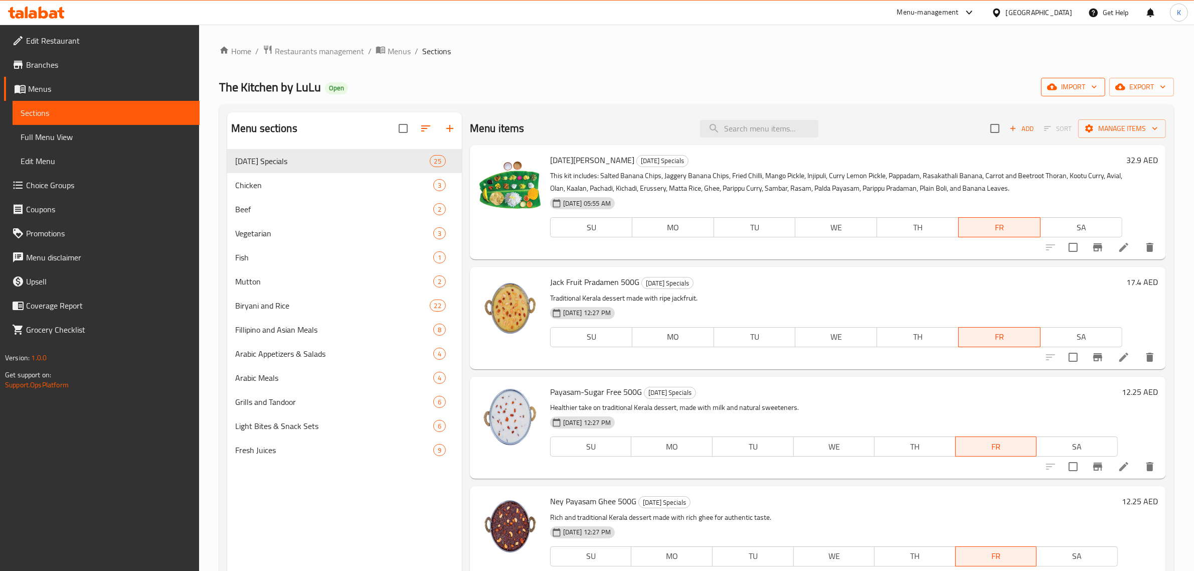
click at [1067, 83] on span "import" at bounding box center [1073, 87] width 48 height 13
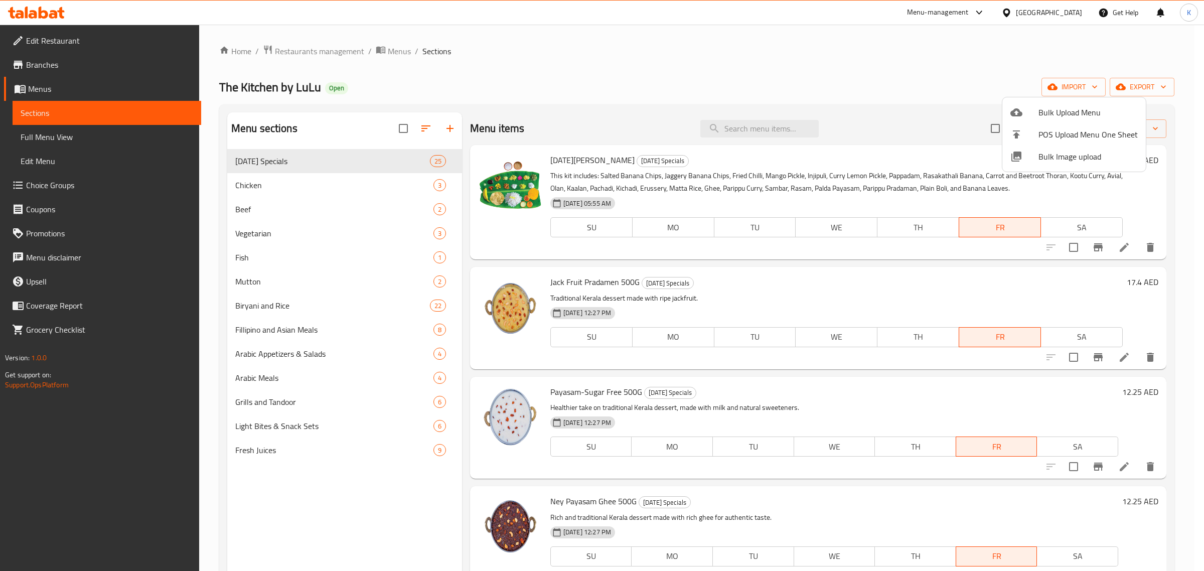
click at [1059, 154] on span "Bulk Image upload" at bounding box center [1087, 157] width 99 height 12
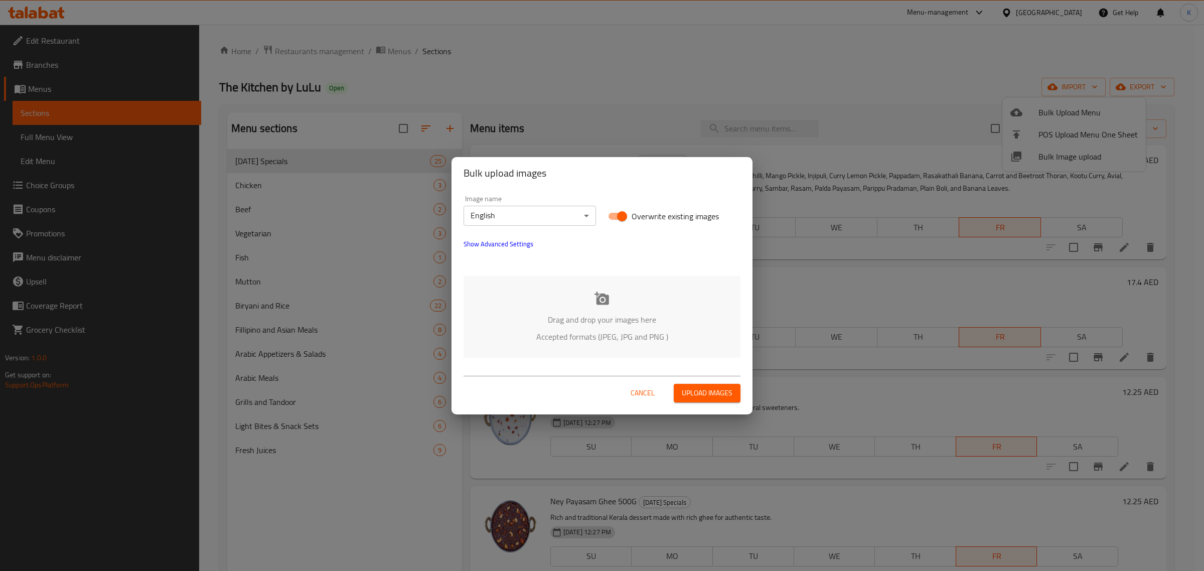
click at [587, 295] on div "Drag and drop your images here Accepted formats (JPEG, JPG and PNG )" at bounding box center [602, 317] width 277 height 82
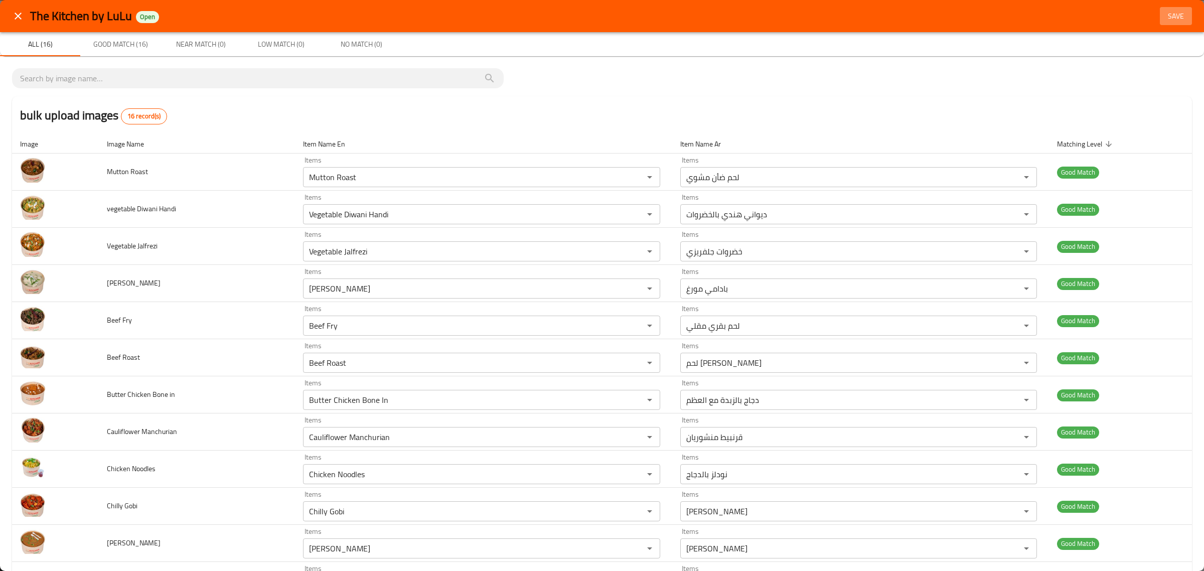
click at [1167, 19] on span "Save" at bounding box center [1176, 16] width 24 height 13
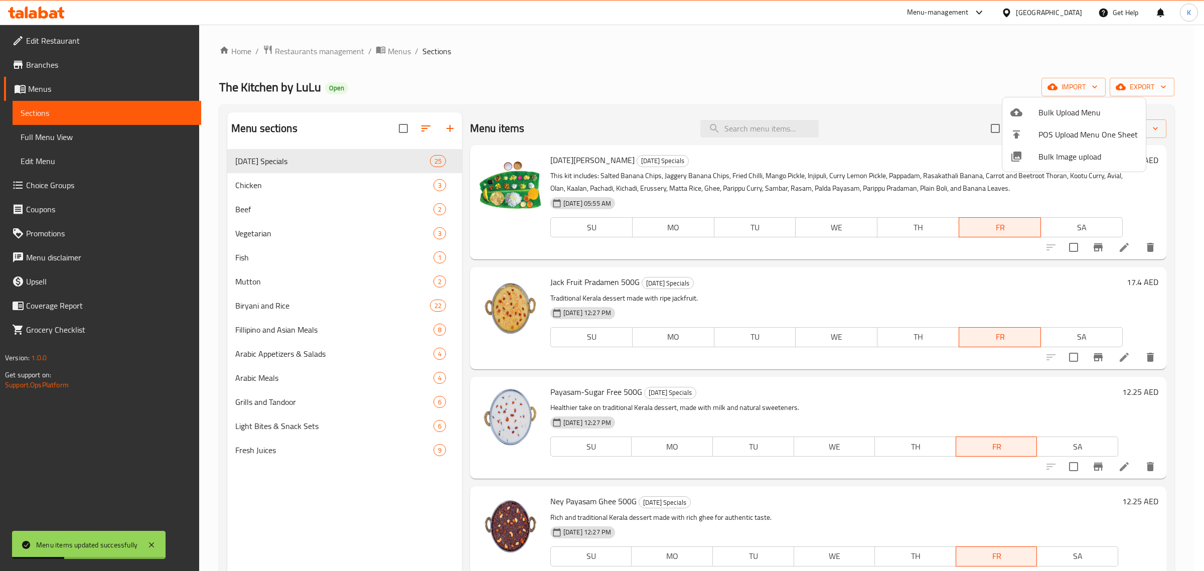
click at [1135, 85] on div at bounding box center [602, 285] width 1204 height 571
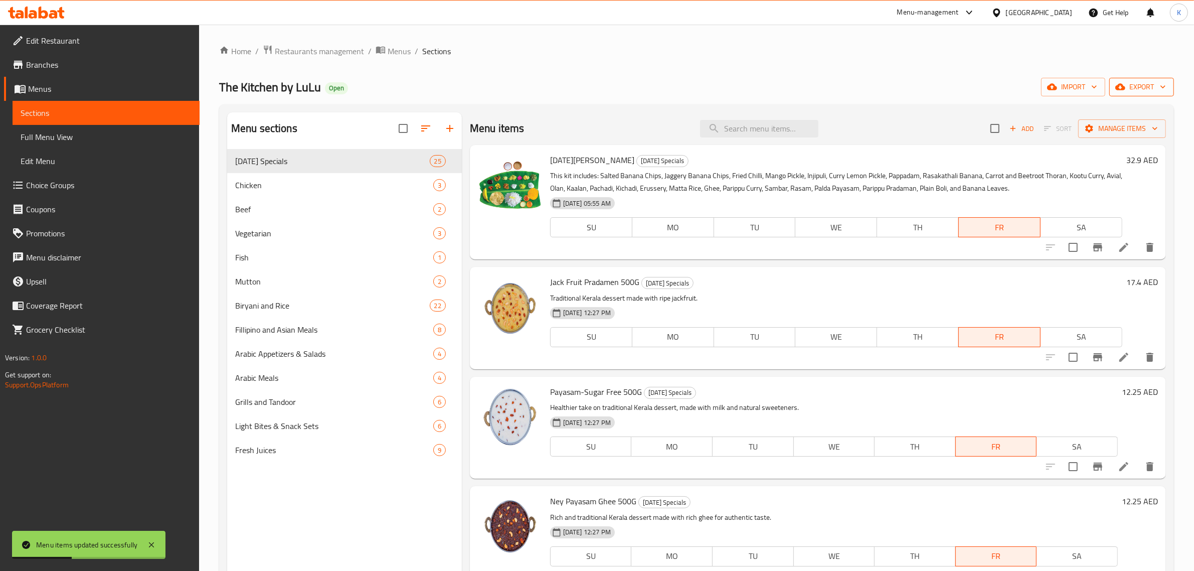
click at [1148, 89] on span "export" at bounding box center [1142, 87] width 49 height 13
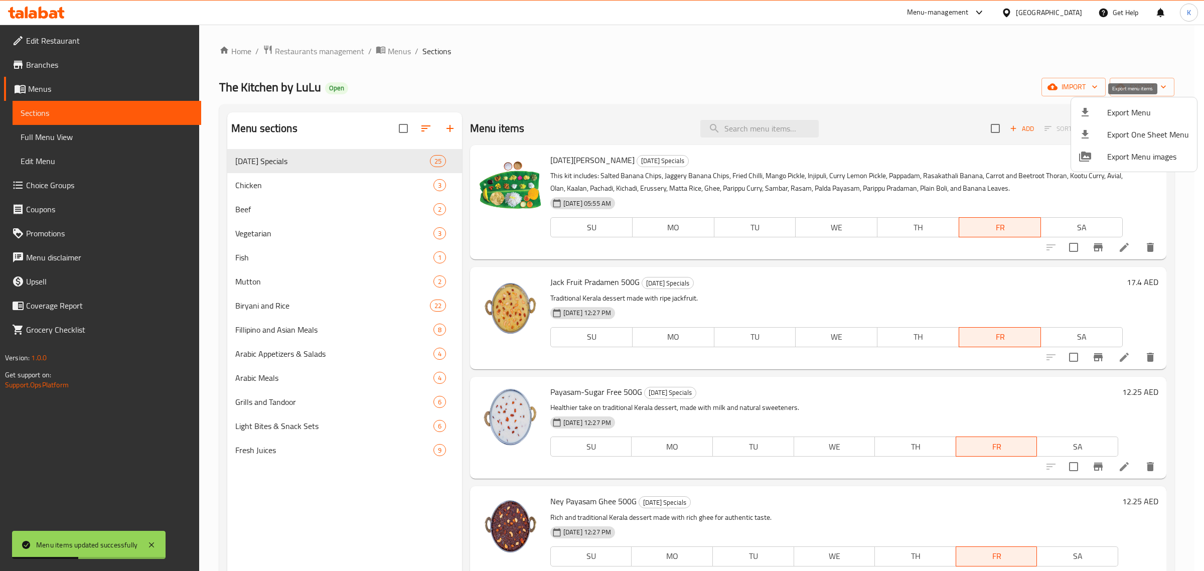
click at [1127, 104] on li "Export Menu" at bounding box center [1134, 112] width 126 height 22
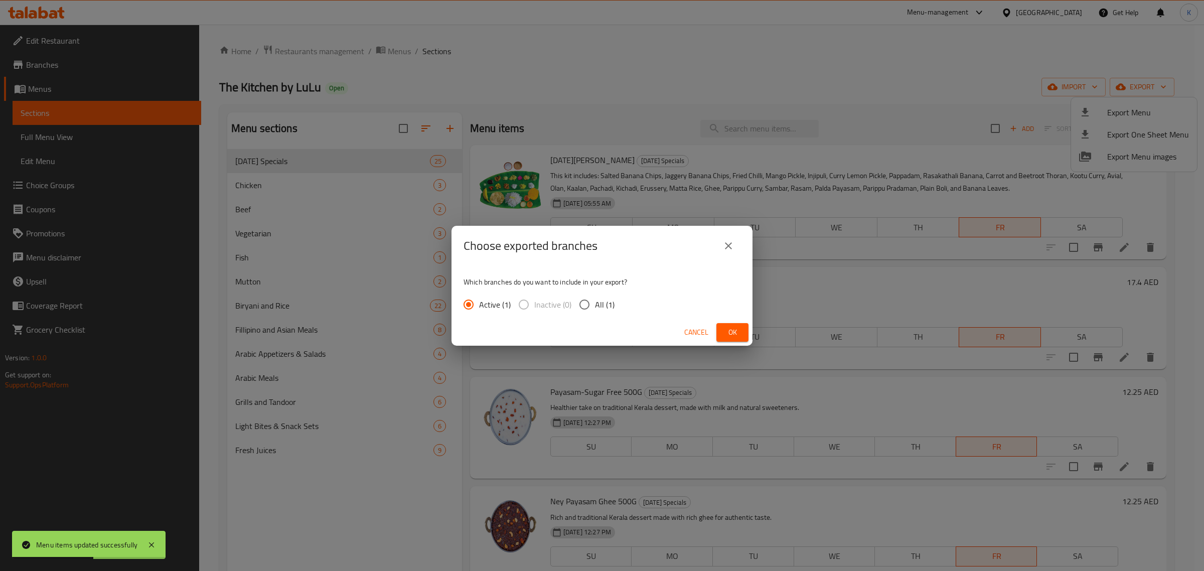
click at [609, 304] on span "All (1)" at bounding box center [605, 304] width 20 height 12
click at [595, 304] on input "All (1)" at bounding box center [584, 304] width 21 height 21
radio input "true"
click at [723, 335] on button "Ok" at bounding box center [732, 332] width 32 height 19
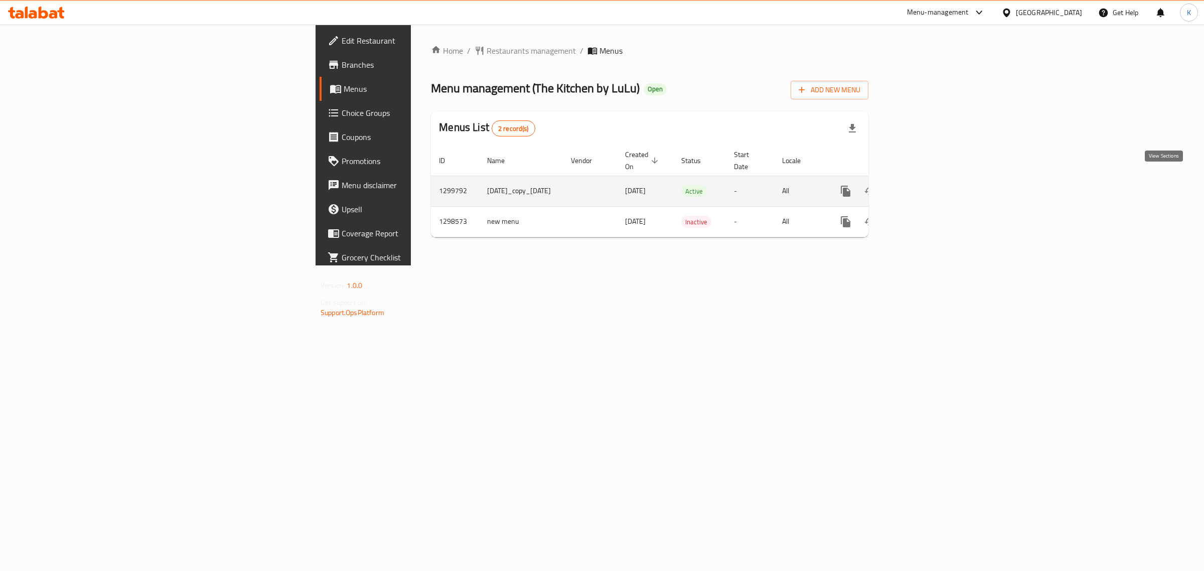
click at [924, 185] on icon "enhanced table" at bounding box center [918, 191] width 12 height 12
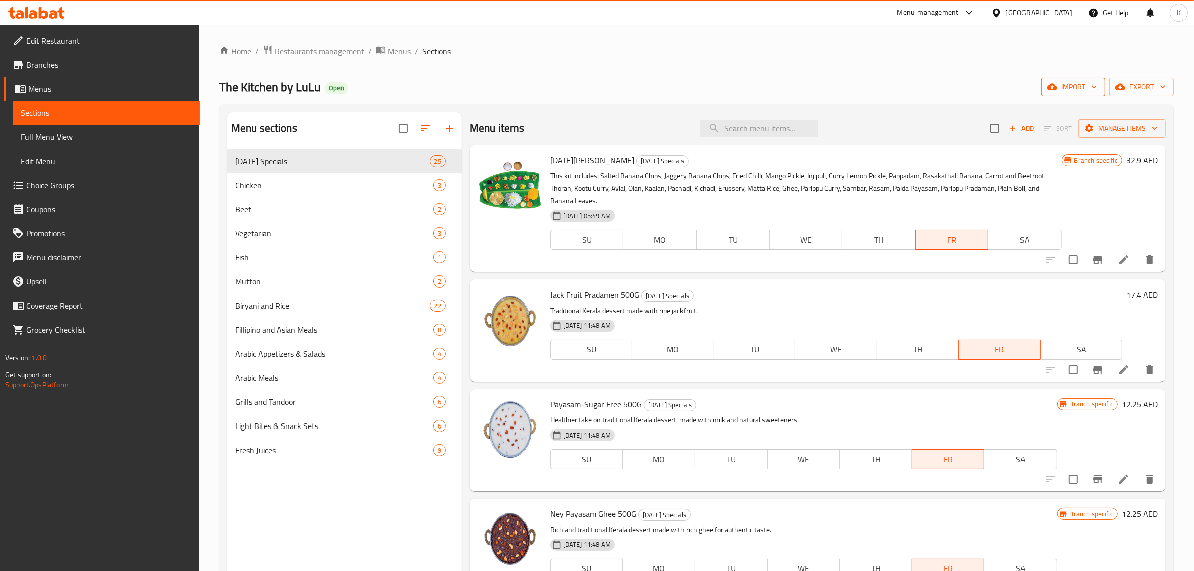
click at [1072, 90] on span "import" at bounding box center [1073, 87] width 48 height 13
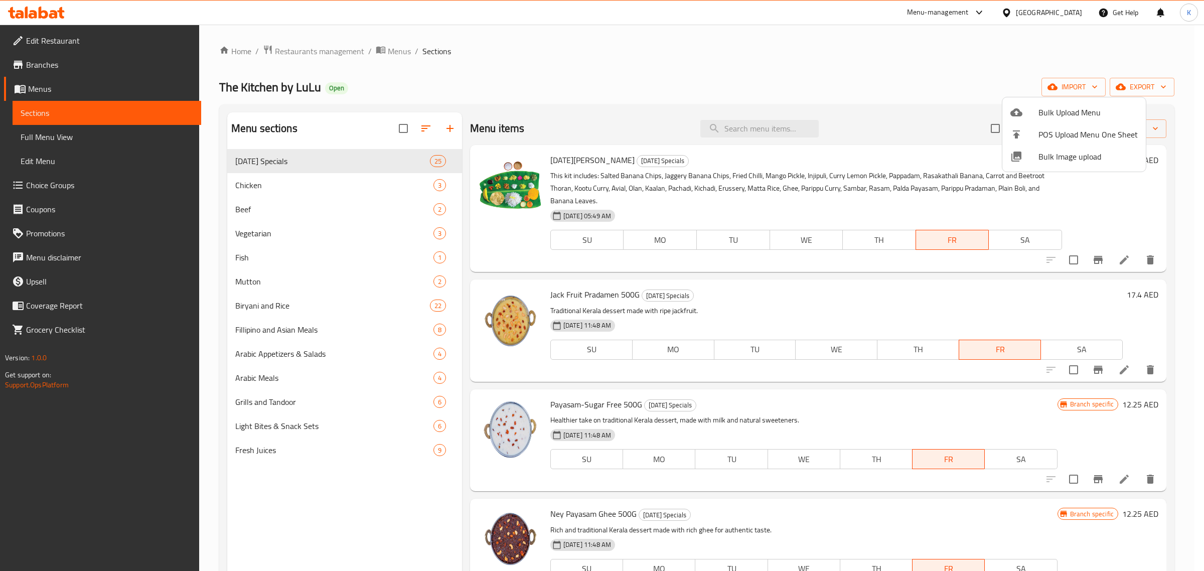
click at [1072, 156] on span "Bulk Image upload" at bounding box center [1087, 157] width 99 height 12
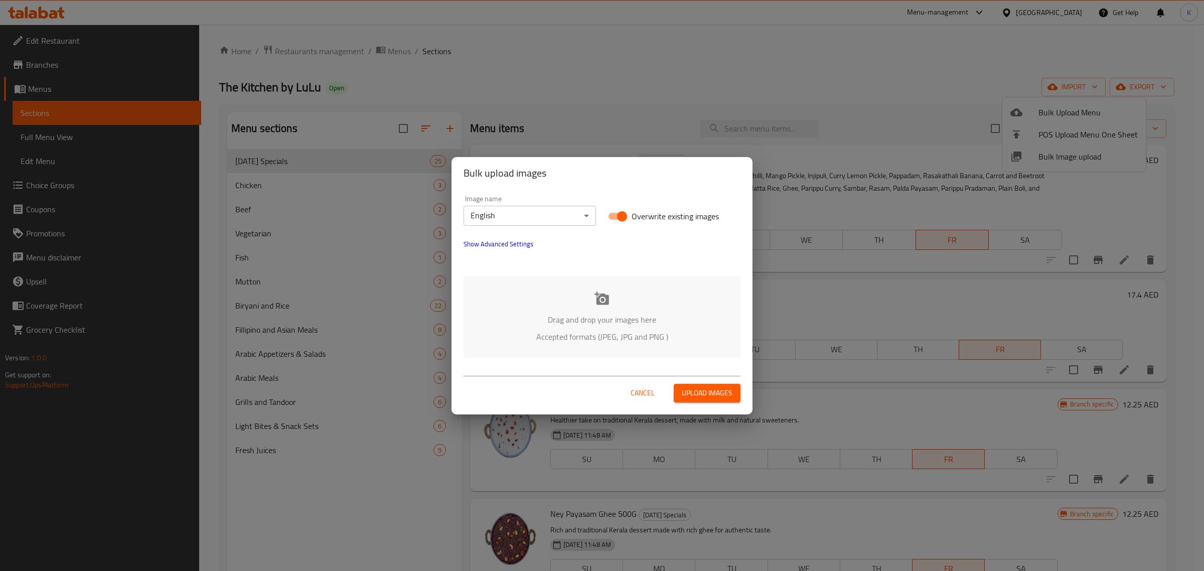
click at [610, 331] on p "Accepted formats (JPEG, JPG and PNG )" at bounding box center [602, 337] width 247 height 12
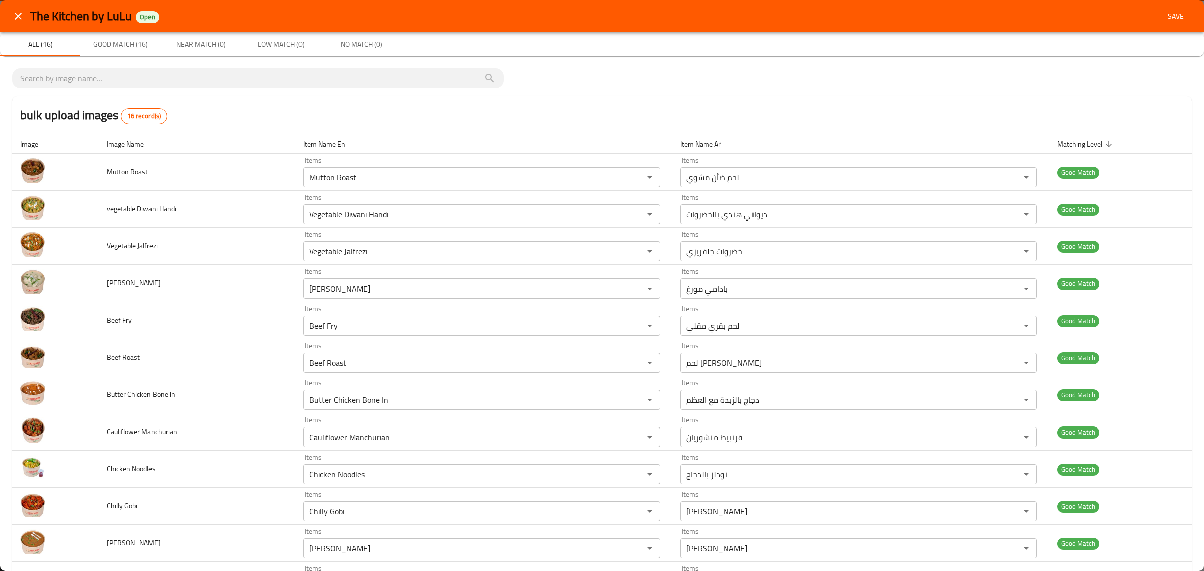
click at [1168, 13] on span "Save" at bounding box center [1176, 16] width 24 height 13
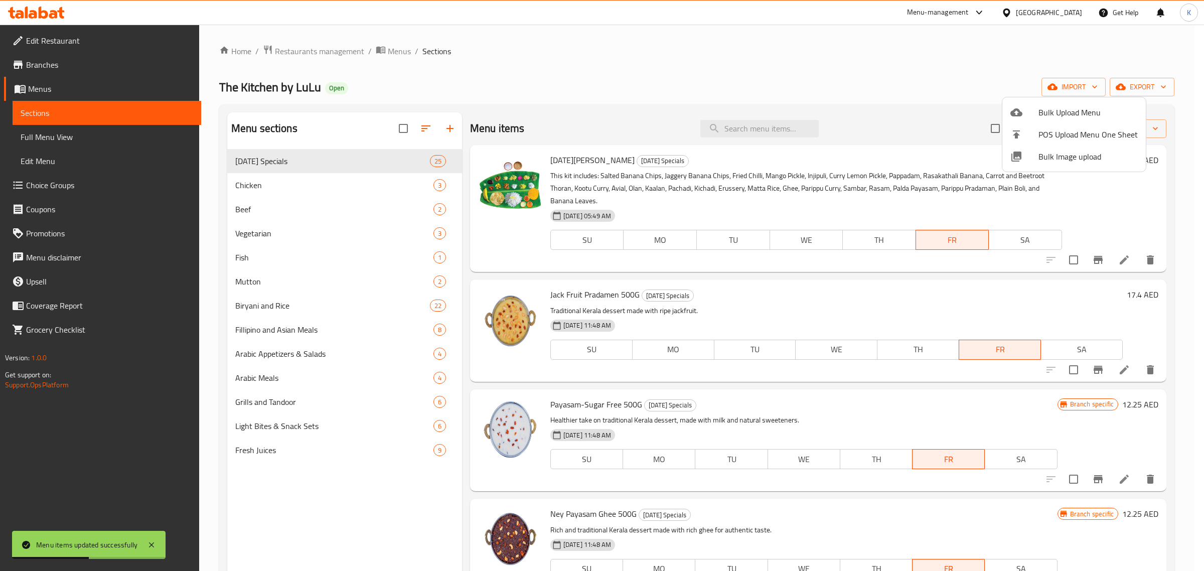
click at [1132, 86] on div at bounding box center [602, 285] width 1204 height 571
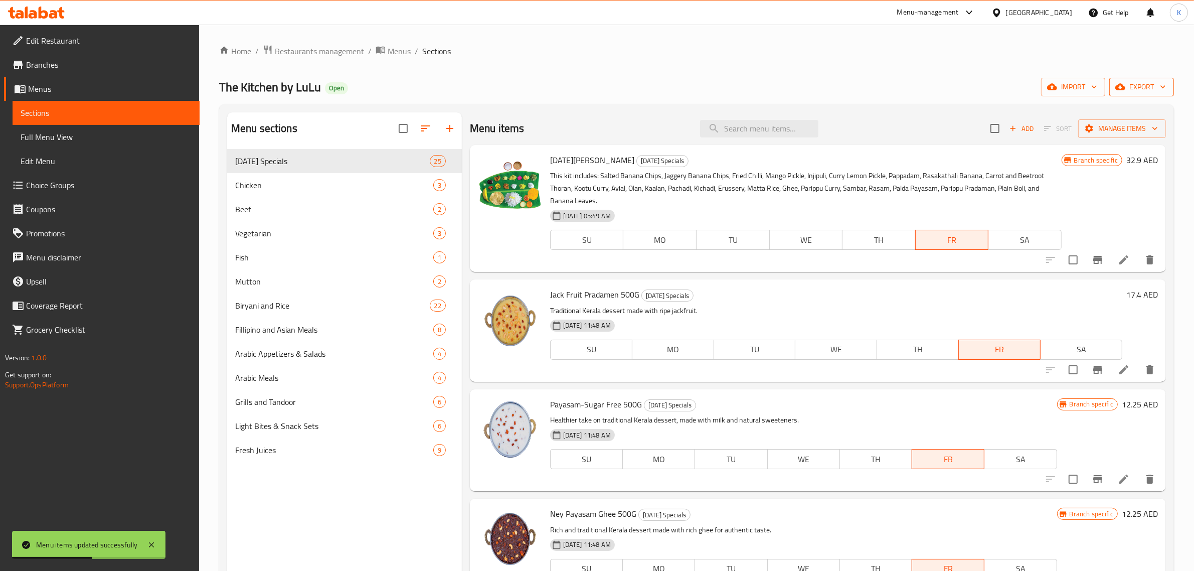
click at [1148, 87] on span "export" at bounding box center [1142, 87] width 49 height 13
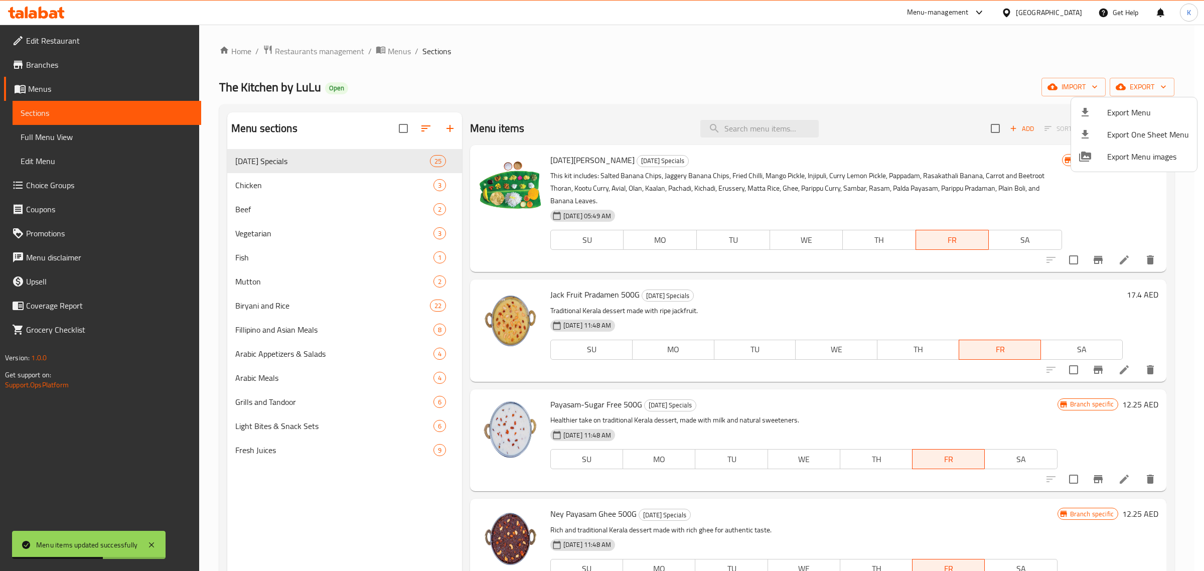
click at [1095, 116] on div at bounding box center [1093, 112] width 28 height 12
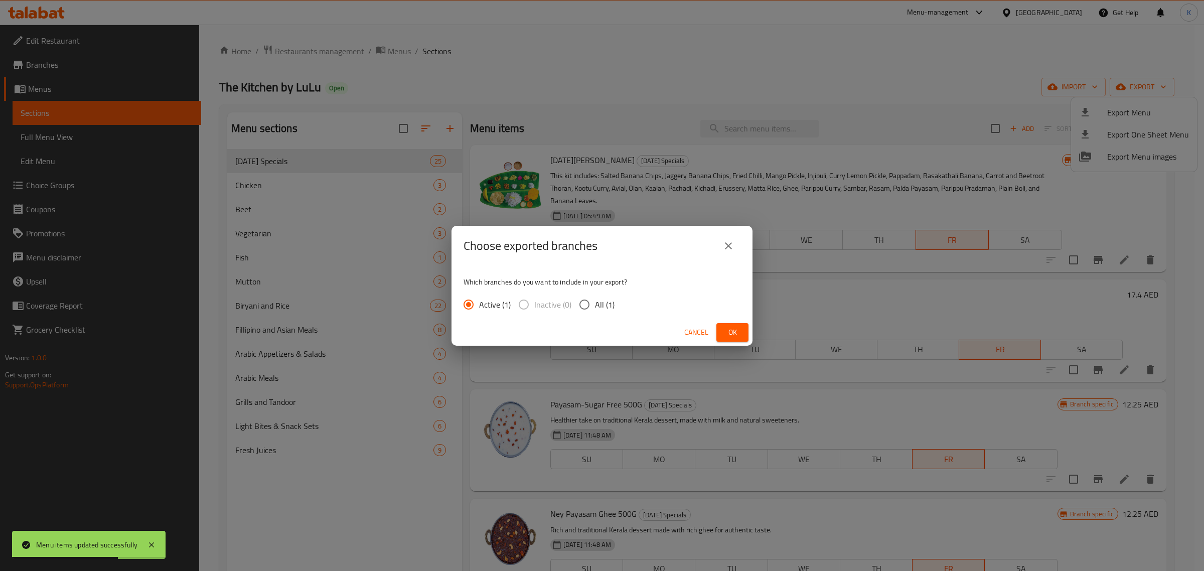
click span "All (1)"
click input "All (1)"
radio input "true"
click button "Ok"
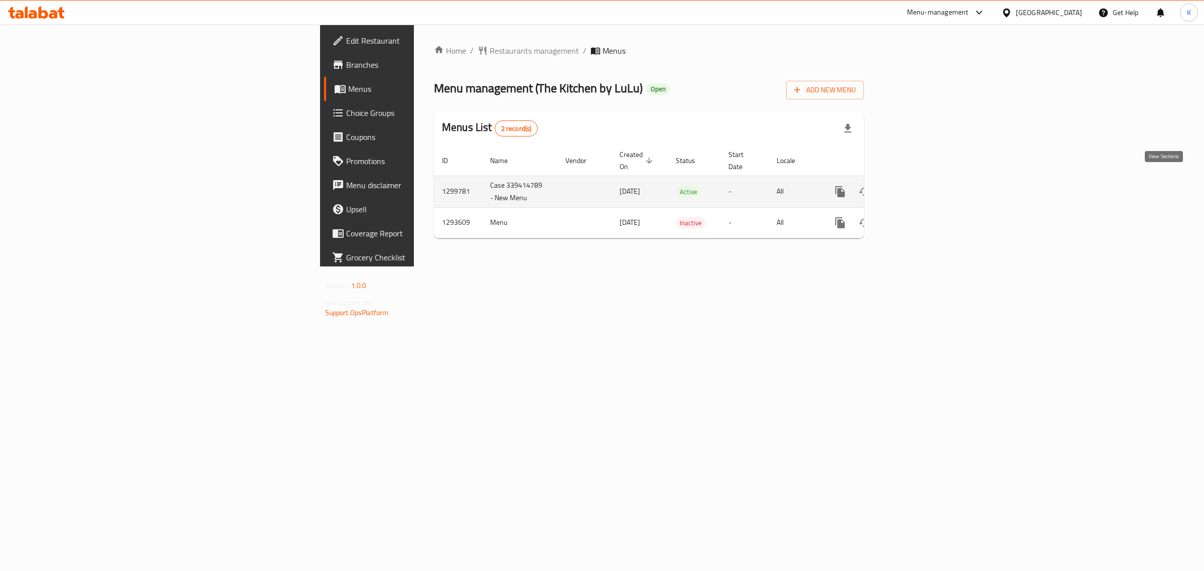
click at [917, 187] on icon "enhanced table" at bounding box center [912, 191] width 9 height 9
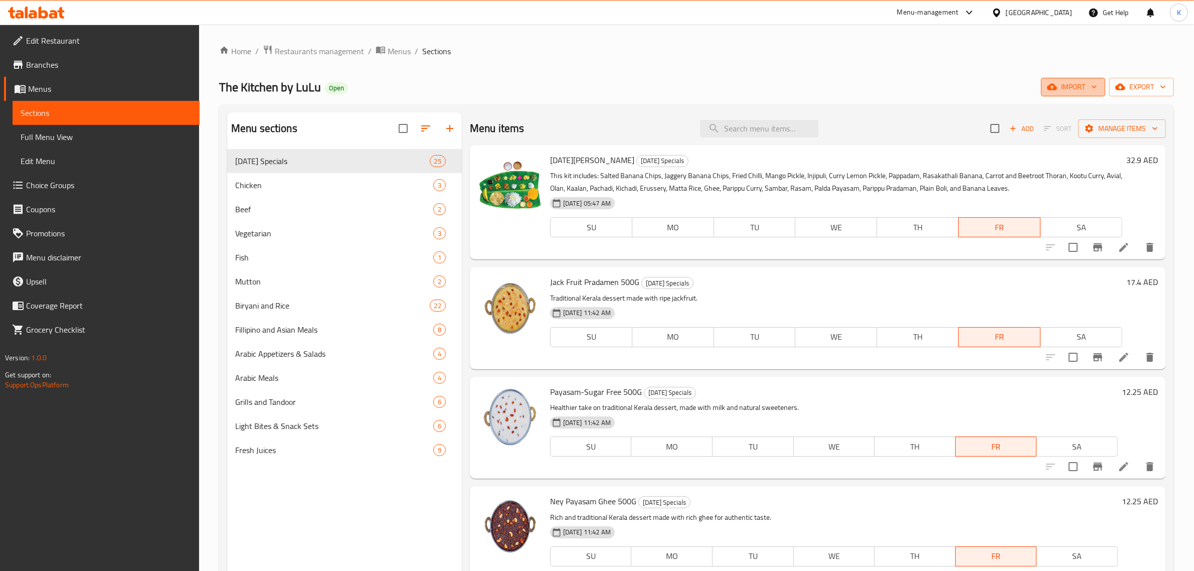
click at [1077, 89] on span "import" at bounding box center [1073, 87] width 48 height 13
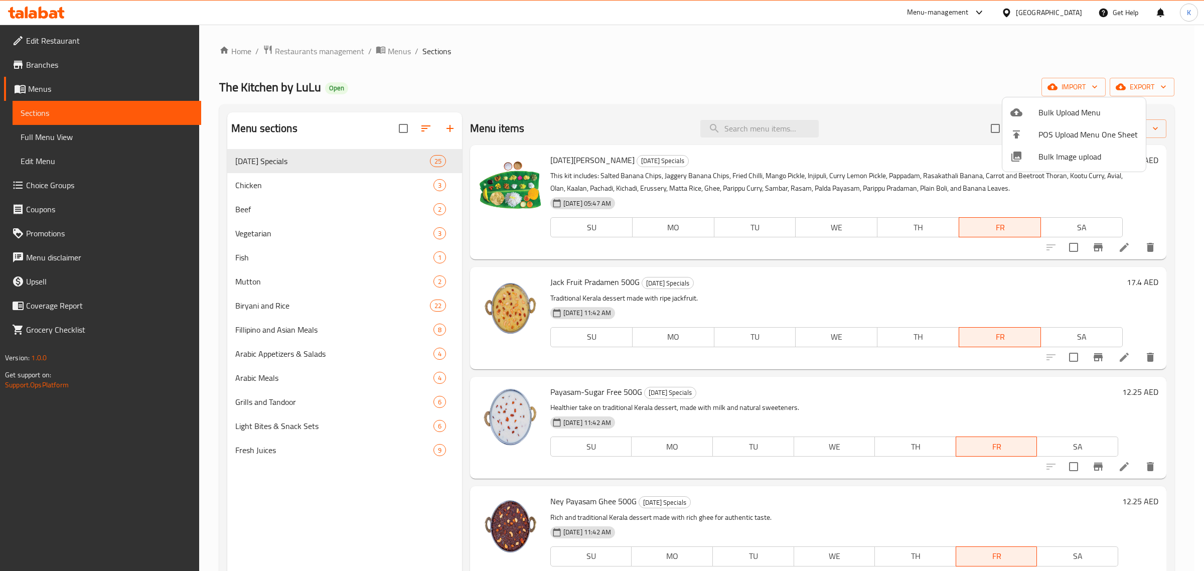
click at [1065, 157] on span "Bulk Image upload" at bounding box center [1087, 157] width 99 height 12
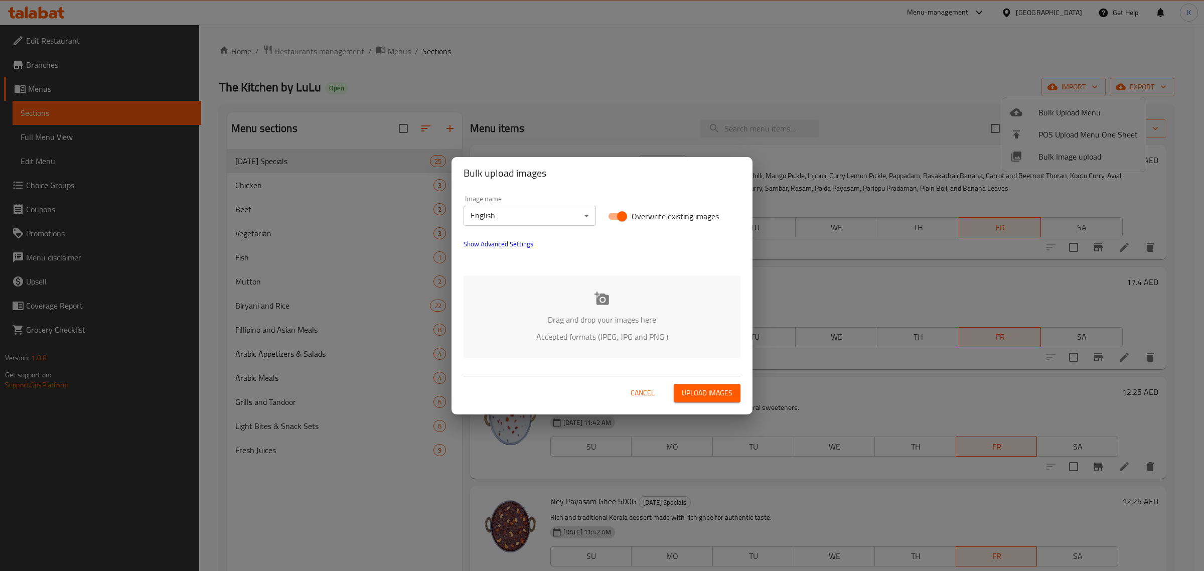
click at [641, 289] on div "Drag and drop your images here Accepted formats (JPEG, JPG and PNG )" at bounding box center [602, 317] width 277 height 82
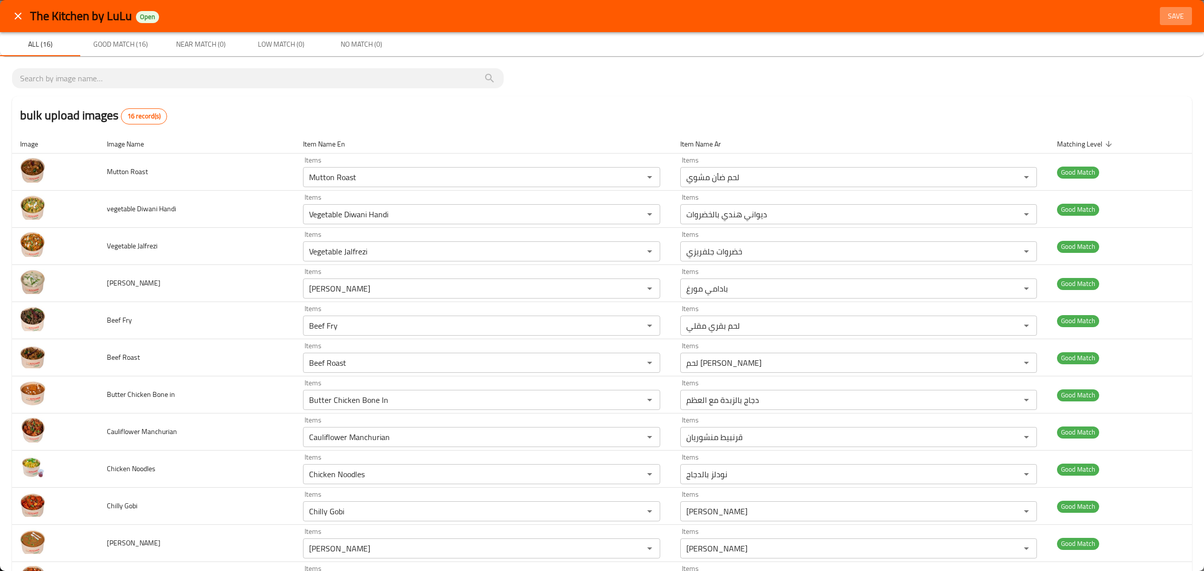
click at [1164, 10] on span "Save" at bounding box center [1176, 16] width 24 height 13
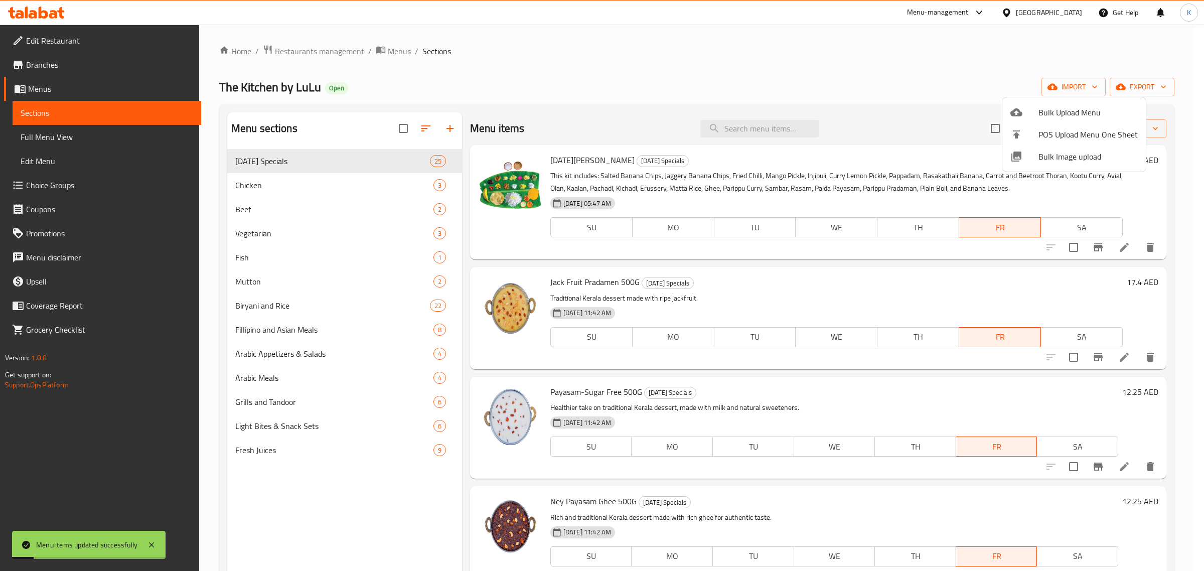
click at [1142, 86] on div at bounding box center [602, 285] width 1204 height 571
click at [1142, 86] on span "export" at bounding box center [1142, 87] width 49 height 13
click at [1105, 109] on div at bounding box center [1093, 112] width 28 height 12
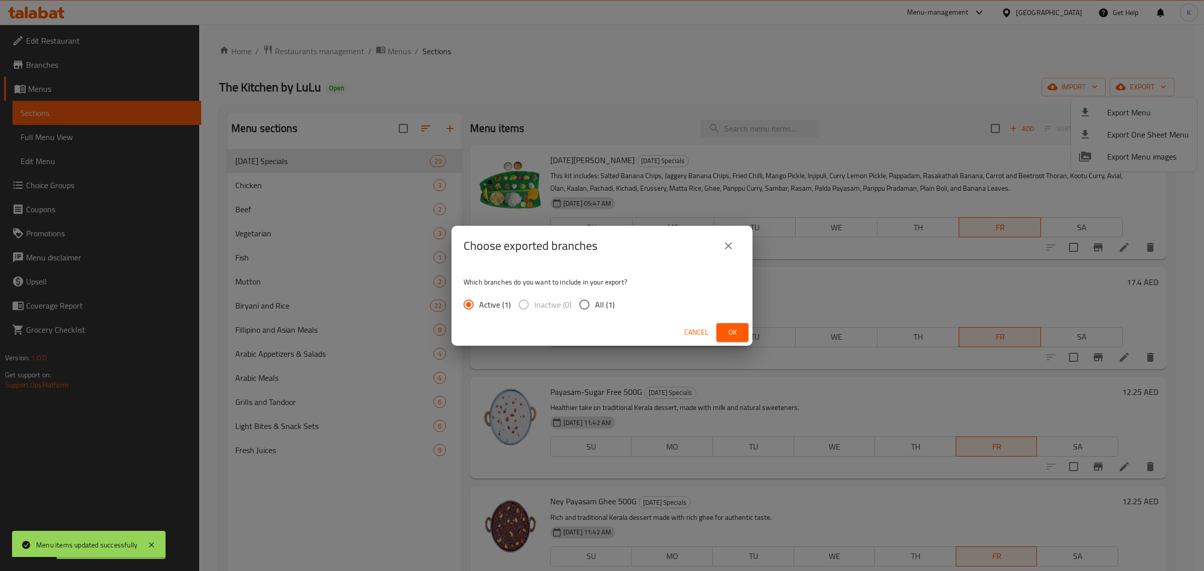
click at [589, 307] on input "All (1)" at bounding box center [584, 304] width 21 height 21
radio input "true"
click at [720, 330] on button "Ok" at bounding box center [732, 332] width 32 height 19
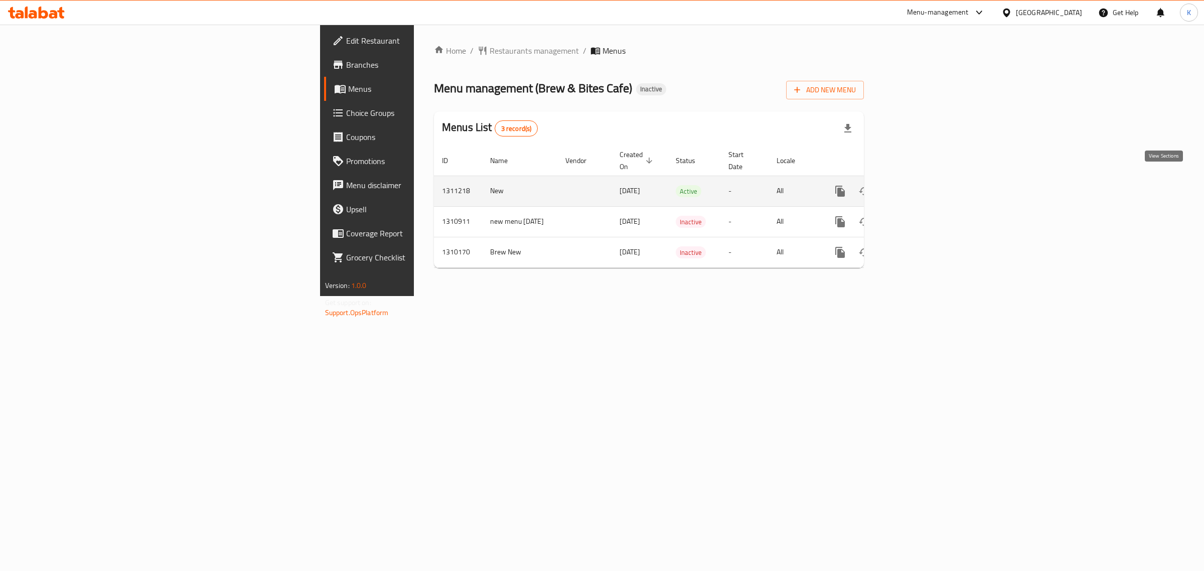
click at [919, 185] on icon "enhanced table" at bounding box center [913, 191] width 12 height 12
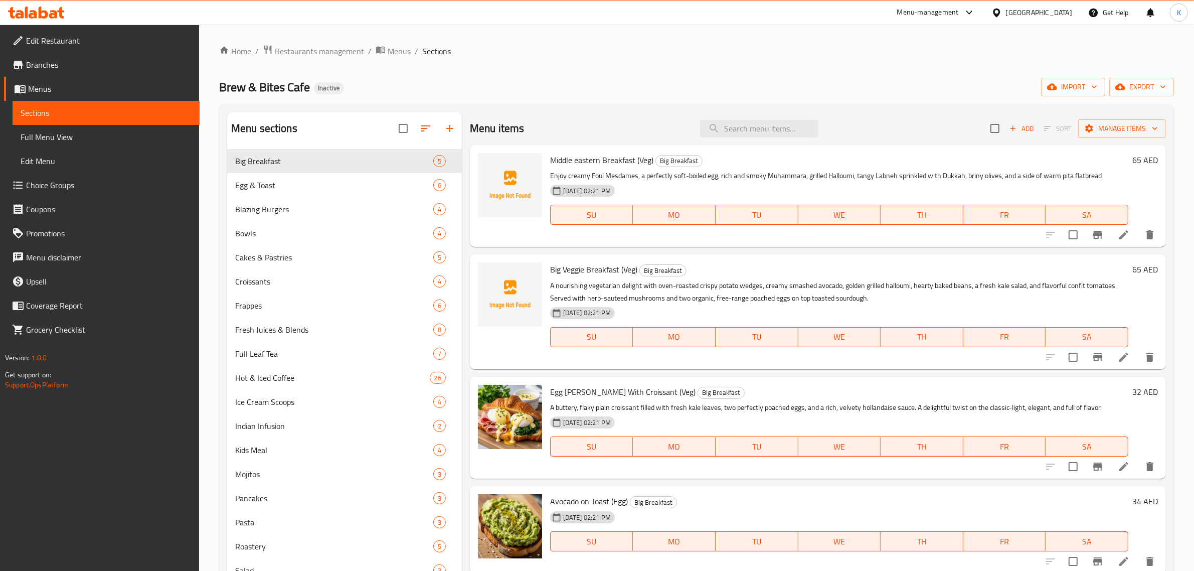
click at [900, 96] on div "Brew & Bites Cafe Inactive import export" at bounding box center [696, 87] width 955 height 19
click at [1079, 91] on span "import" at bounding box center [1073, 87] width 48 height 13
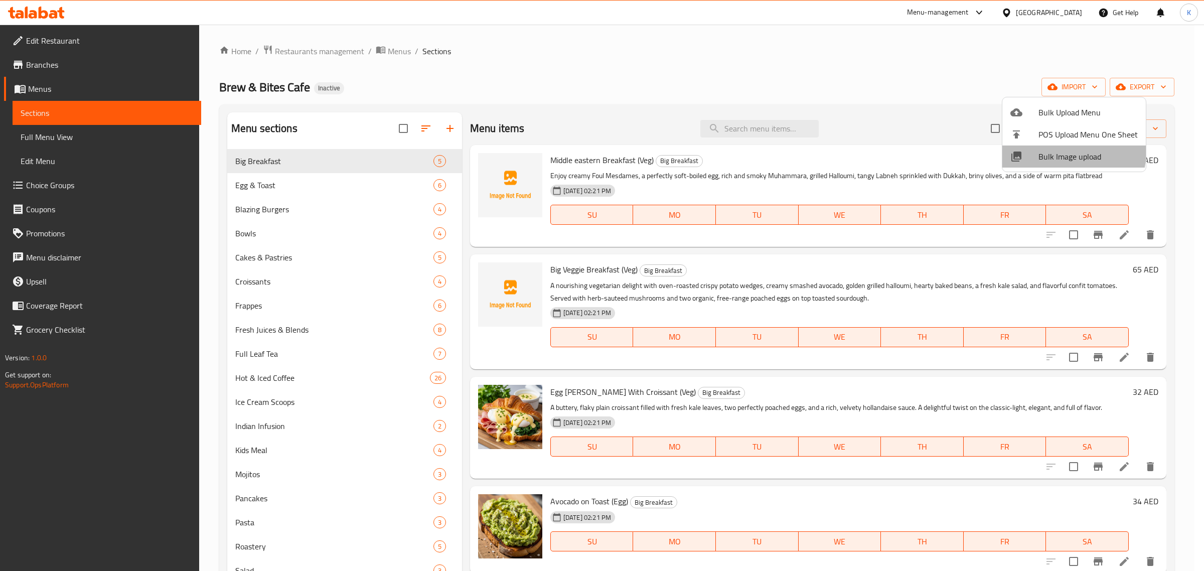
click at [1041, 146] on li "Bulk Image upload" at bounding box center [1073, 156] width 143 height 22
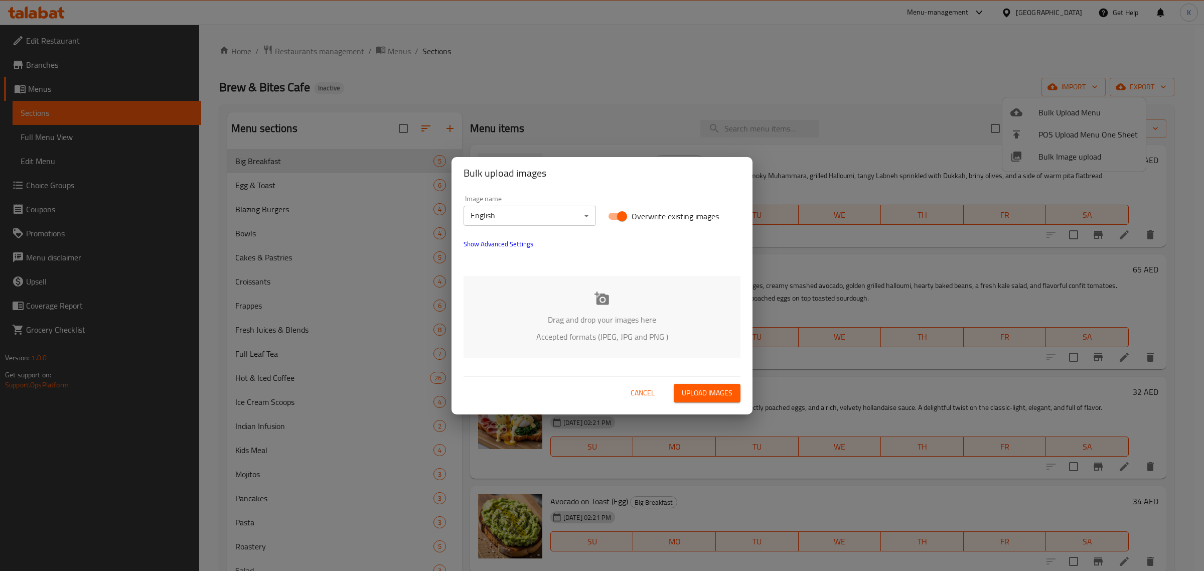
click at [638, 300] on div "Drag and drop your images here Accepted formats (JPEG, JPG and PNG )" at bounding box center [602, 317] width 277 height 82
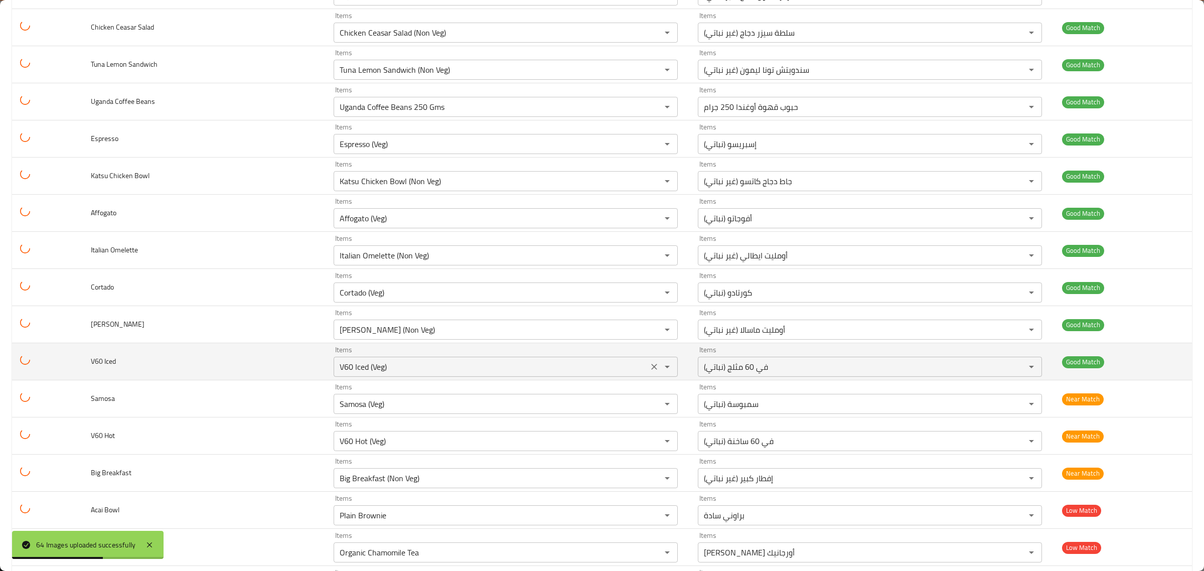
scroll to position [1985, 0]
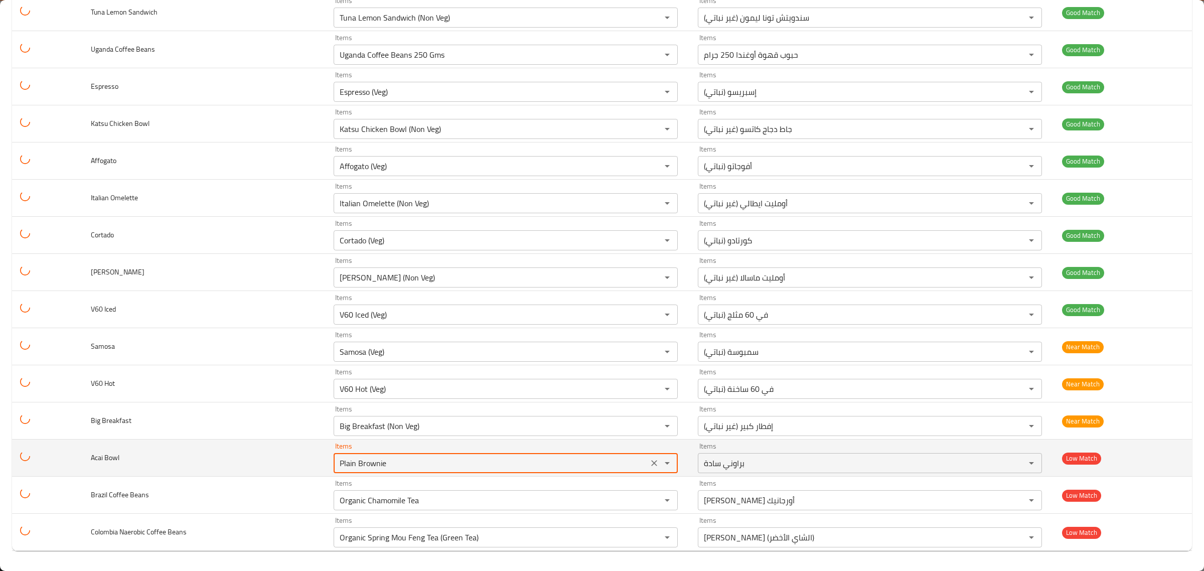
drag, startPoint x: 491, startPoint y: 462, endPoint x: 285, endPoint y: 475, distance: 206.1
click at [287, 475] on tr "Acai Bowl Items Plain Brownie Items Items براوني سادة Items Low Match" at bounding box center [602, 457] width 1180 height 37
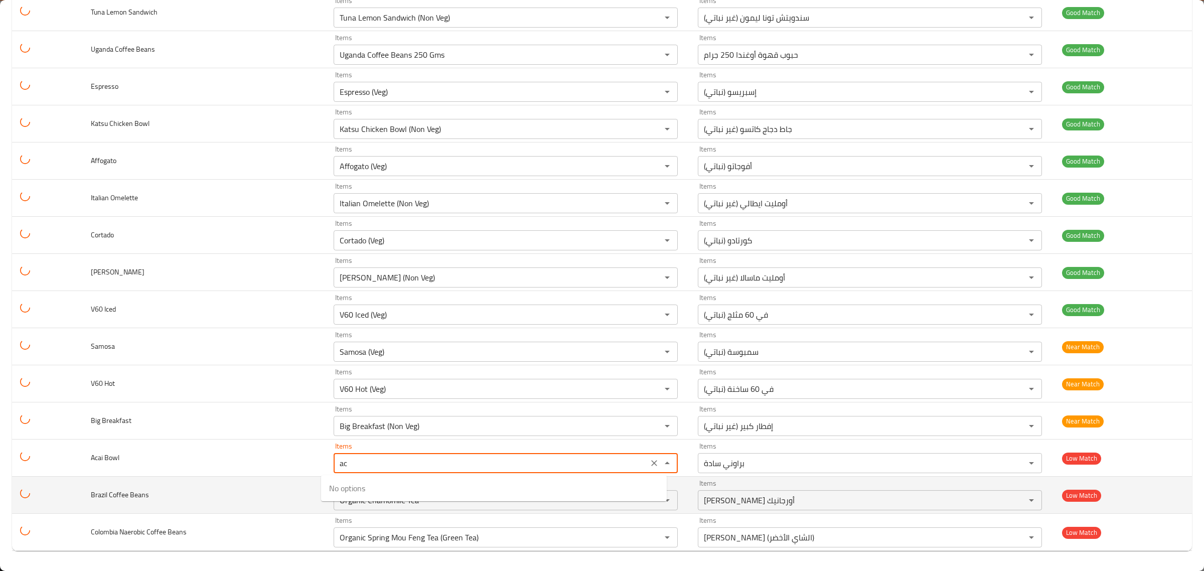
type Bowl "a"
type Bowl "b"
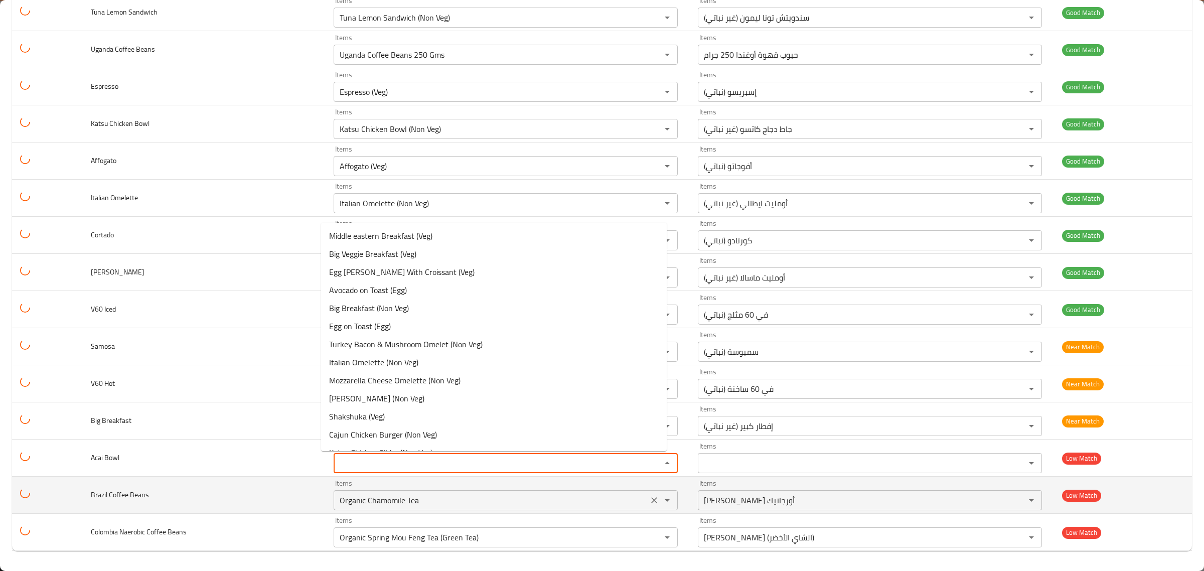
click at [339, 500] on Beans "Organic Chamomile Tea" at bounding box center [491, 500] width 309 height 14
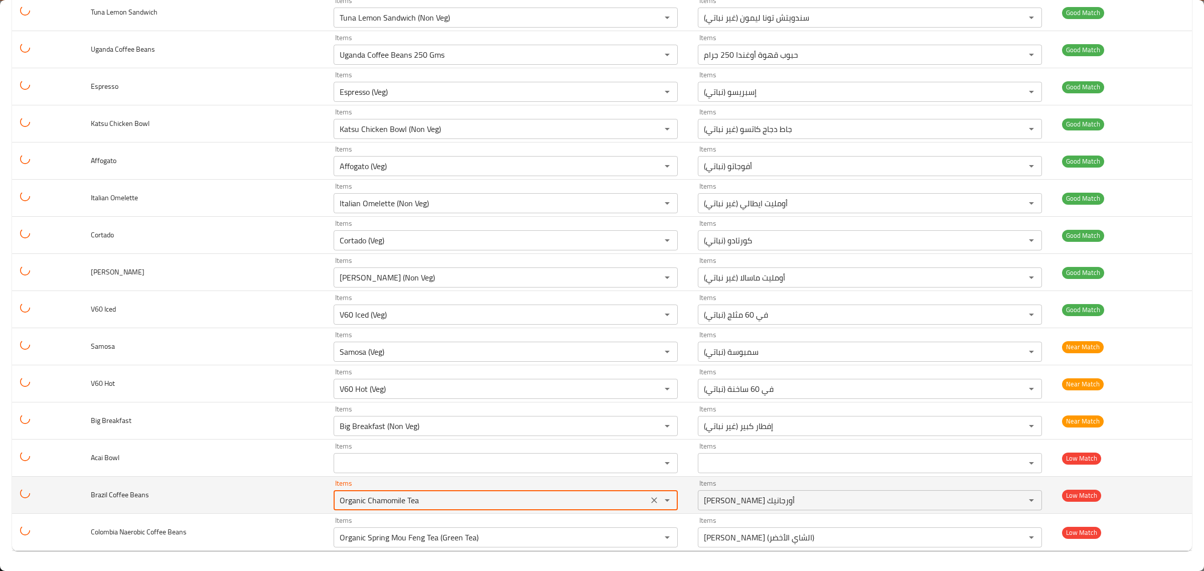
click at [339, 500] on Beans "Organic Chamomile Tea" at bounding box center [491, 500] width 309 height 14
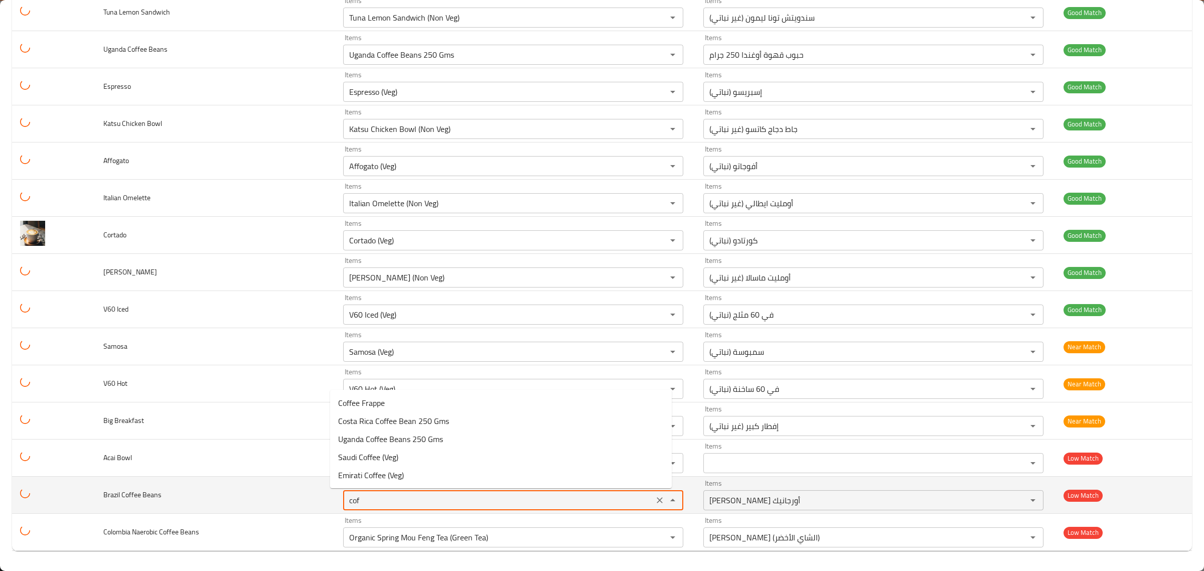
type Beans "coff"
click at [657, 502] on icon "Clear" at bounding box center [660, 500] width 6 height 6
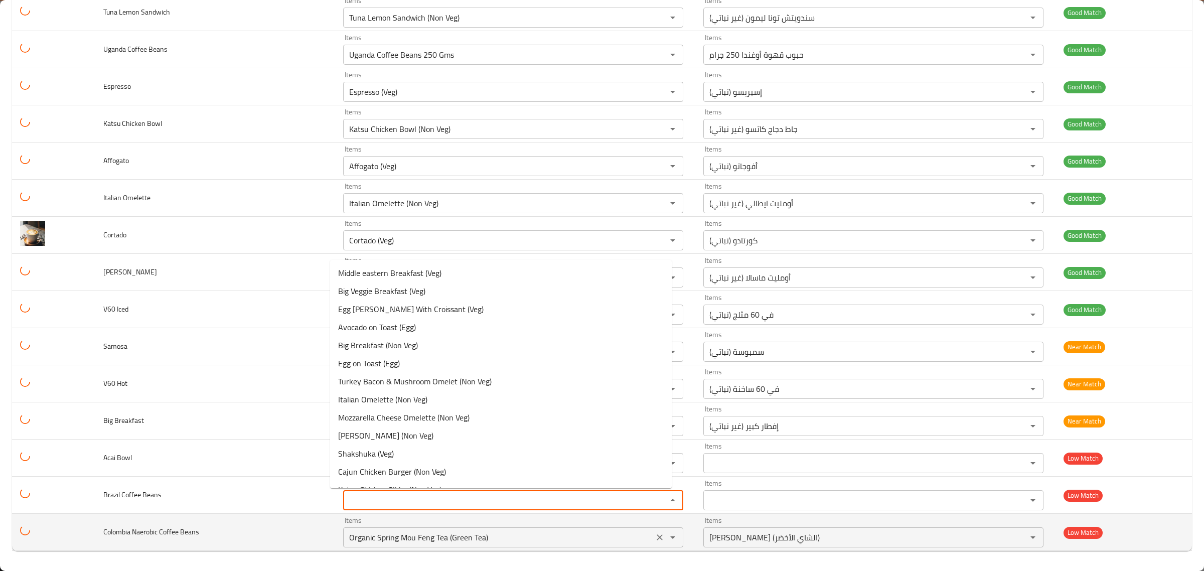
click at [413, 520] on div "Items Organic Spring Mou Feng Tea (Green Tea) Items" at bounding box center [513, 532] width 340 height 31
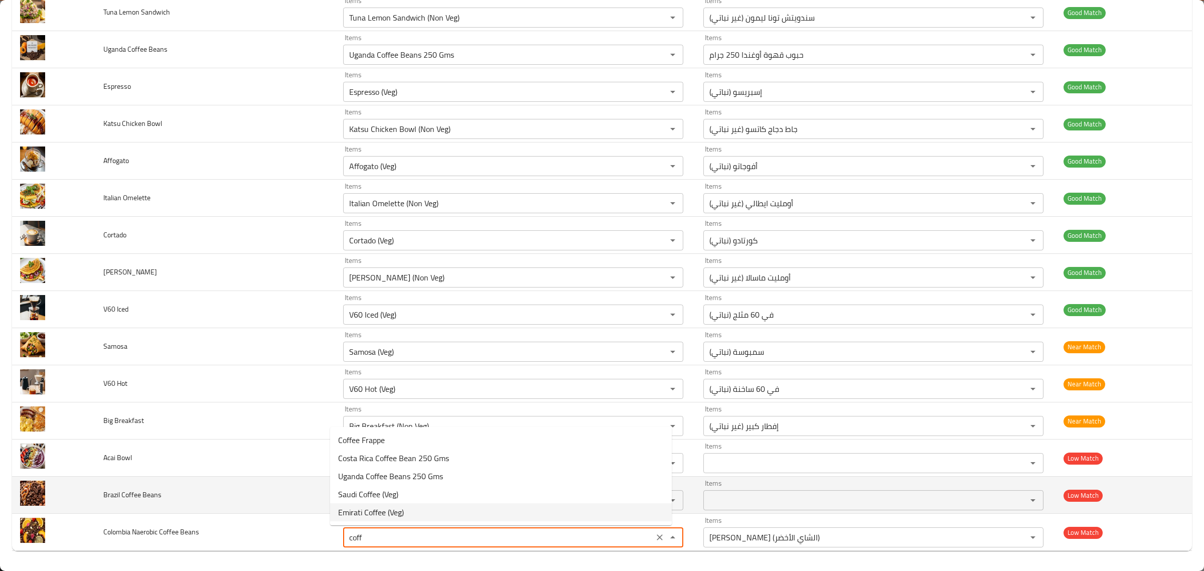
type Beans "Organic Spring Mou Feng Tea (Green Tea)"
click at [242, 496] on td "Brazil Coffee Beans" at bounding box center [215, 495] width 240 height 37
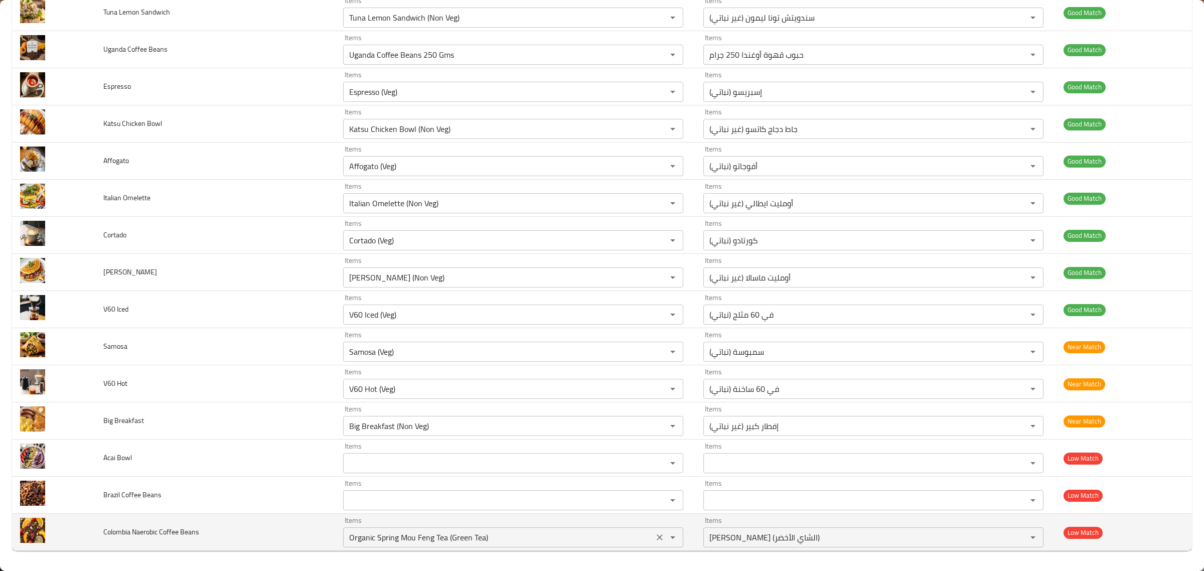
click at [655, 536] on icon "Clear" at bounding box center [660, 537] width 10 height 10
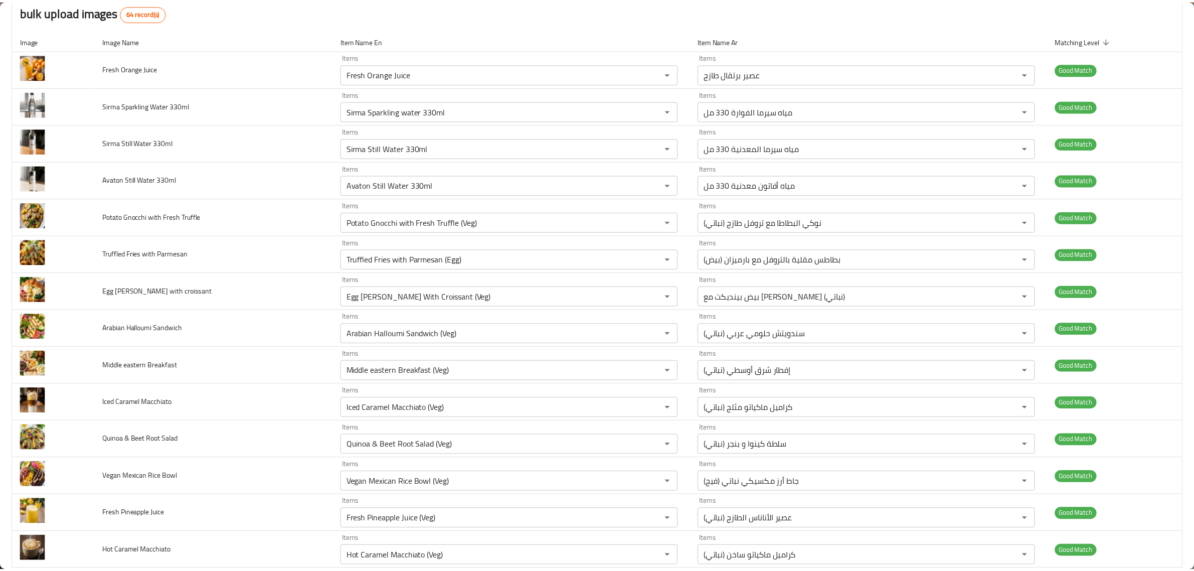
scroll to position [0, 0]
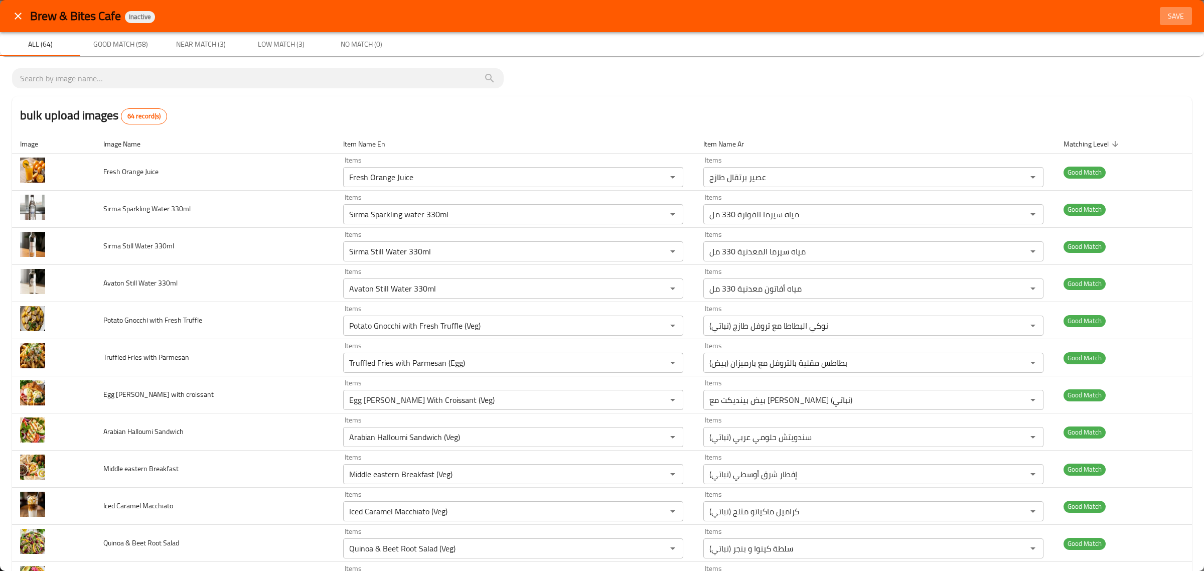
click at [1164, 16] on span "Save" at bounding box center [1176, 16] width 24 height 13
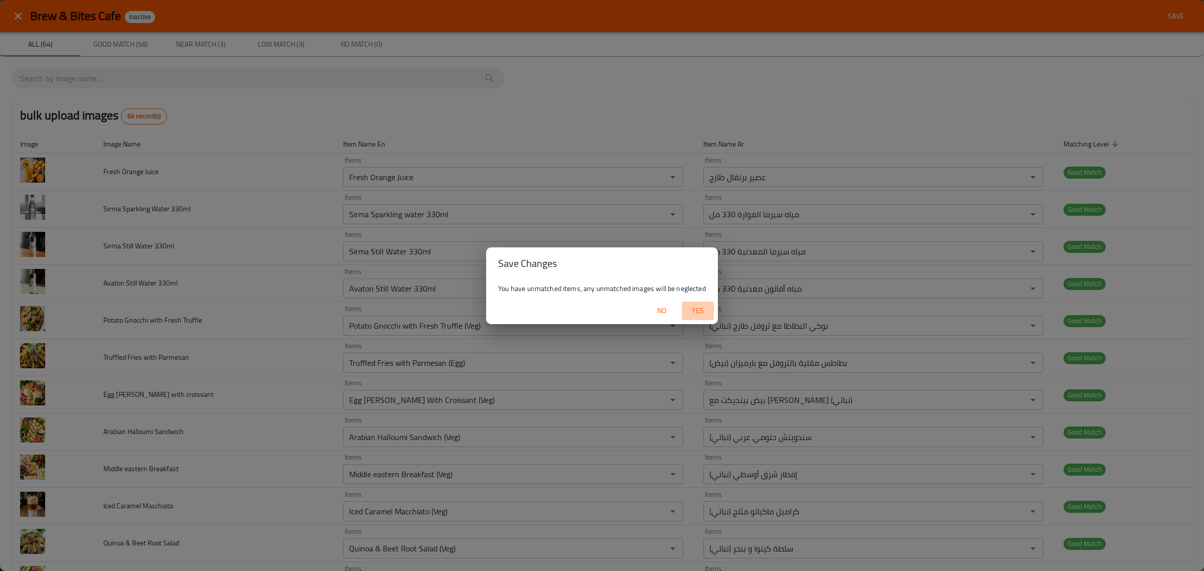
click at [708, 305] on span "Yes" at bounding box center [698, 311] width 24 height 13
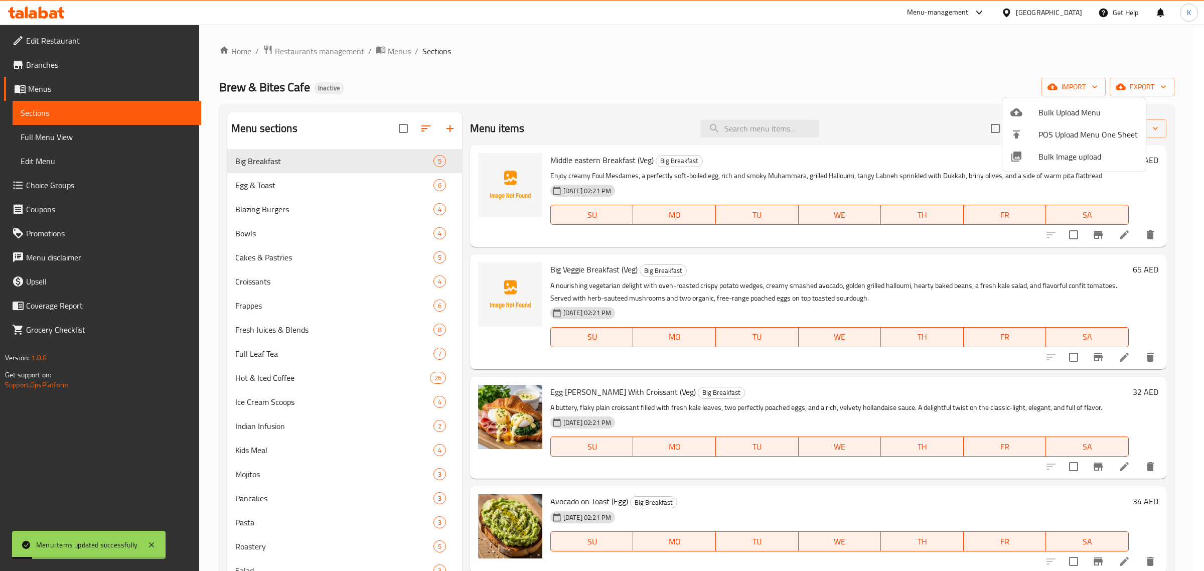
click at [750, 116] on div at bounding box center [602, 285] width 1204 height 571
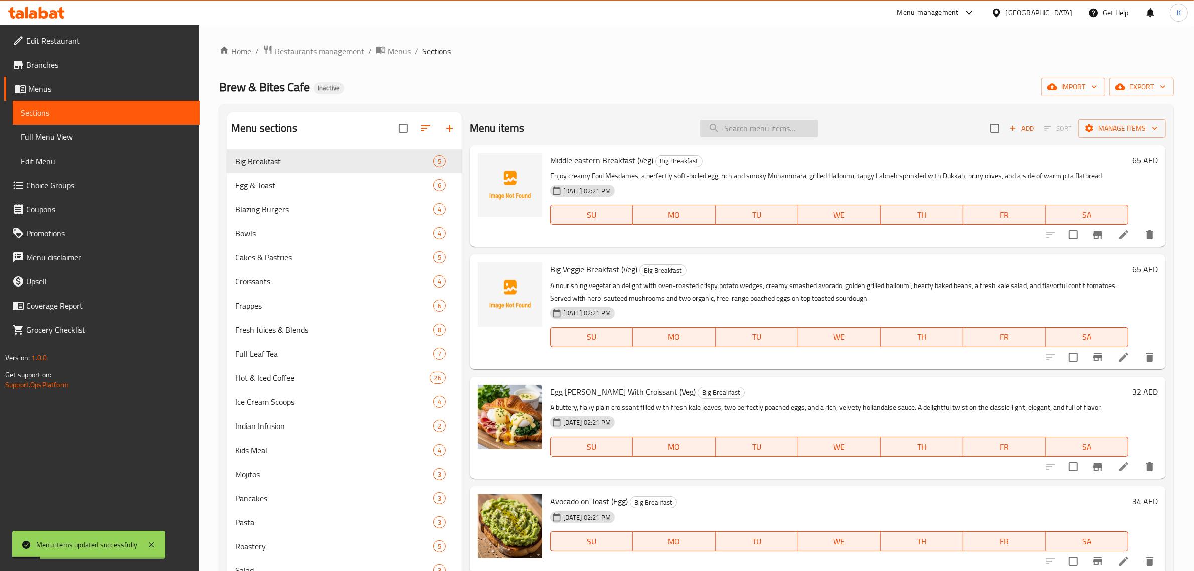
click at [747, 121] on input "search" at bounding box center [759, 129] width 118 height 18
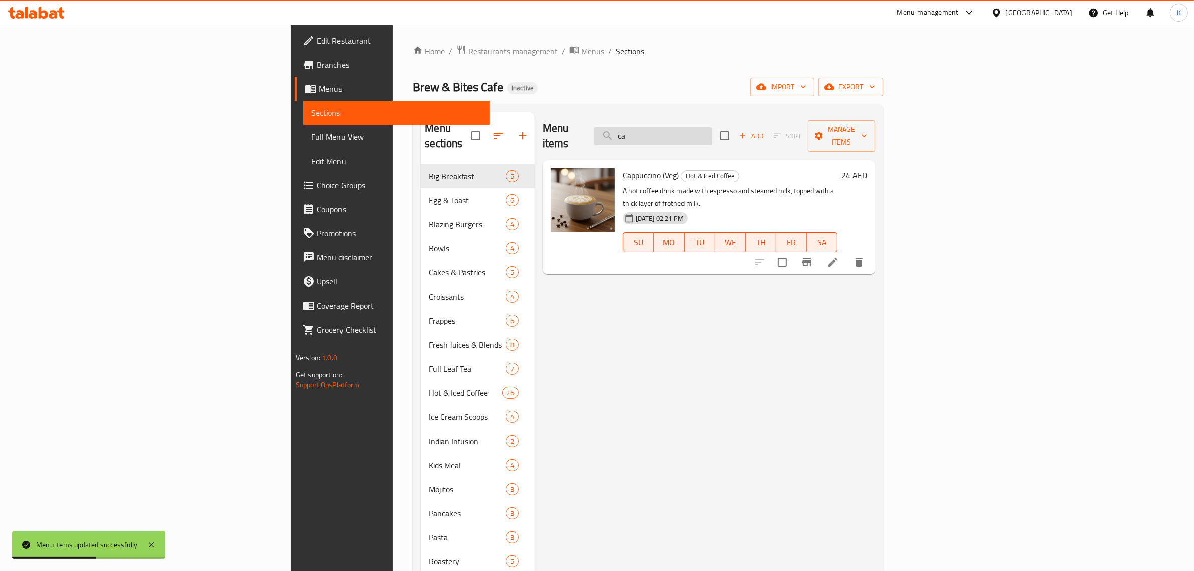
type input "c"
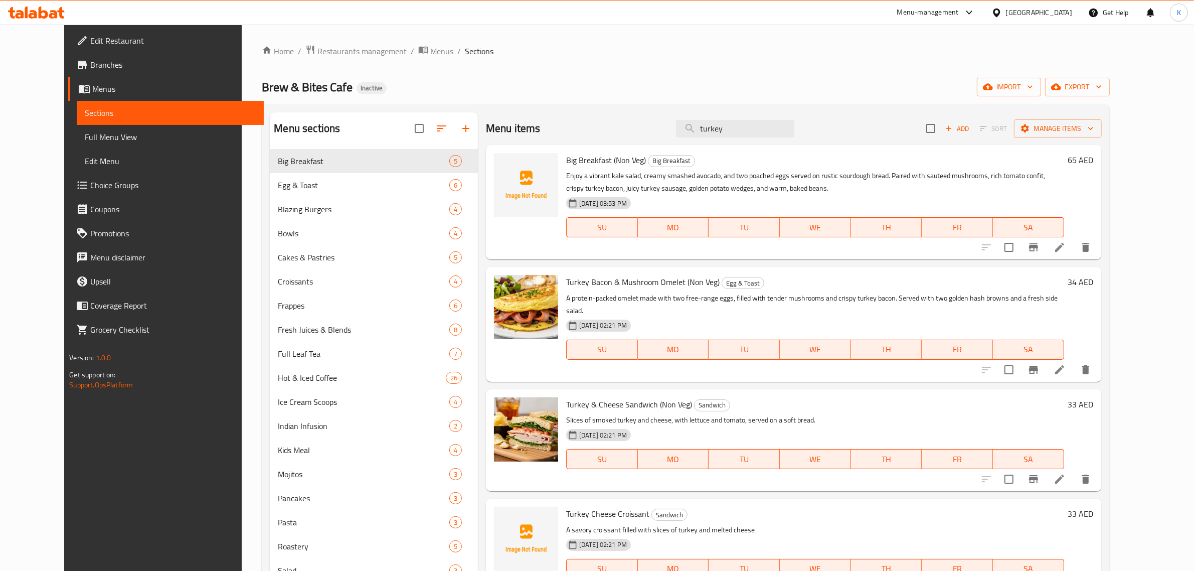
type input "turkey"
click at [88, 143] on link "Full Menu View" at bounding box center [170, 137] width 187 height 24
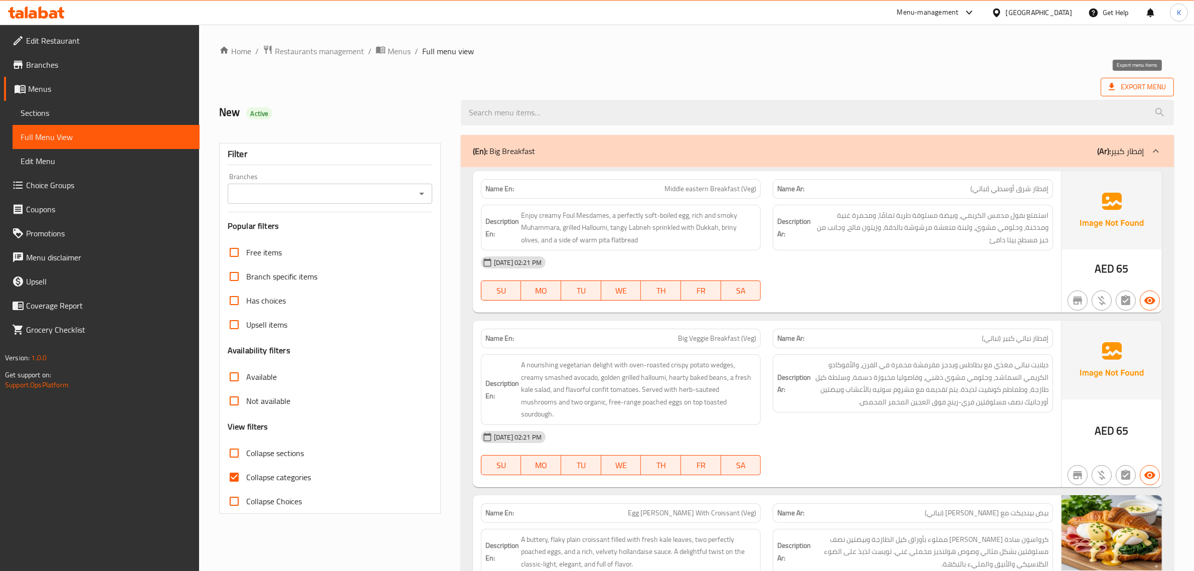
click at [1124, 90] on span "Export Menu" at bounding box center [1137, 87] width 57 height 13
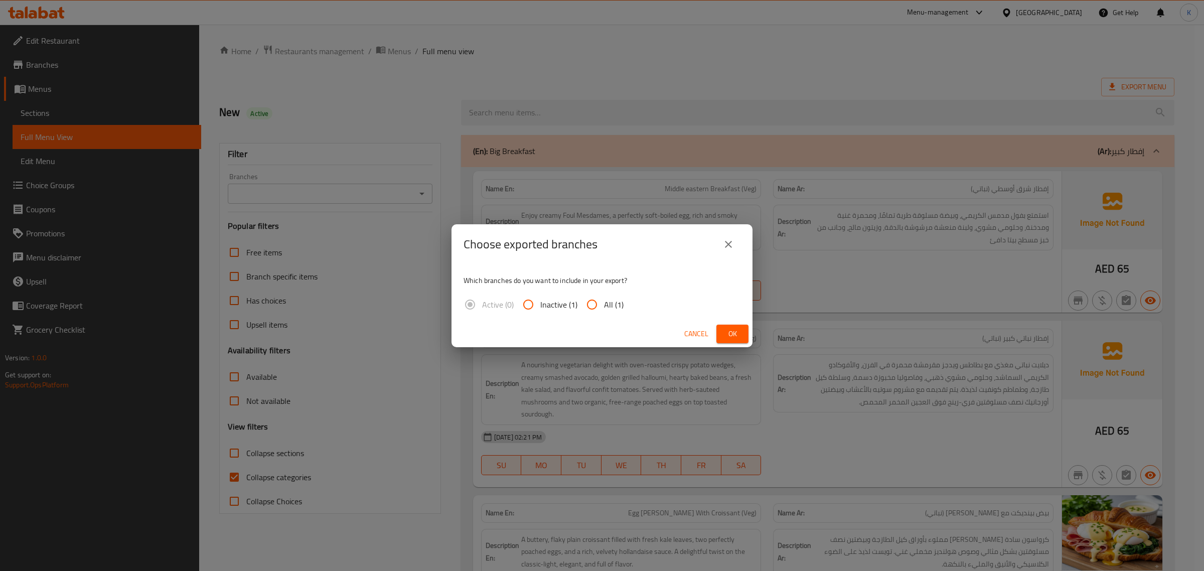
click at [602, 298] on input "All (1)" at bounding box center [592, 304] width 24 height 24
radio input "true"
click at [721, 335] on button "Ok" at bounding box center [732, 334] width 32 height 19
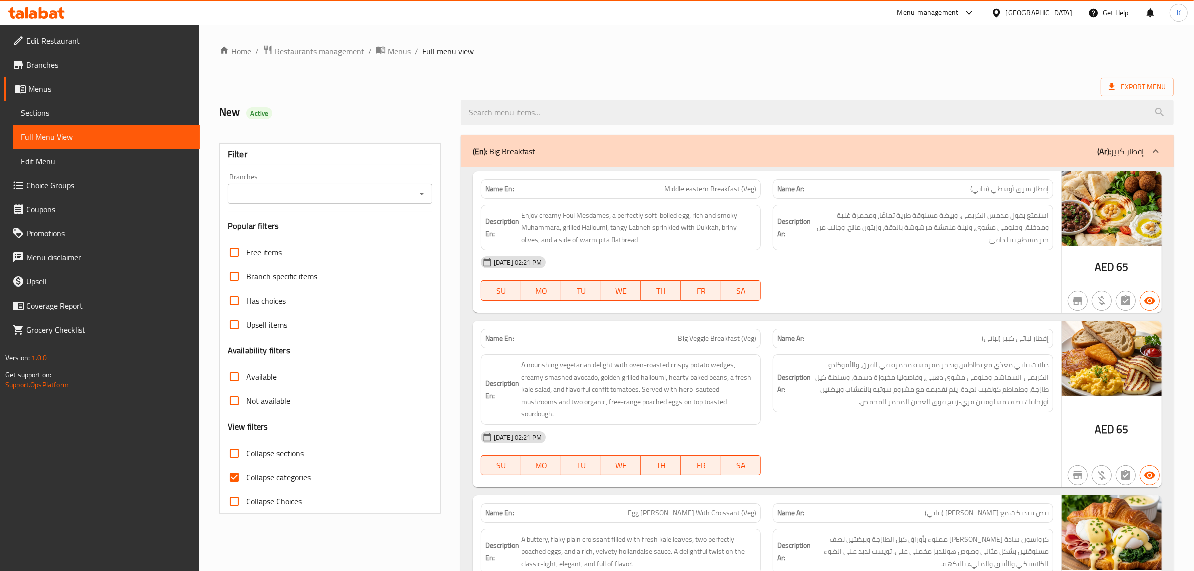
click at [36, 18] on icon at bounding box center [33, 14] width 9 height 9
